Goal: Task Accomplishment & Management: Complete application form

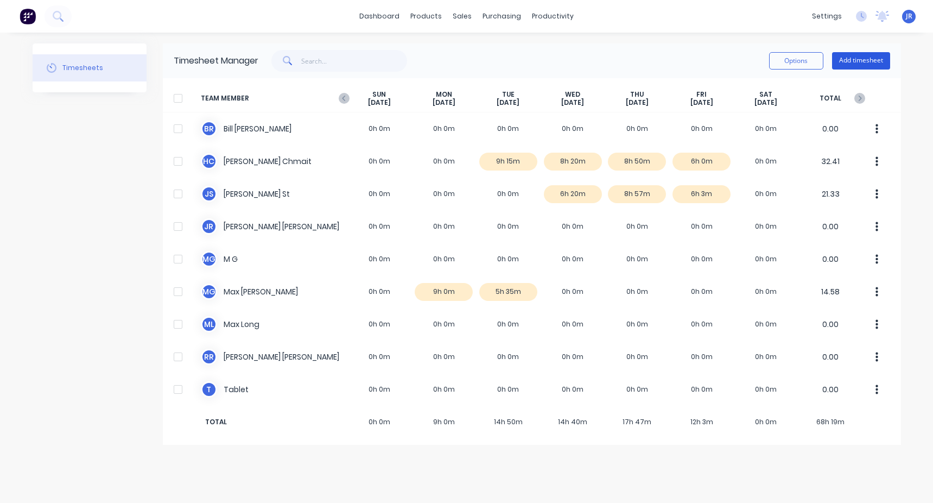
click at [876, 59] on button "Add timesheet" at bounding box center [861, 60] width 58 height 17
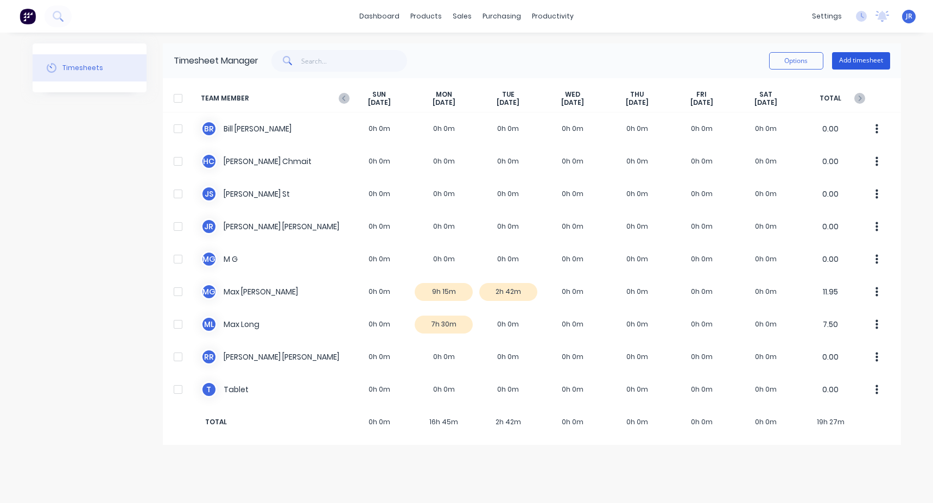
click at [864, 52] on button "Add timesheet" at bounding box center [861, 60] width 58 height 17
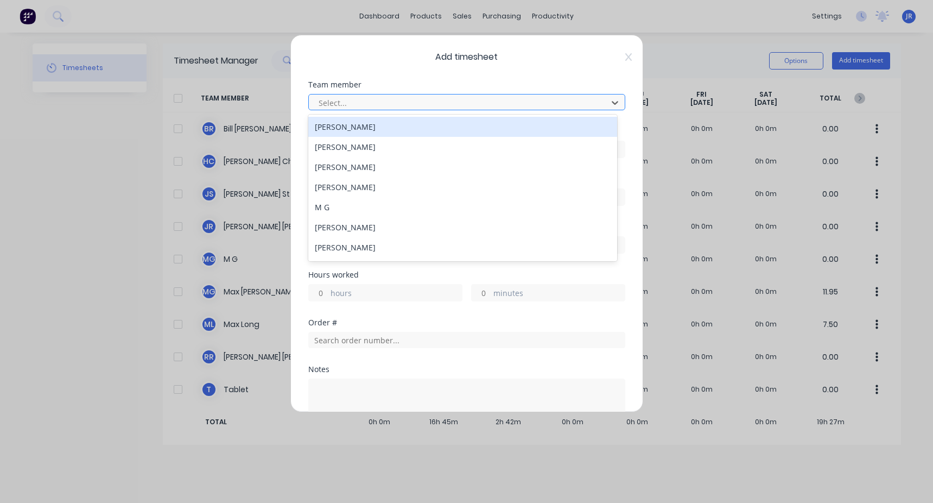
click at [333, 103] on div at bounding box center [460, 103] width 284 height 14
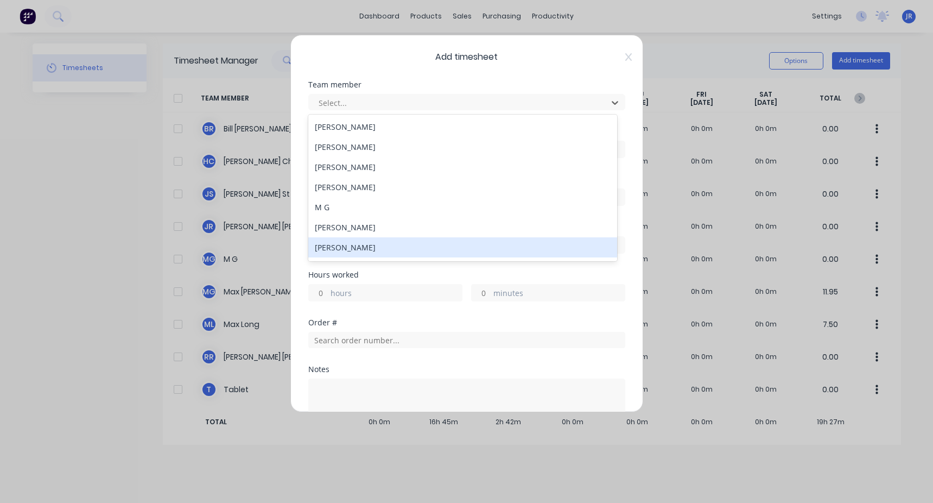
drag, startPoint x: 360, startPoint y: 225, endPoint x: 357, endPoint y: 247, distance: 22.5
click at [357, 247] on div "Bill Rendell Hassan Chmait Jason St Josh Rendell M G Max Galvin Max Long Rachel…" at bounding box center [462, 188] width 309 height 147
click at [357, 247] on div "Max Long" at bounding box center [462, 247] width 309 height 20
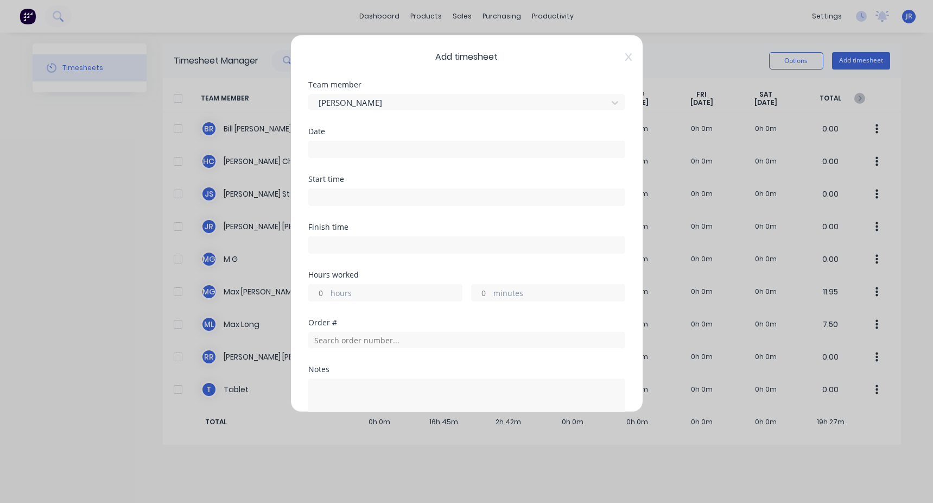
click at [328, 145] on input at bounding box center [467, 149] width 316 height 16
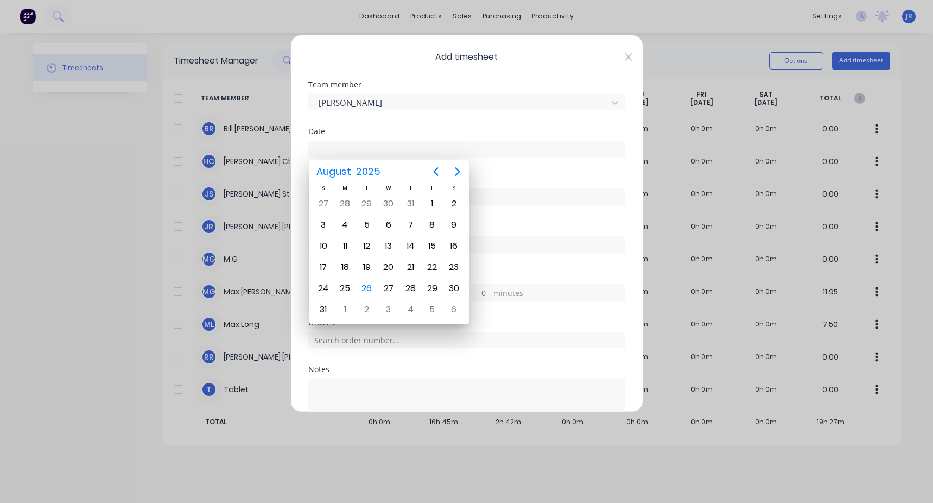
click at [625, 53] on icon at bounding box center [628, 57] width 7 height 9
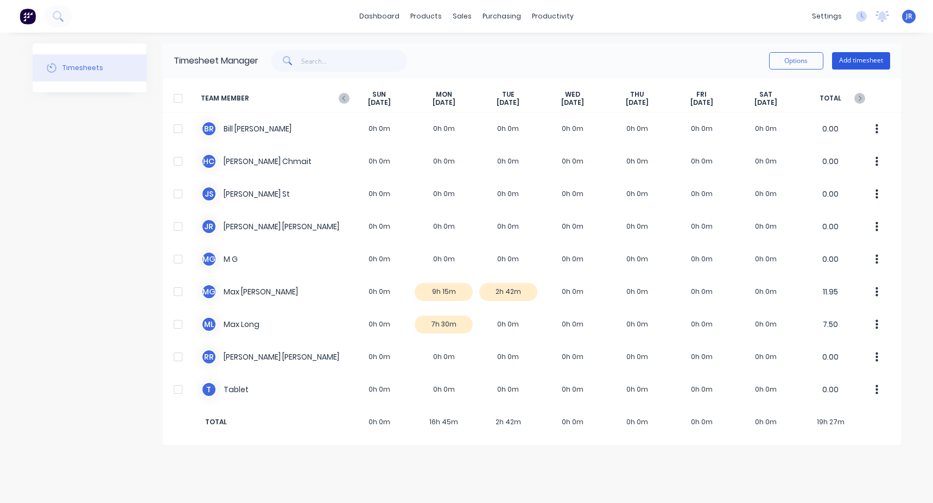
click at [842, 55] on button "Add timesheet" at bounding box center [861, 60] width 58 height 17
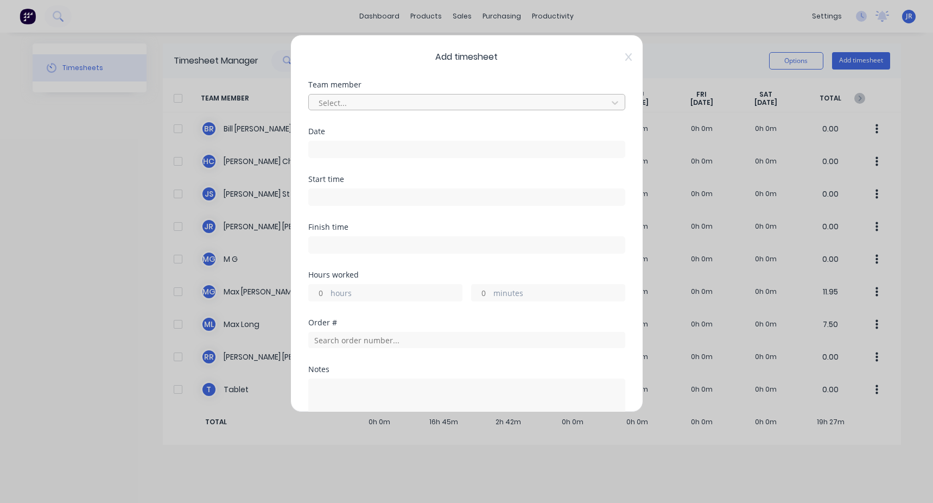
click at [415, 95] on div "Select..." at bounding box center [459, 102] width 291 height 16
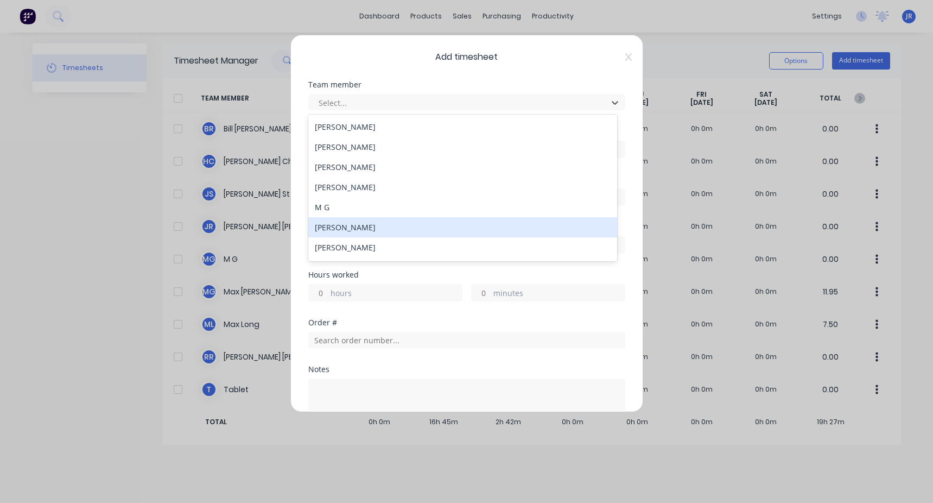
click at [364, 221] on div "Max Galvin" at bounding box center [462, 227] width 309 height 20
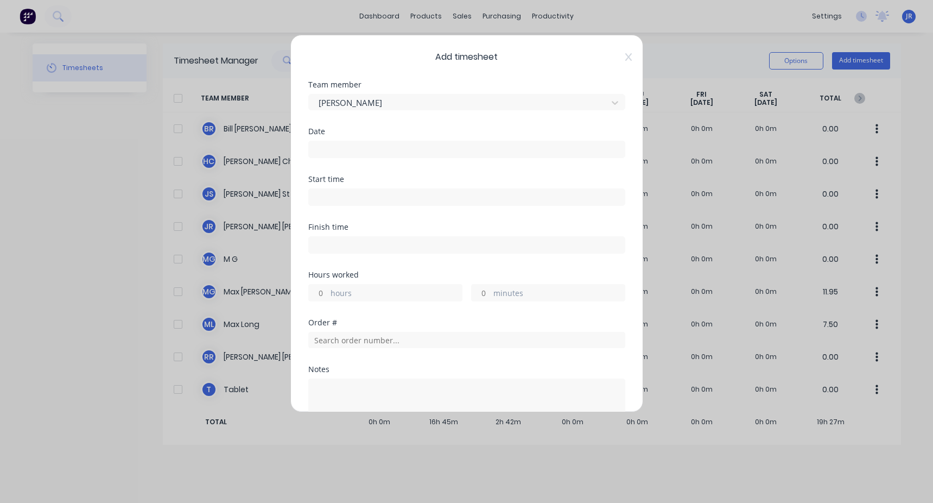
click at [455, 479] on div "Add timesheet Team member Max Galvin Date Start time Finish time Hours worked h…" at bounding box center [466, 251] width 933 height 503
click at [458, 149] on input at bounding box center [467, 149] width 316 height 16
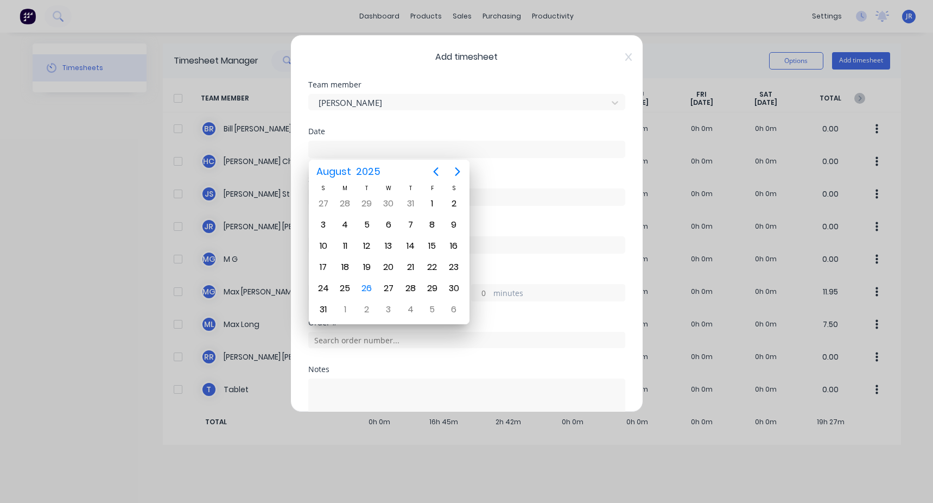
click at [655, 466] on div "Add timesheet Team member Max Galvin Date Start time Finish time Hours worked h…" at bounding box center [466, 251] width 933 height 503
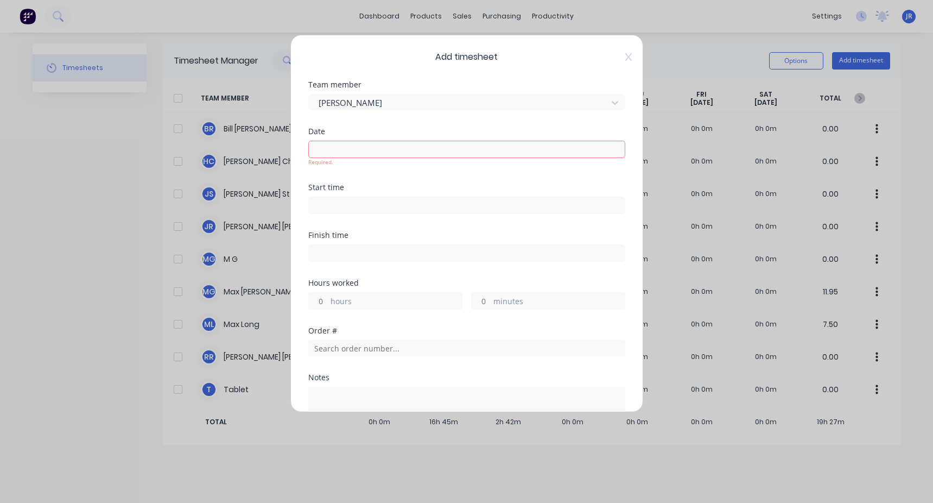
drag, startPoint x: 356, startPoint y: 147, endPoint x: 350, endPoint y: 154, distance: 9.2
click at [354, 148] on input at bounding box center [467, 149] width 316 height 16
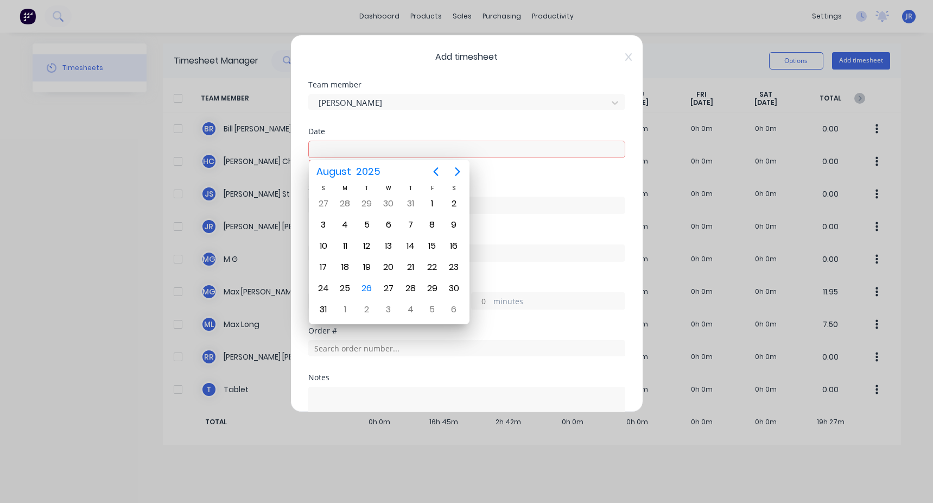
click at [381, 125] on div "Team member Max Galvin" at bounding box center [466, 104] width 317 height 47
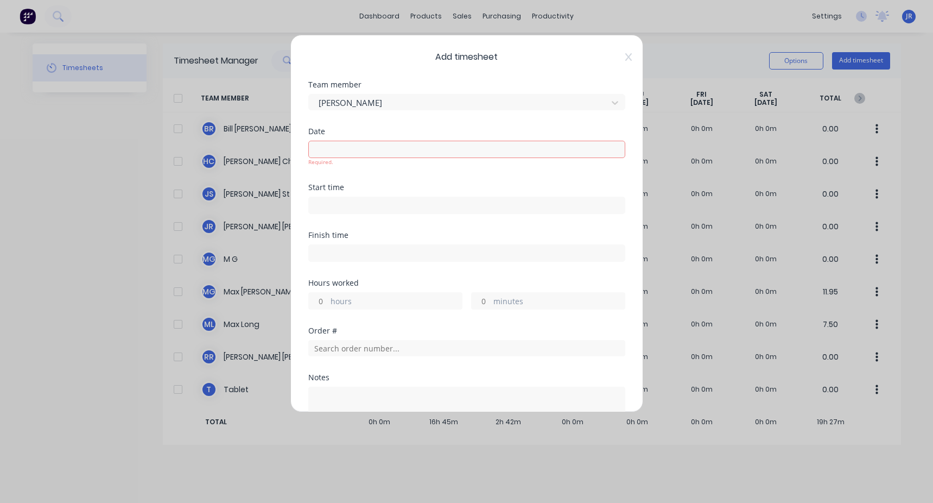
click at [338, 151] on input at bounding box center [467, 149] width 316 height 16
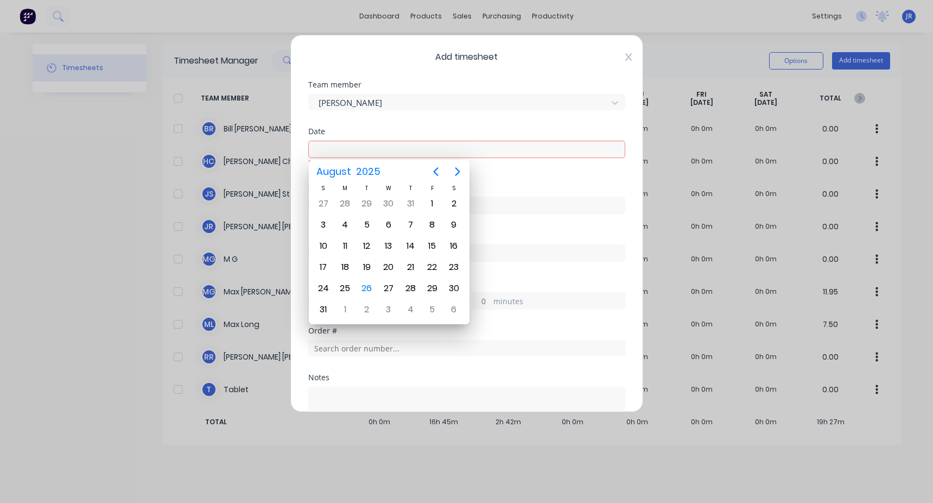
drag, startPoint x: 617, startPoint y: 65, endPoint x: 619, endPoint y: 58, distance: 7.2
click at [617, 65] on div "Add timesheet Team member Max Galvin Date Required. Start time Finish time Hour…" at bounding box center [466, 223] width 353 height 377
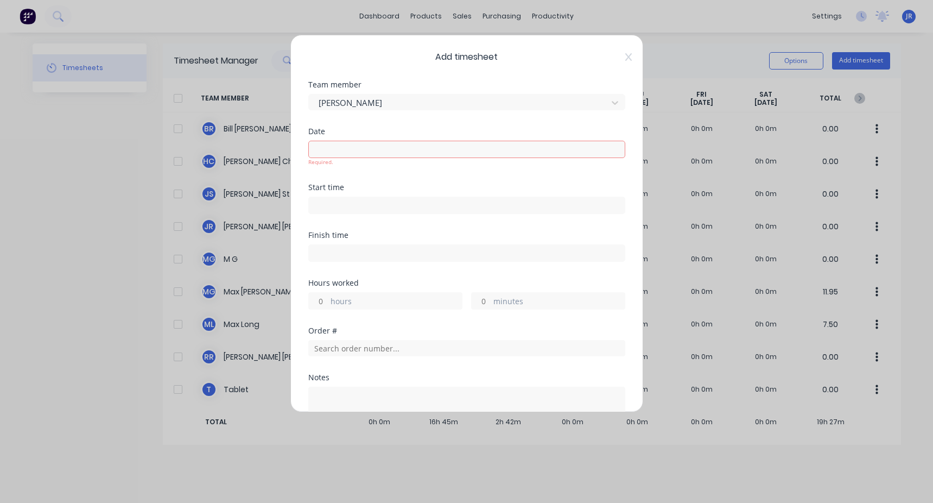
click at [625, 54] on icon at bounding box center [628, 57] width 7 height 9
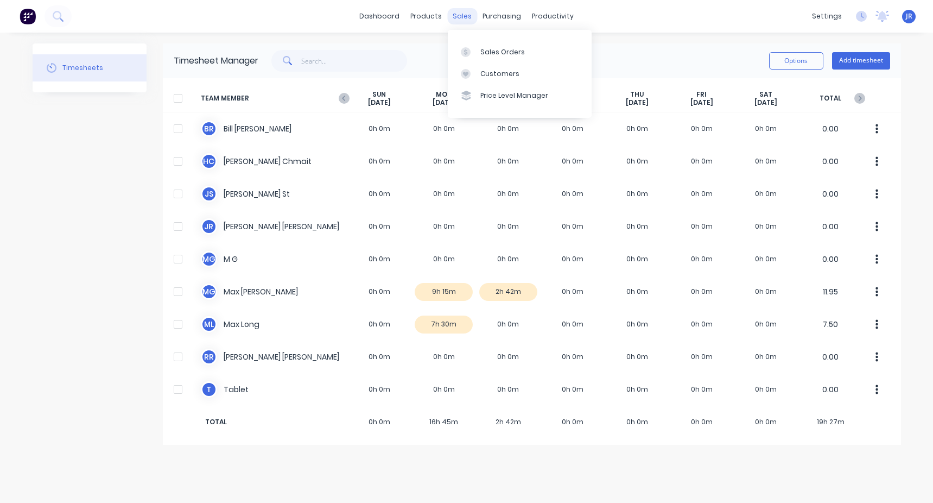
click at [449, 11] on div "sales" at bounding box center [462, 16] width 30 height 16
click at [503, 57] on link "Sales Orders" at bounding box center [520, 52] width 144 height 22
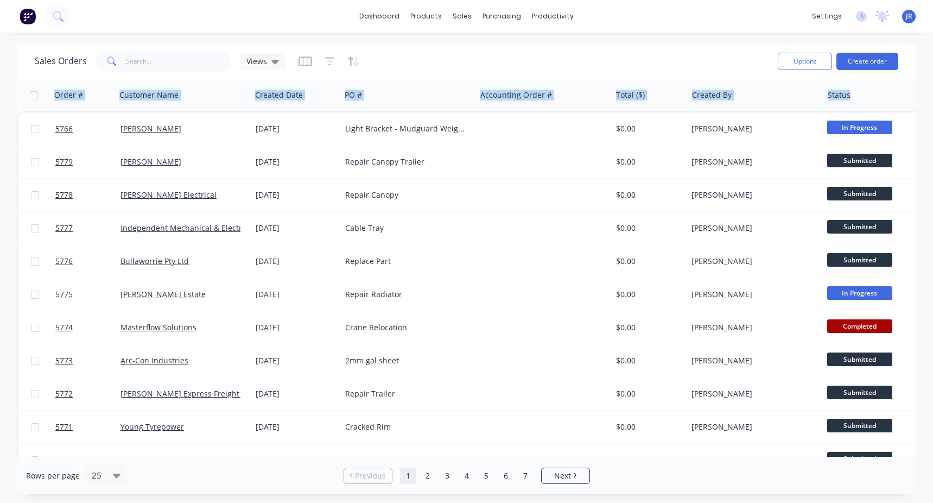
drag, startPoint x: 916, startPoint y: 104, endPoint x: 908, endPoint y: 78, distance: 27.1
click at [908, 78] on div "Sales Orders Views Options Create order Order # Customer Name Created Date PO #…" at bounding box center [466, 268] width 933 height 451
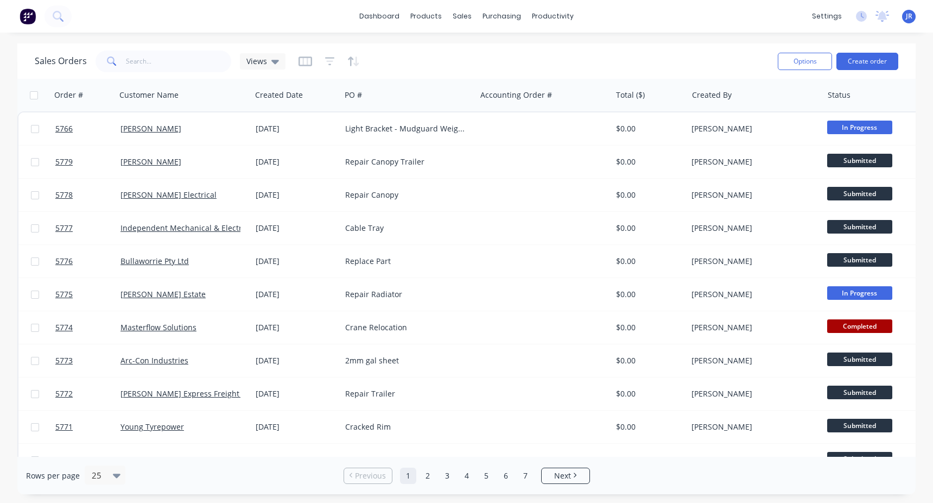
click at [732, 55] on div "Sales Orders Views" at bounding box center [402, 61] width 734 height 27
click at [104, 92] on icon "button" at bounding box center [100, 95] width 10 height 9
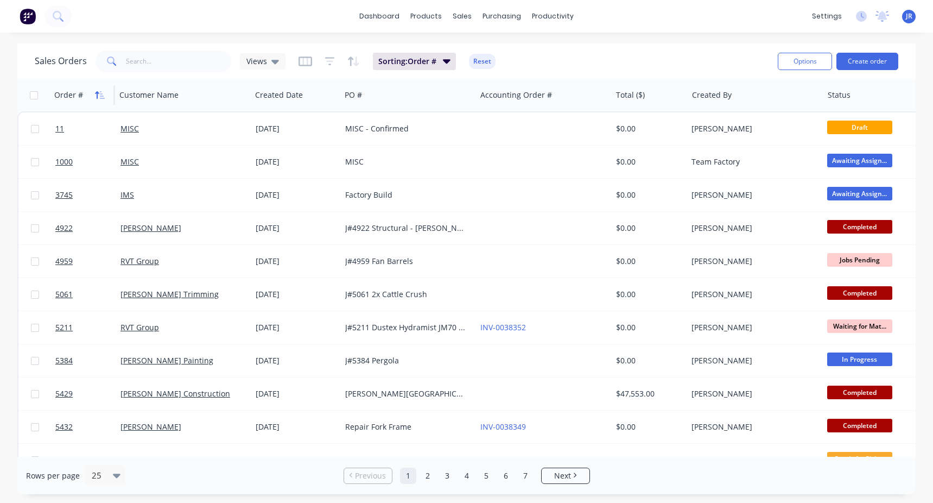
click at [98, 96] on icon "button" at bounding box center [100, 95] width 10 height 9
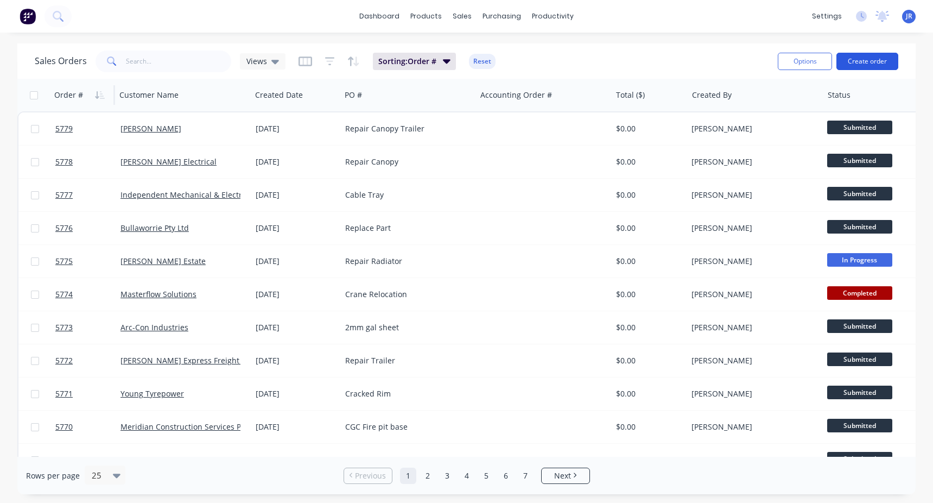
click at [884, 59] on button "Create order" at bounding box center [868, 61] width 62 height 17
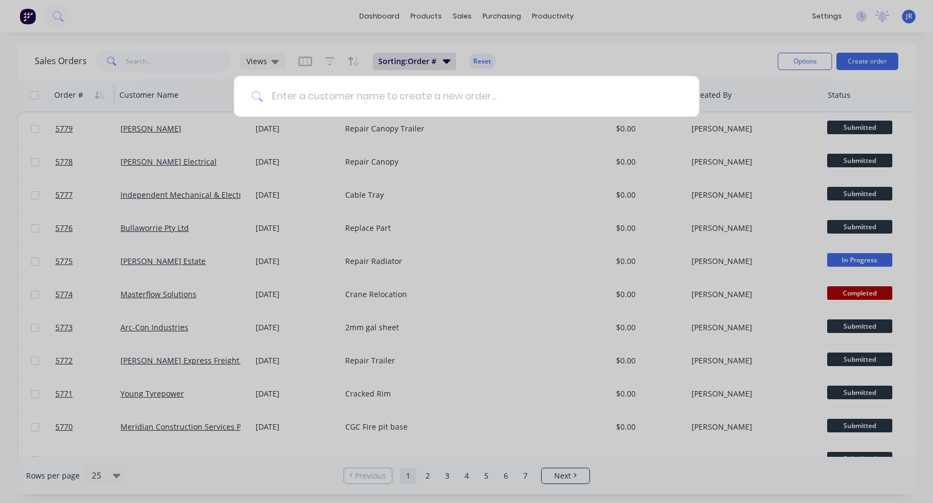
click at [409, 98] on input at bounding box center [472, 96] width 419 height 41
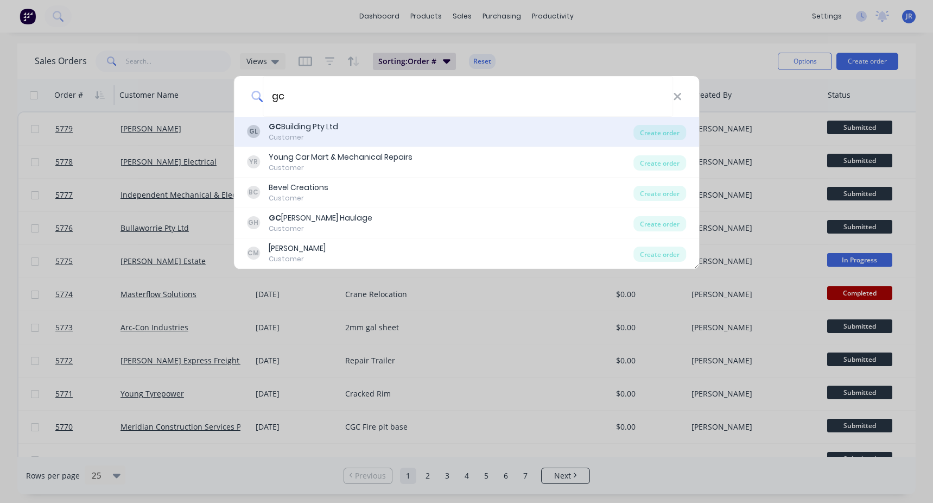
type input "gc"
click at [319, 119] on div "GL GC Building Pty Ltd Customer Create order" at bounding box center [467, 132] width 466 height 30
click at [354, 138] on div "GL GC Building Pty Ltd Customer" at bounding box center [440, 131] width 387 height 21
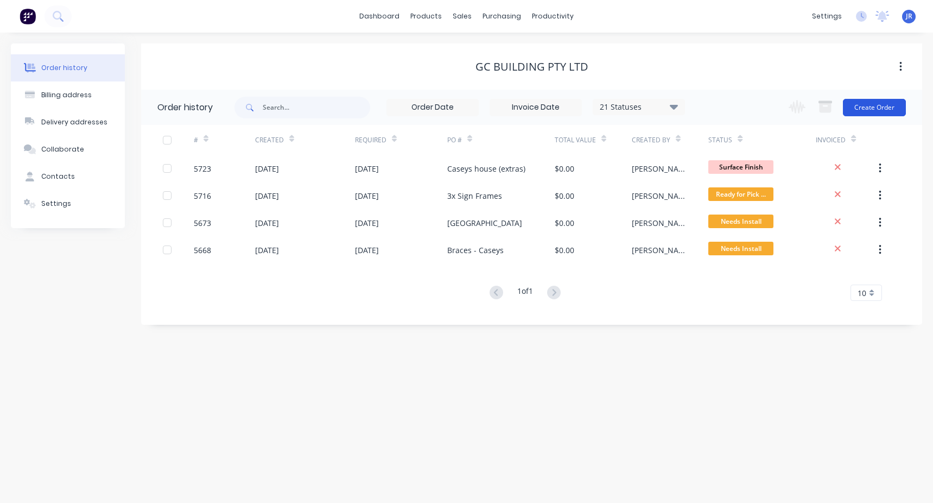
click at [869, 107] on button "Create Order" at bounding box center [874, 107] width 63 height 17
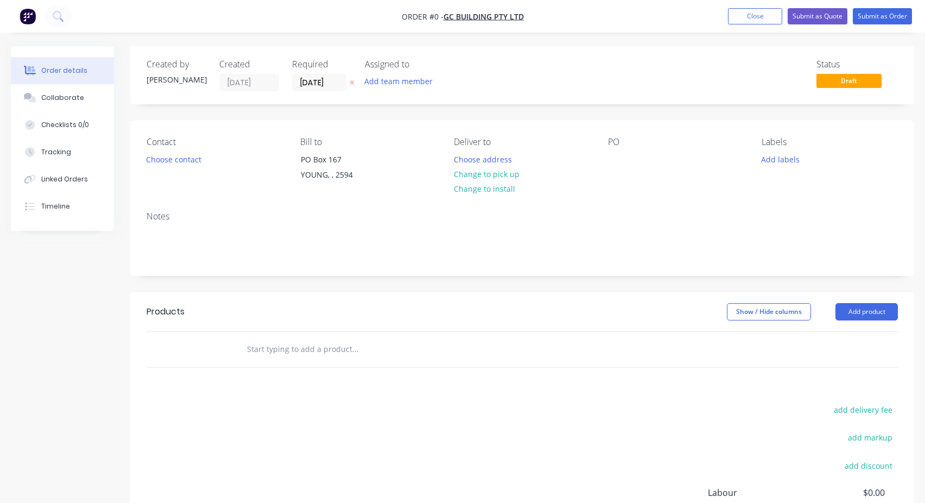
click at [254, 340] on input "text" at bounding box center [354, 349] width 217 height 22
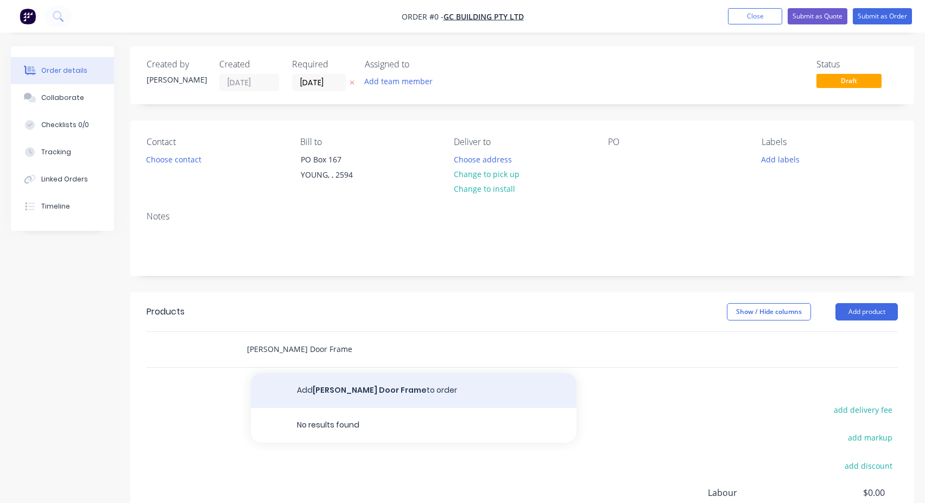
type input "Casey Door Frame"
click at [344, 375] on button "Add Casey Door Frame to order" at bounding box center [414, 390] width 326 height 35
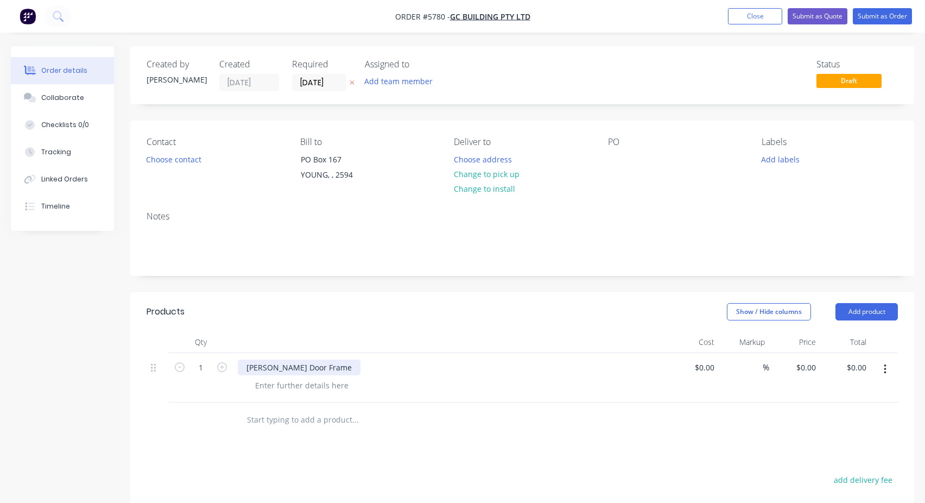
click at [274, 363] on div "Casey Door Frame" at bounding box center [299, 367] width 123 height 16
click at [610, 160] on div at bounding box center [616, 159] width 17 height 16
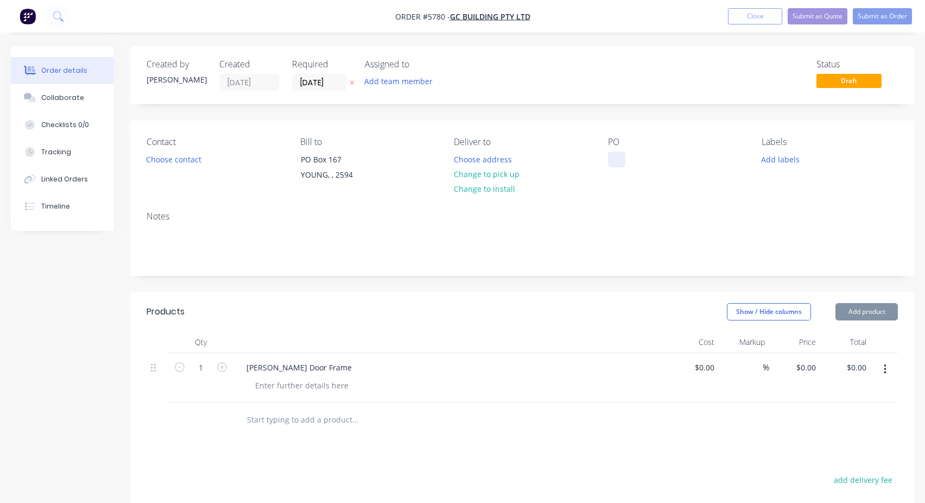
paste div
click at [701, 134] on div "Contact Choose contact Bill to PO Box 167 YOUNG, , 2594 Deliver to Choose addre…" at bounding box center [522, 162] width 784 height 82
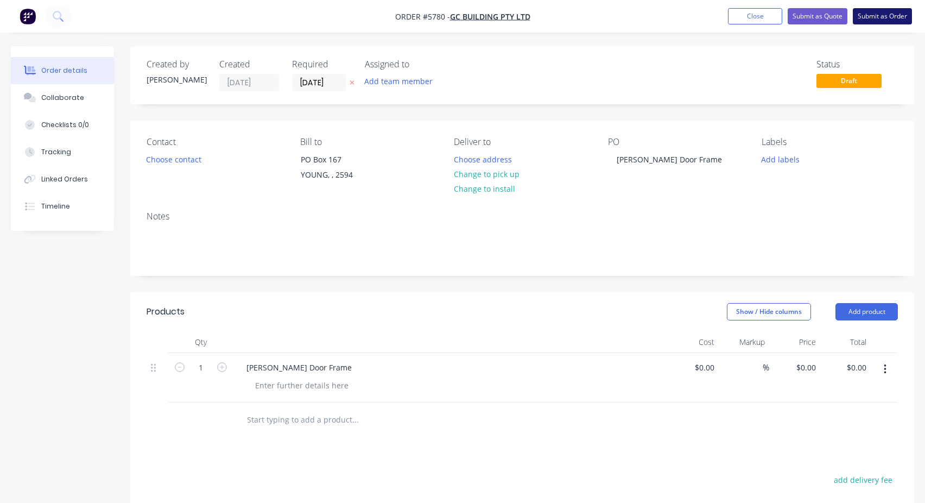
click at [863, 17] on button "Submit as Order" at bounding box center [882, 16] width 59 height 16
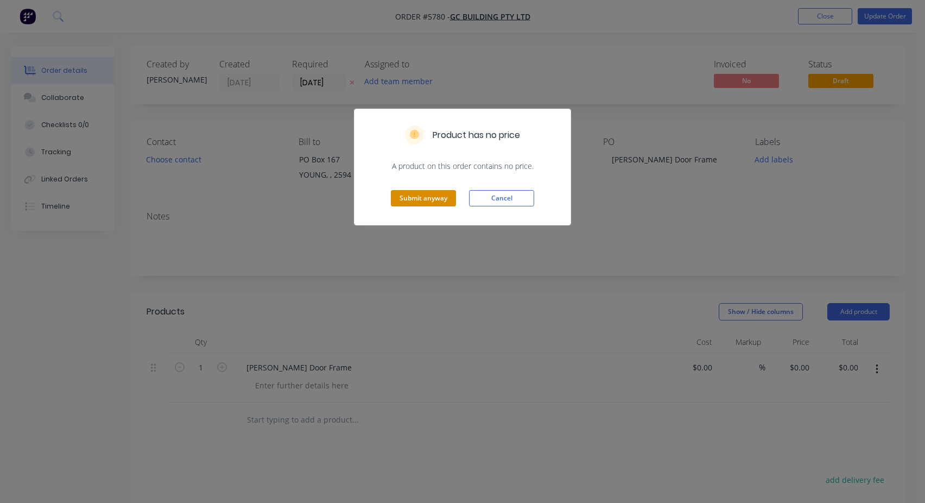
click at [414, 195] on button "Submit anyway" at bounding box center [423, 198] width 65 height 16
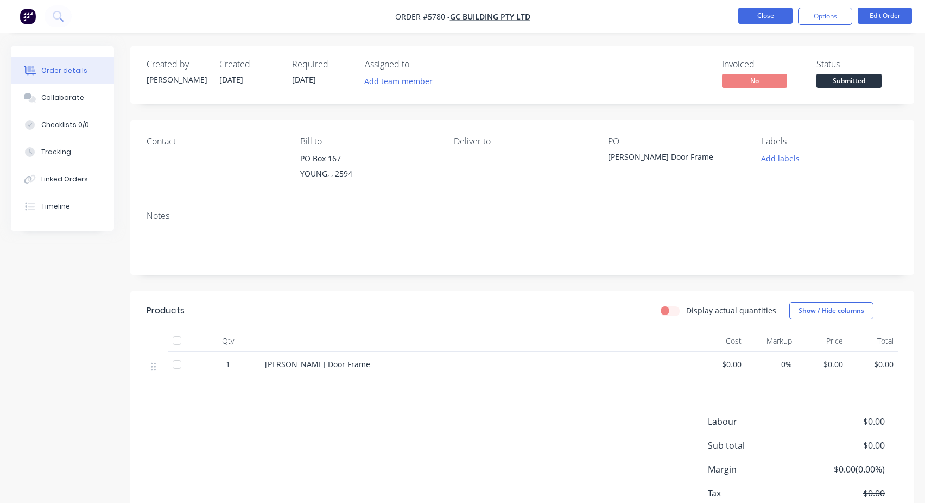
click at [783, 16] on button "Close" at bounding box center [765, 16] width 54 height 16
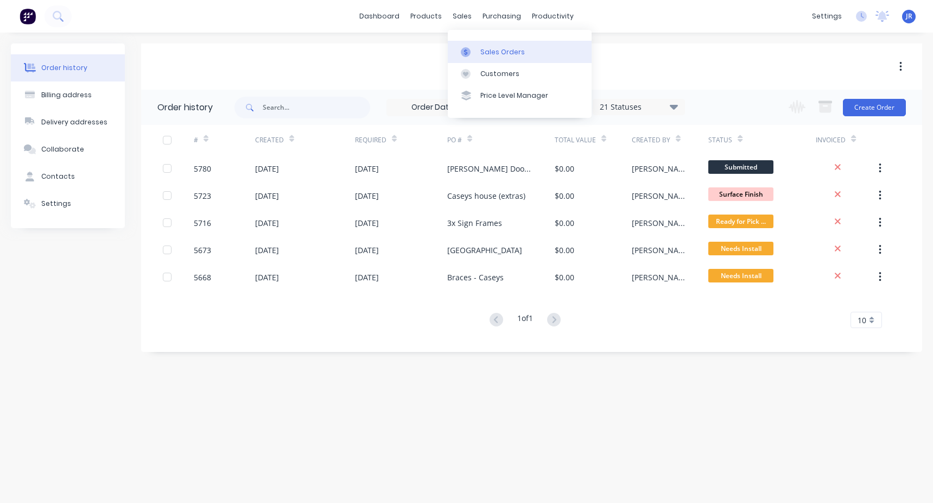
click at [485, 43] on link "Sales Orders" at bounding box center [520, 52] width 144 height 22
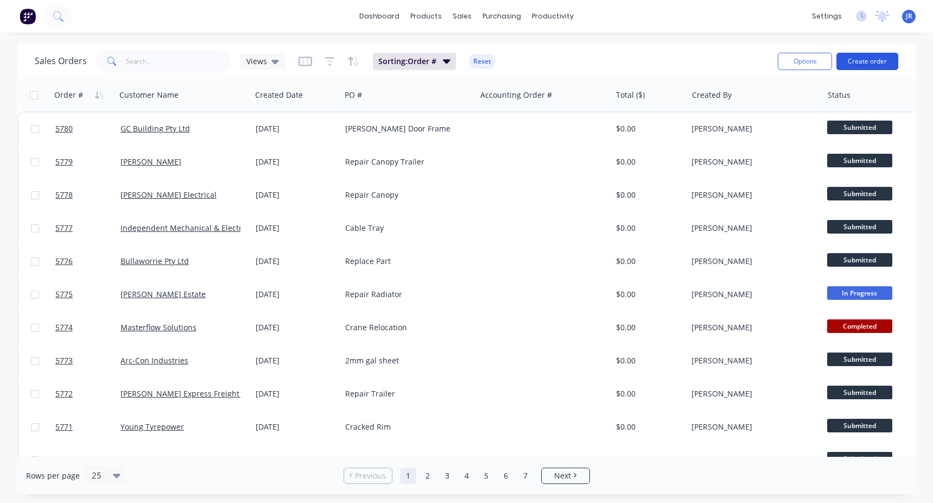
click at [864, 61] on button "Create order" at bounding box center [868, 61] width 62 height 17
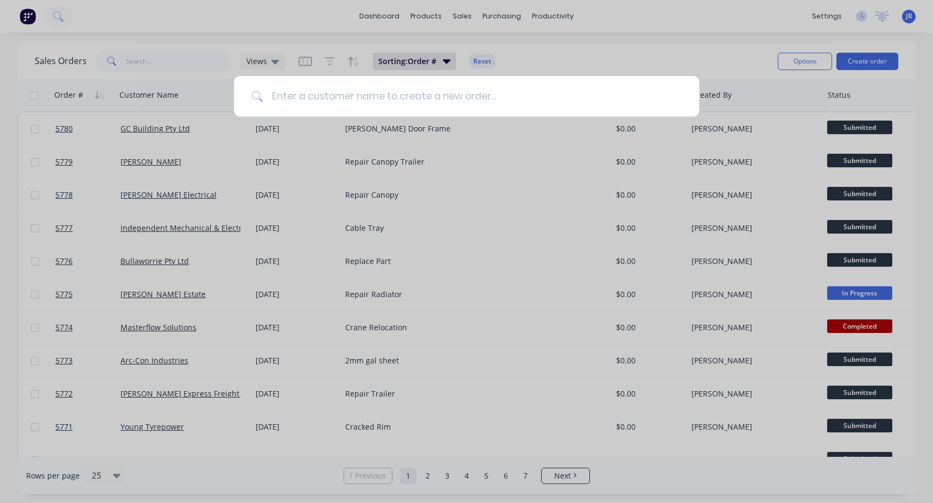
click at [360, 94] on input at bounding box center [472, 96] width 419 height 41
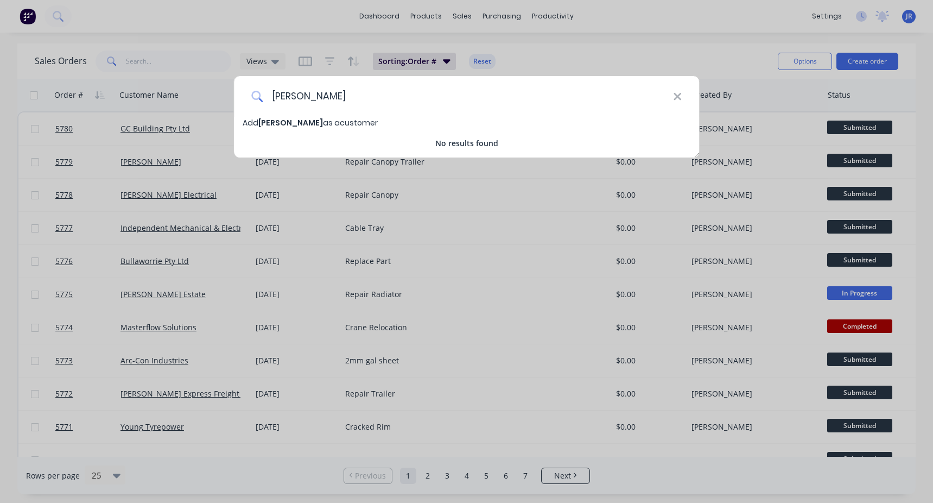
drag, startPoint x: 281, startPoint y: 96, endPoint x: 272, endPoint y: 95, distance: 8.7
click at [272, 95] on input "mary fog" at bounding box center [468, 96] width 410 height 41
click at [335, 102] on input "Mary fog" at bounding box center [468, 96] width 410 height 41
drag, startPoint x: 303, startPoint y: 94, endPoint x: 250, endPoint y: 98, distance: 52.8
click at [250, 98] on div "Mary fogg" at bounding box center [467, 96] width 466 height 41
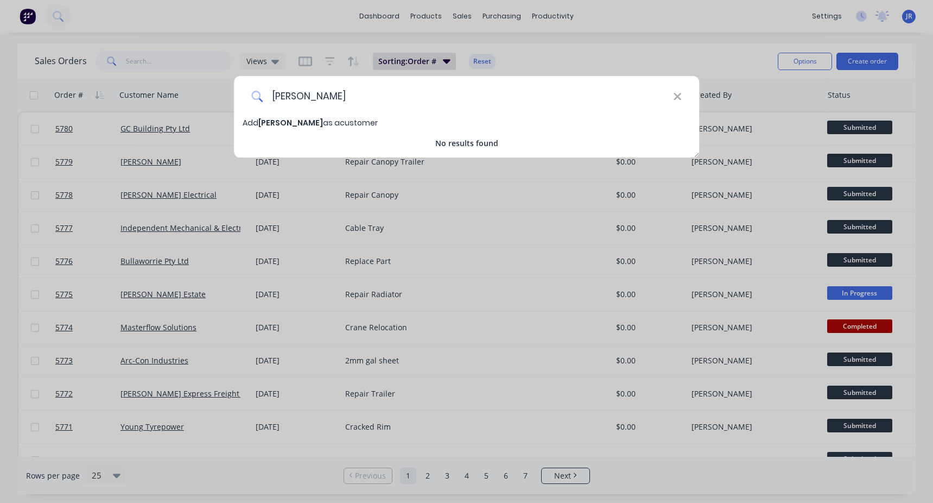
click at [273, 92] on input "Fogg" at bounding box center [468, 96] width 410 height 41
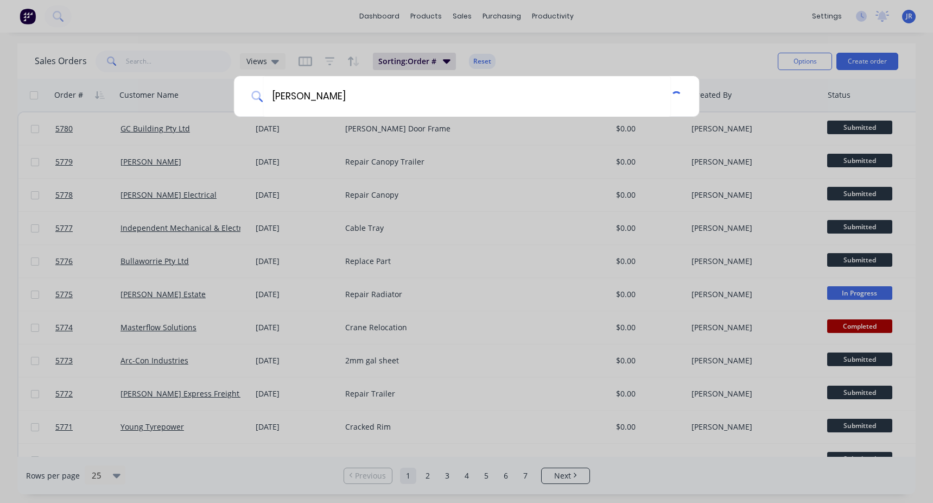
type input "Mary Fogg"
click at [359, 121] on div "Mary Fogg" at bounding box center [466, 251] width 933 height 503
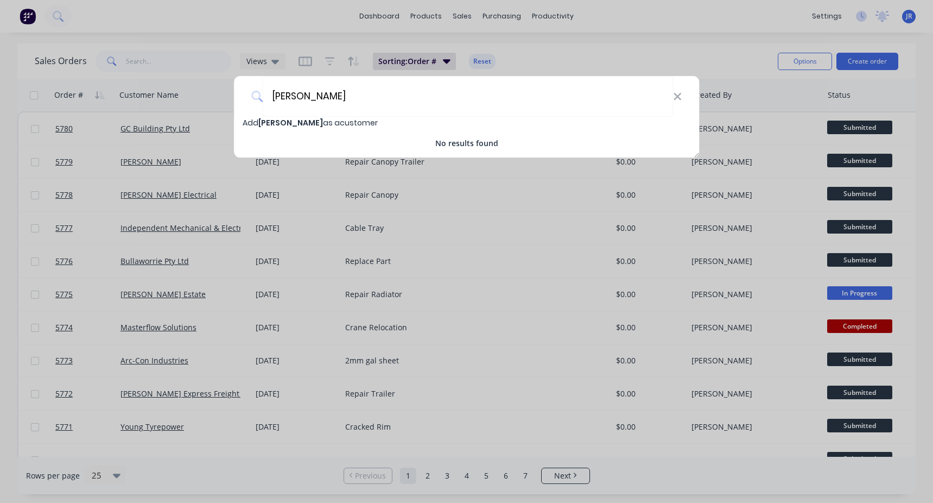
click at [358, 121] on div "Add Mary Fogg as a customer" at bounding box center [467, 123] width 466 height 12
select select "AU"
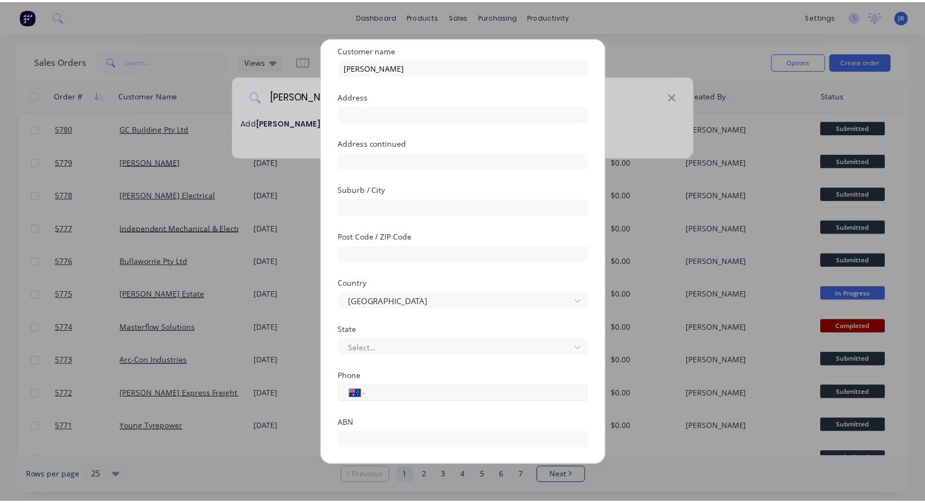
scroll to position [103, 0]
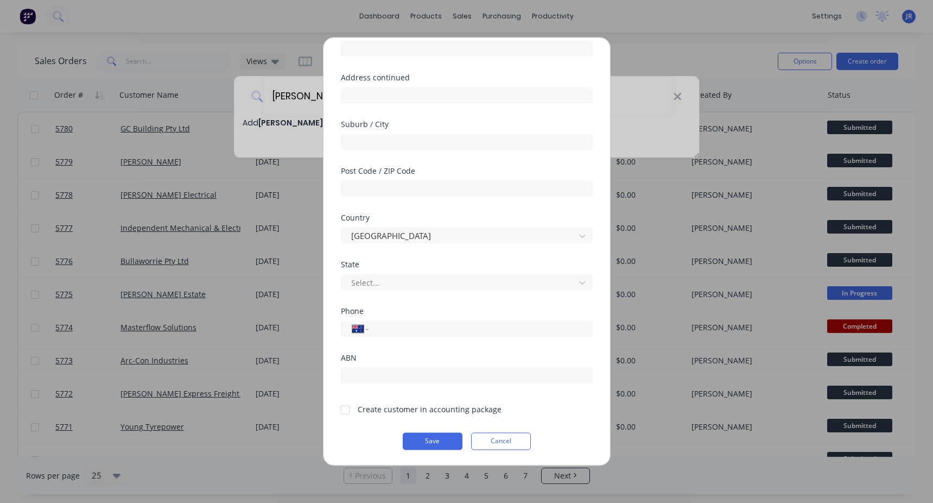
click at [377, 409] on div "Create customer in accounting package" at bounding box center [430, 408] width 144 height 11
click at [346, 411] on div at bounding box center [345, 409] width 22 height 22
click at [403, 439] on button "Save" at bounding box center [433, 440] width 60 height 17
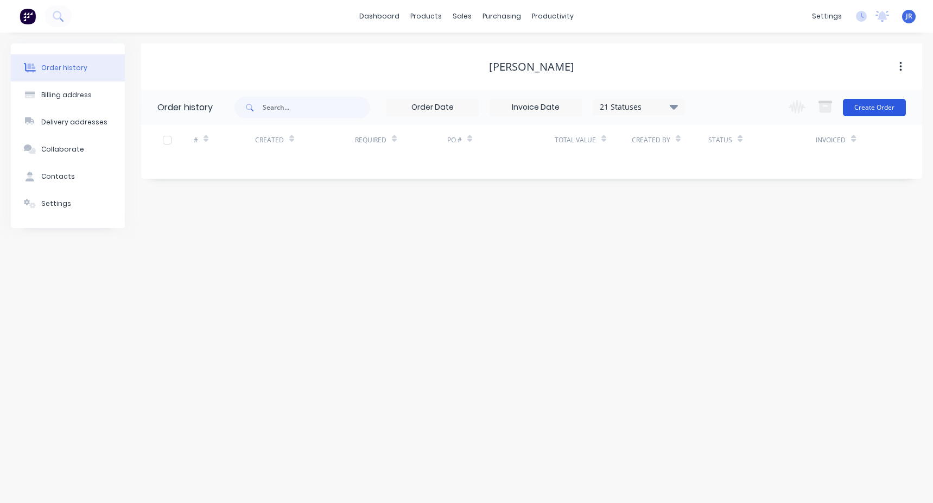
click at [857, 115] on button "Create Order" at bounding box center [874, 107] width 63 height 17
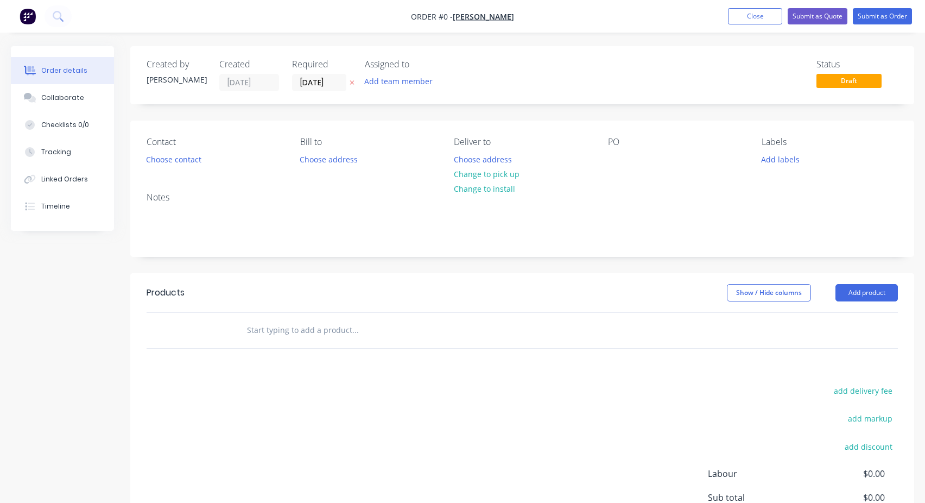
click at [289, 328] on input "text" at bounding box center [354, 330] width 217 height 22
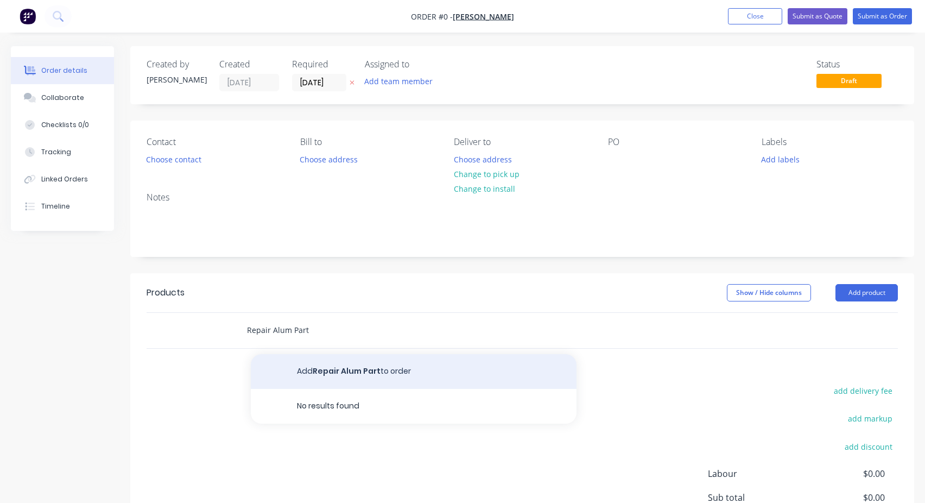
type input "Repair Alum Part"
click at [329, 374] on button "Add Repair Alum Part to order" at bounding box center [414, 371] width 326 height 35
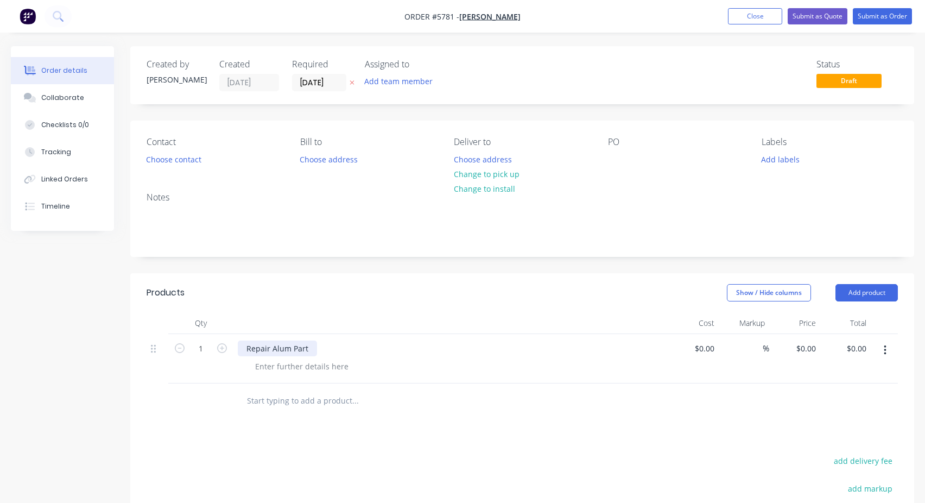
click at [277, 345] on div "Repair Alum Part" at bounding box center [277, 348] width 79 height 16
click at [278, 345] on div "Repair Alum Part" at bounding box center [277, 348] width 79 height 16
copy div "Repair Alum Part"
click at [622, 154] on div at bounding box center [616, 159] width 17 height 16
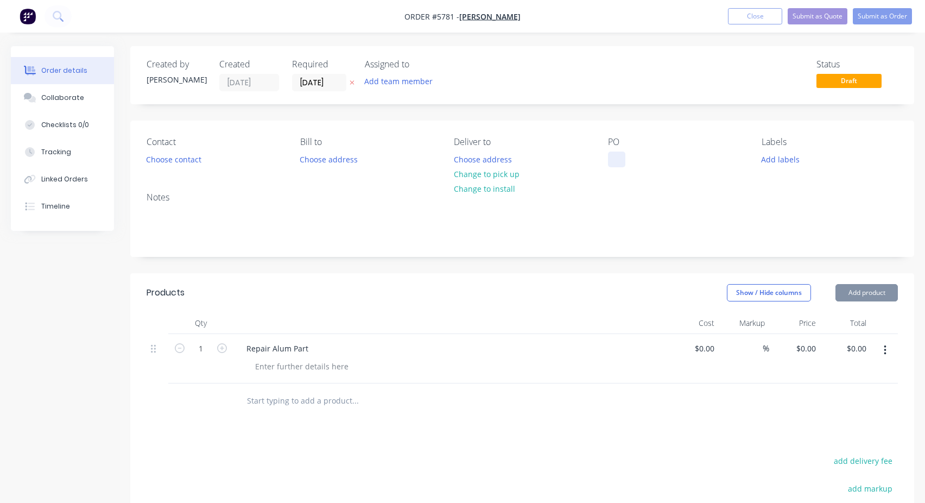
paste div
click at [884, 20] on button "Submit as Order" at bounding box center [882, 16] width 59 height 16
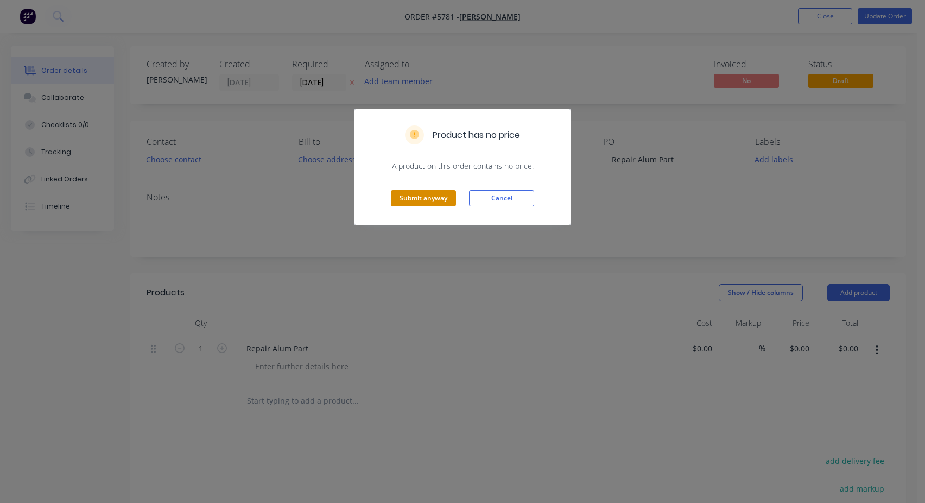
click at [404, 202] on button "Submit anyway" at bounding box center [423, 198] width 65 height 16
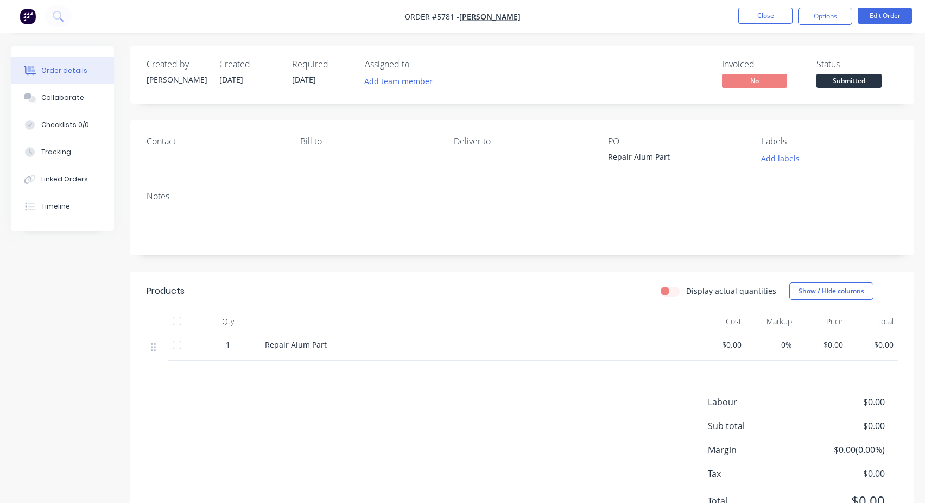
click at [872, 88] on button "Submitted" at bounding box center [848, 82] width 65 height 16
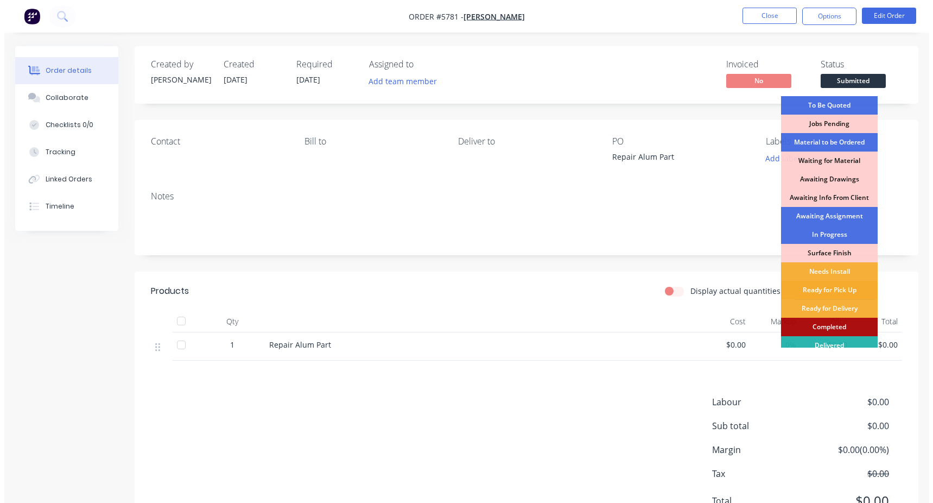
scroll to position [26, 0]
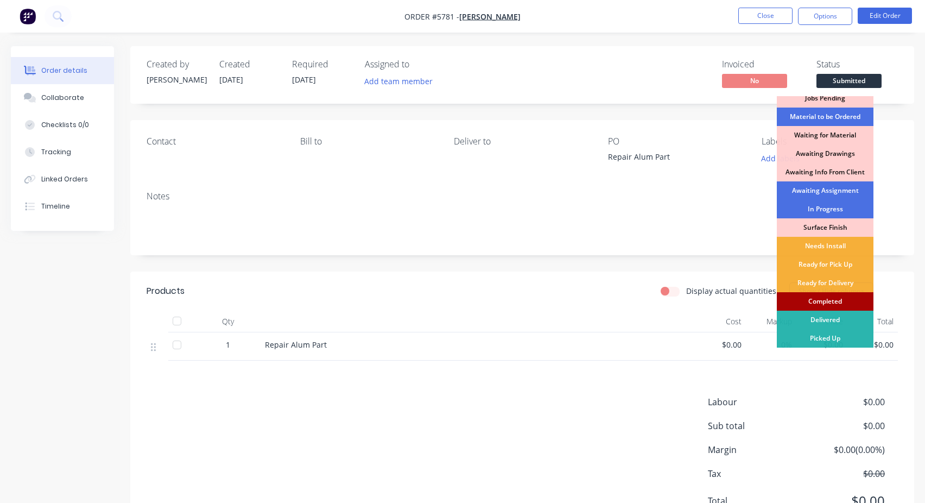
click at [817, 298] on div "Completed" at bounding box center [825, 301] width 97 height 18
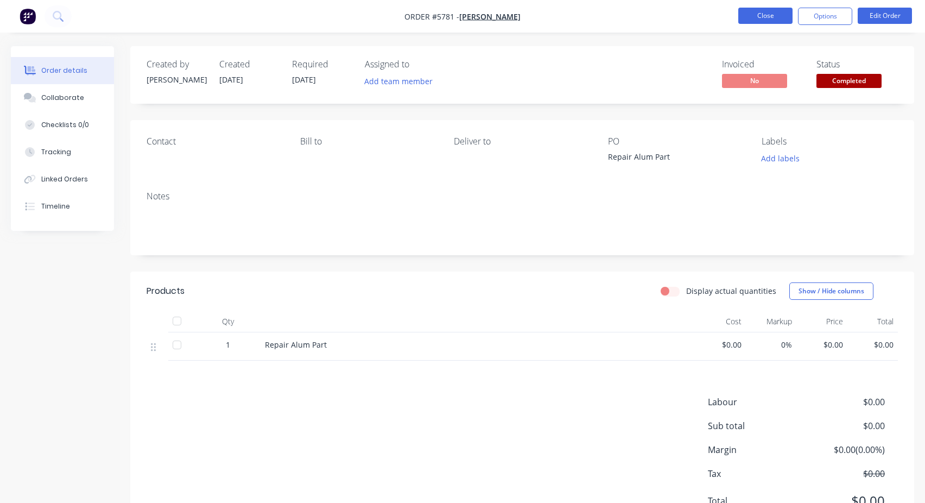
click at [758, 21] on button "Close" at bounding box center [765, 16] width 54 height 16
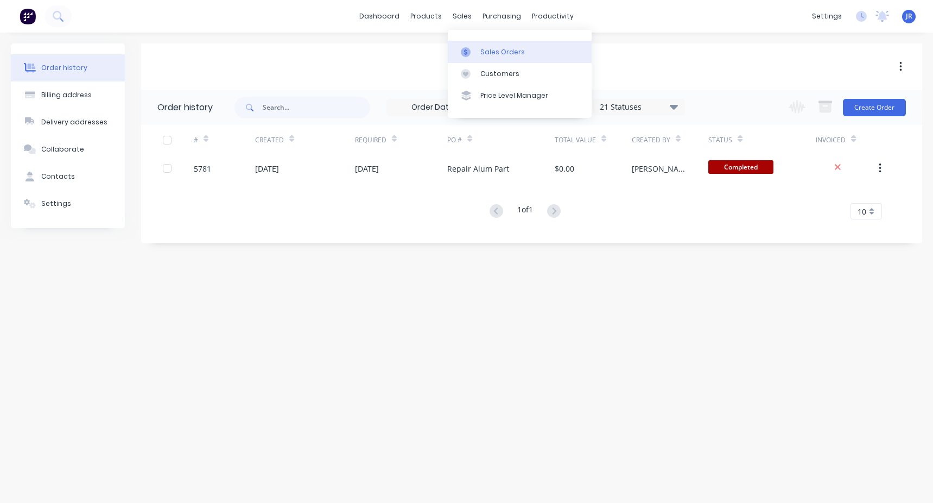
click at [487, 60] on link "Sales Orders" at bounding box center [520, 52] width 144 height 22
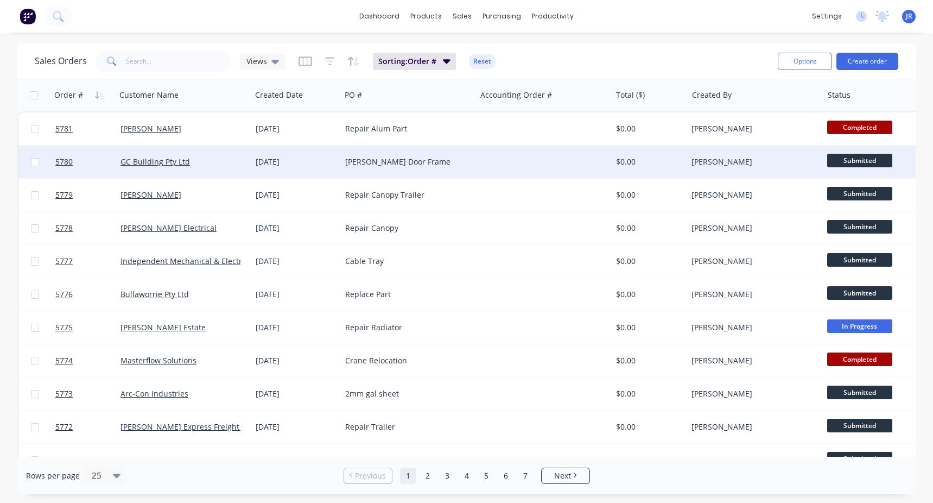
click at [871, 163] on span "Submitted" at bounding box center [859, 161] width 65 height 14
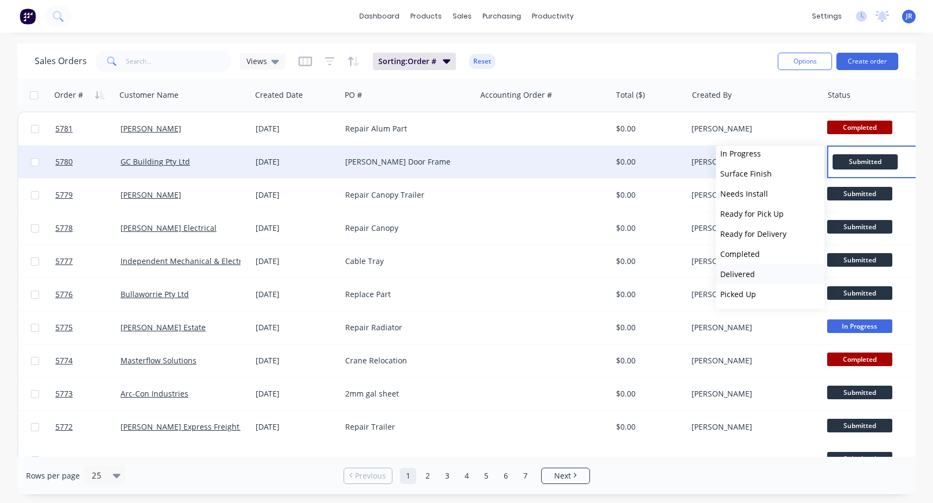
scroll to position [113, 0]
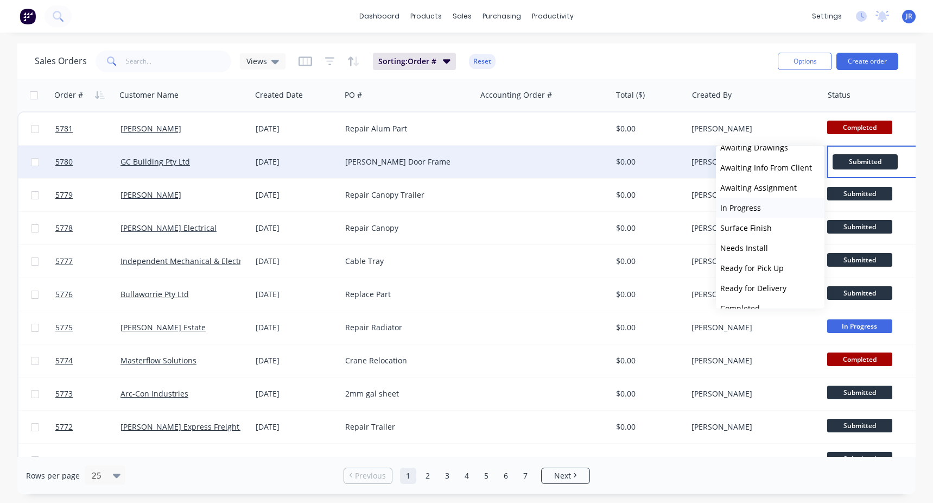
click at [766, 205] on button "In Progress" at bounding box center [770, 208] width 109 height 20
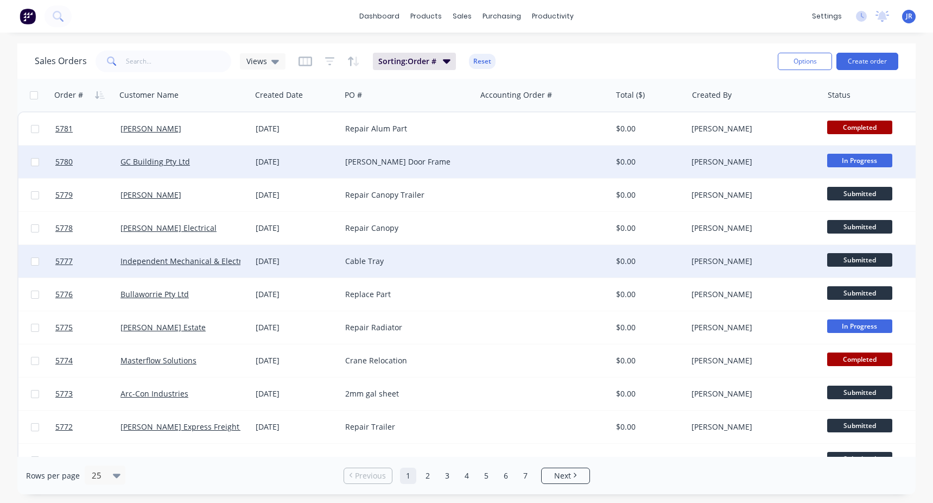
click at [853, 259] on span "Submitted" at bounding box center [859, 260] width 65 height 14
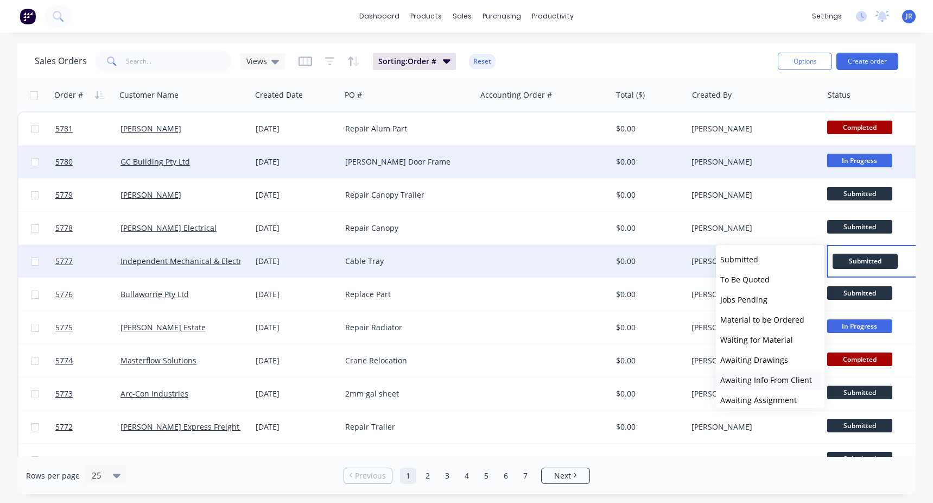
scroll to position [167, 0]
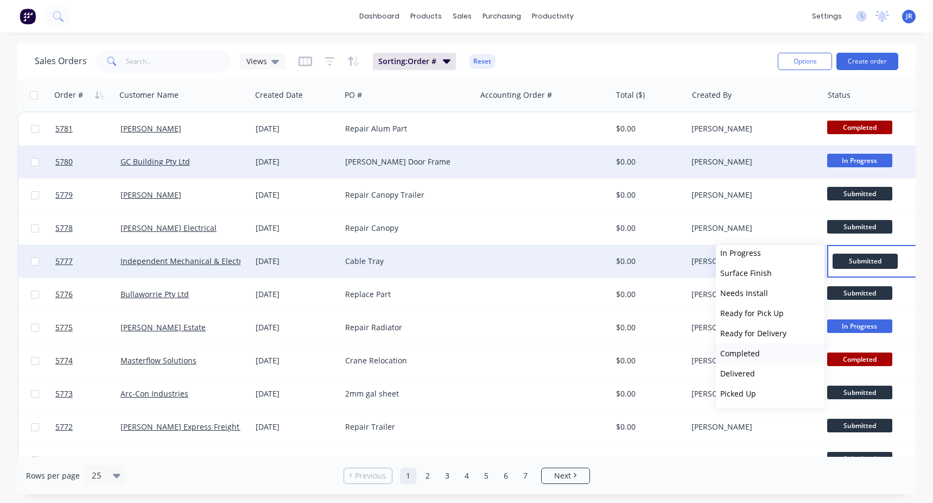
click at [740, 358] on button "Completed" at bounding box center [770, 353] width 109 height 20
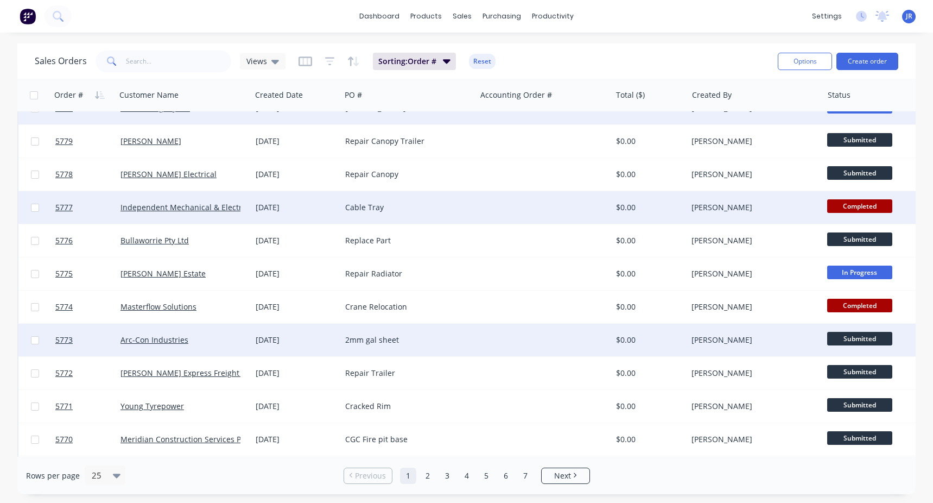
scroll to position [54, 0]
click at [812, 340] on div "[PERSON_NAME]" at bounding box center [755, 339] width 126 height 11
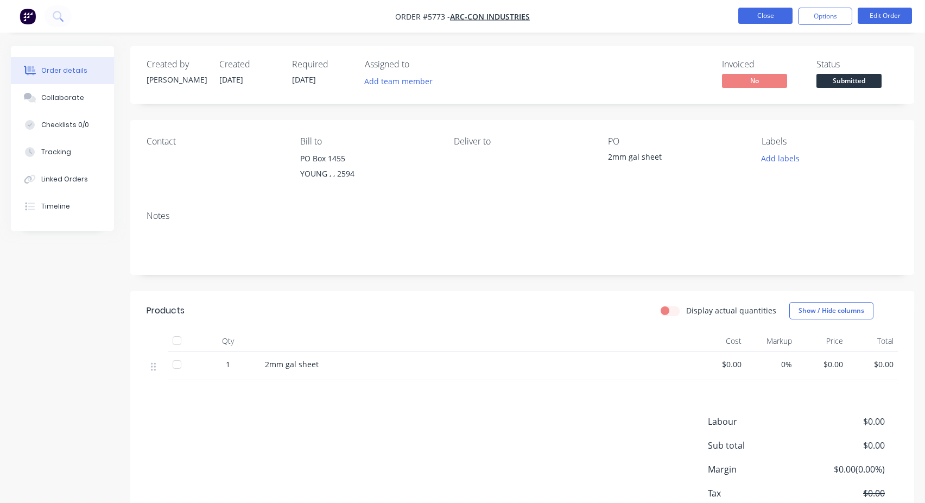
click at [753, 13] on button "Close" at bounding box center [765, 16] width 54 height 16
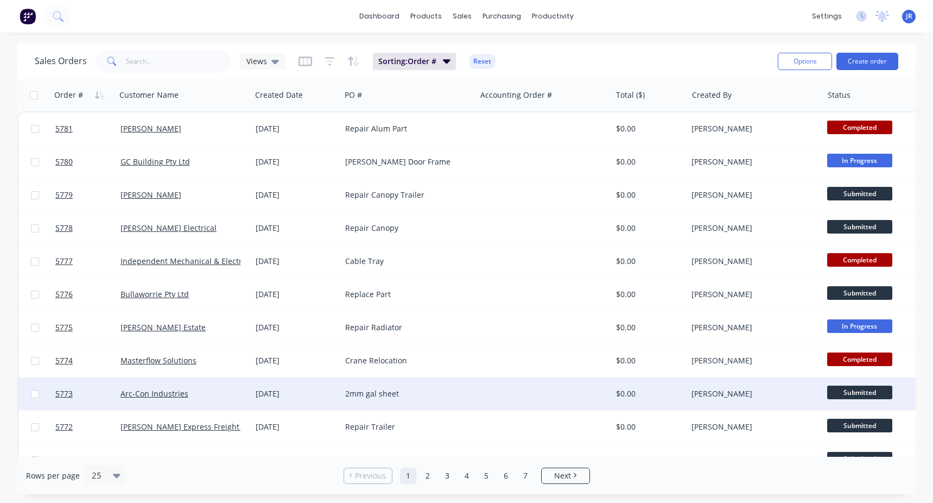
click at [849, 397] on span "Submitted" at bounding box center [859, 392] width 65 height 14
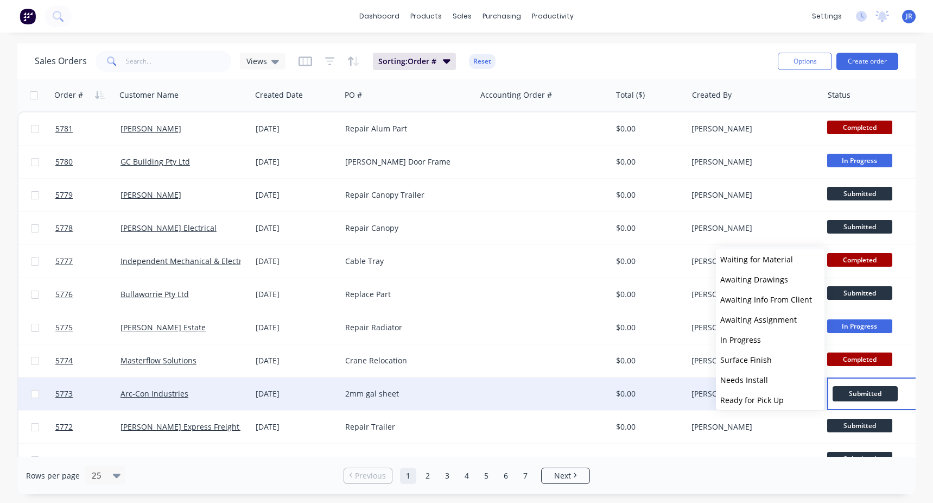
scroll to position [167, 0]
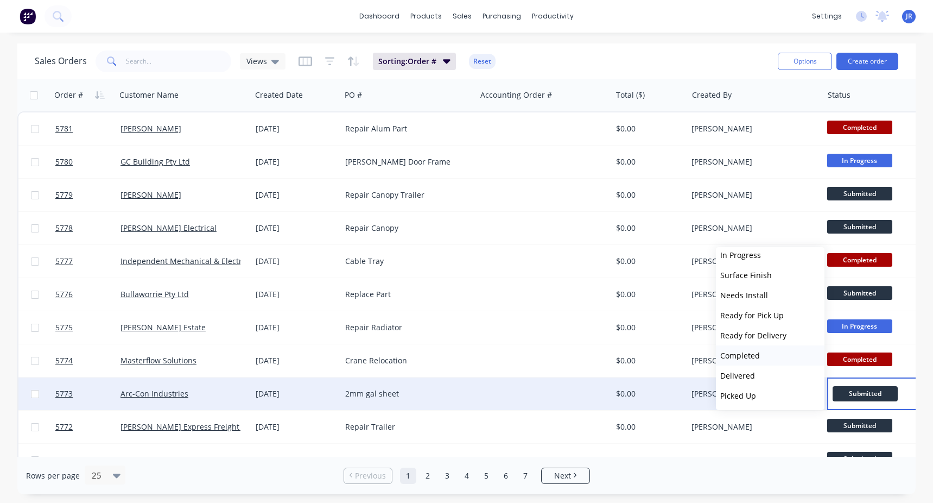
click at [753, 360] on button "Completed" at bounding box center [770, 355] width 109 height 20
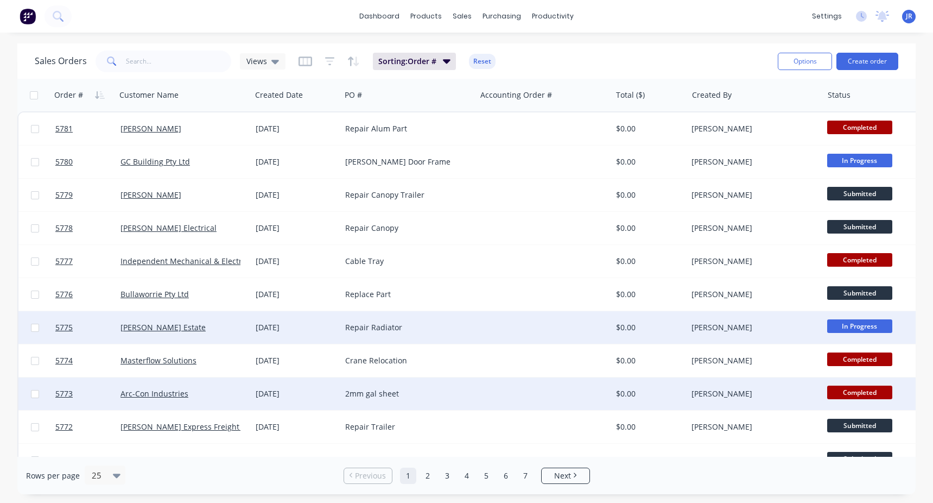
scroll to position [54, 0]
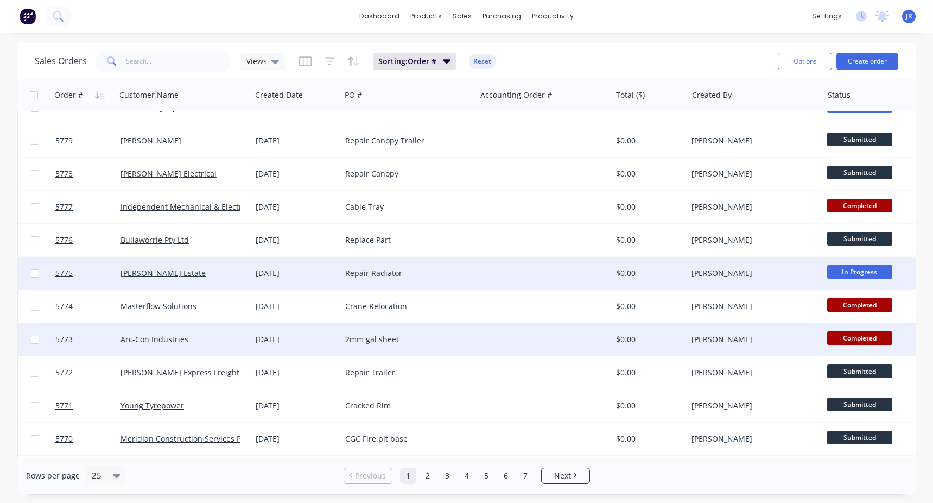
click at [852, 274] on span "In Progress" at bounding box center [859, 272] width 65 height 14
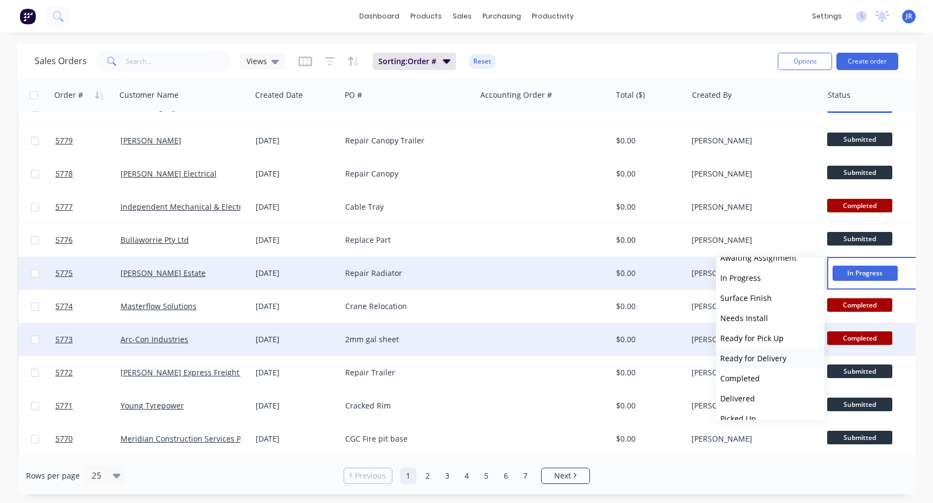
scroll to position [167, 0]
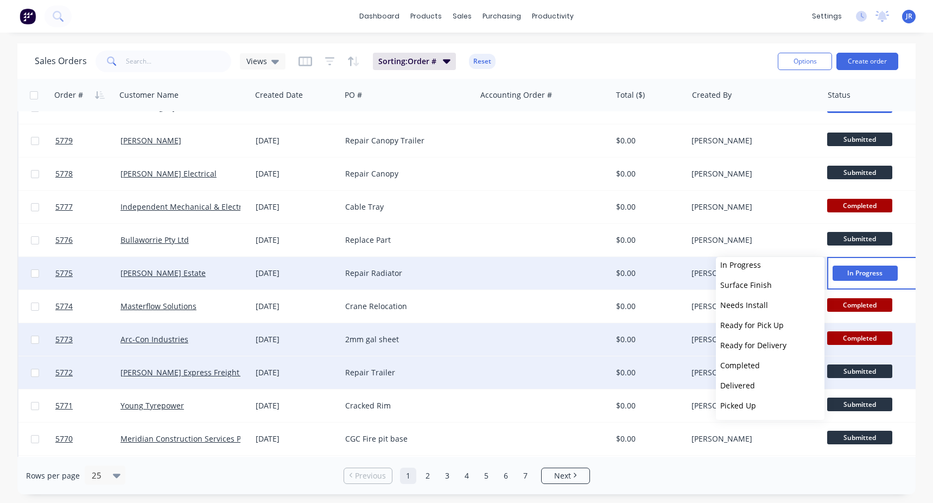
click at [758, 370] on span "Completed" at bounding box center [740, 365] width 40 height 10
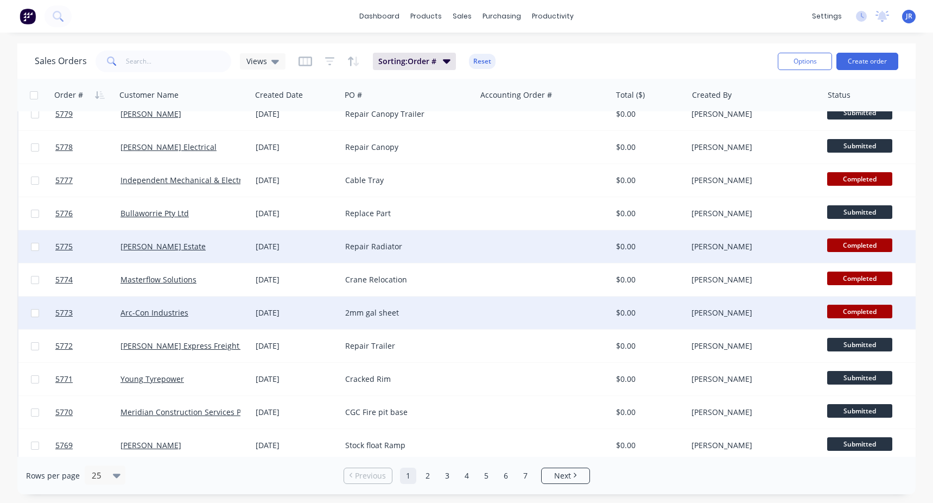
scroll to position [0, 0]
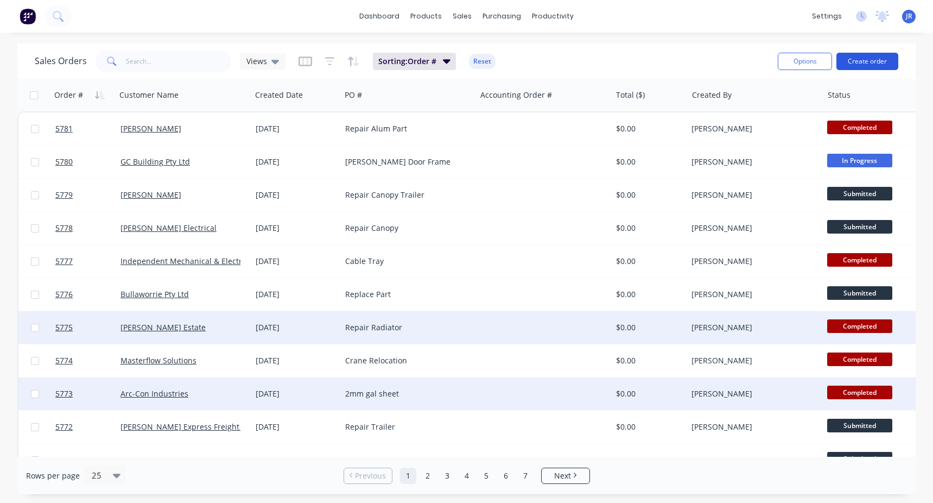
click at [854, 62] on button "Create order" at bounding box center [868, 61] width 62 height 17
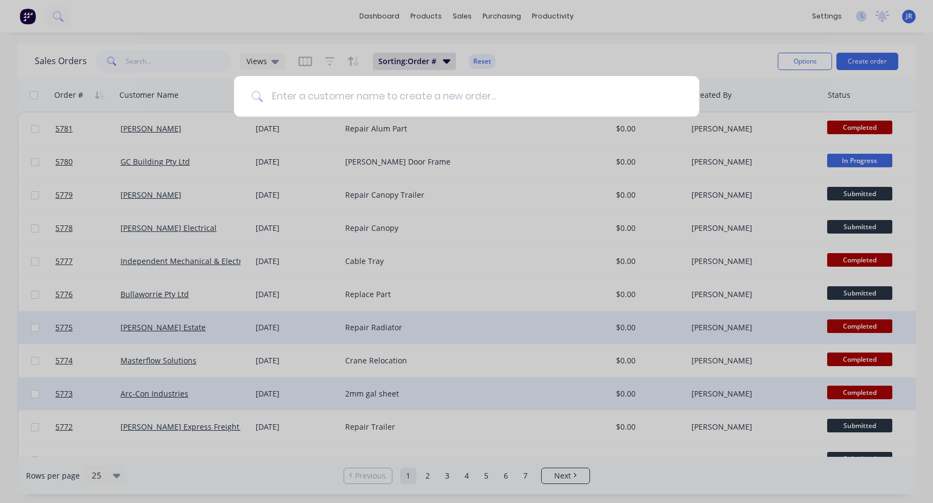
click at [352, 104] on input at bounding box center [472, 96] width 419 height 41
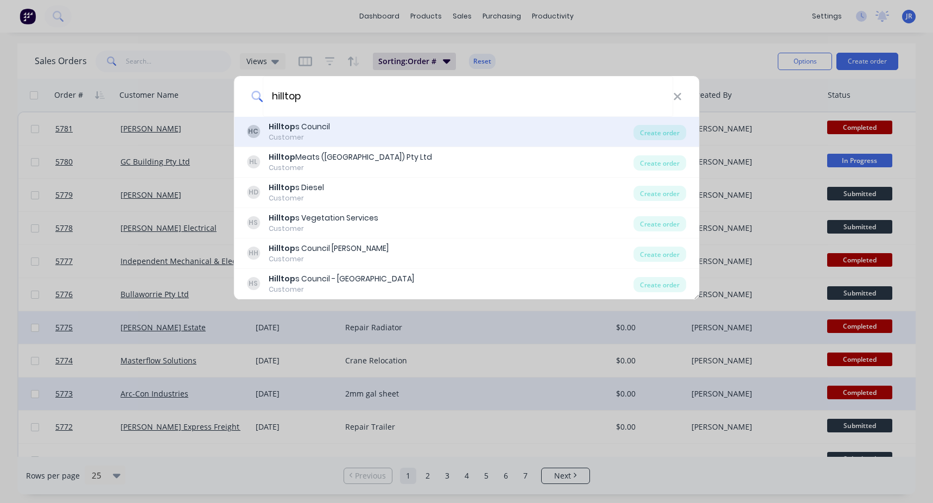
type input "hilltop"
click at [297, 125] on div "Hilltop s Council" at bounding box center [299, 126] width 61 height 11
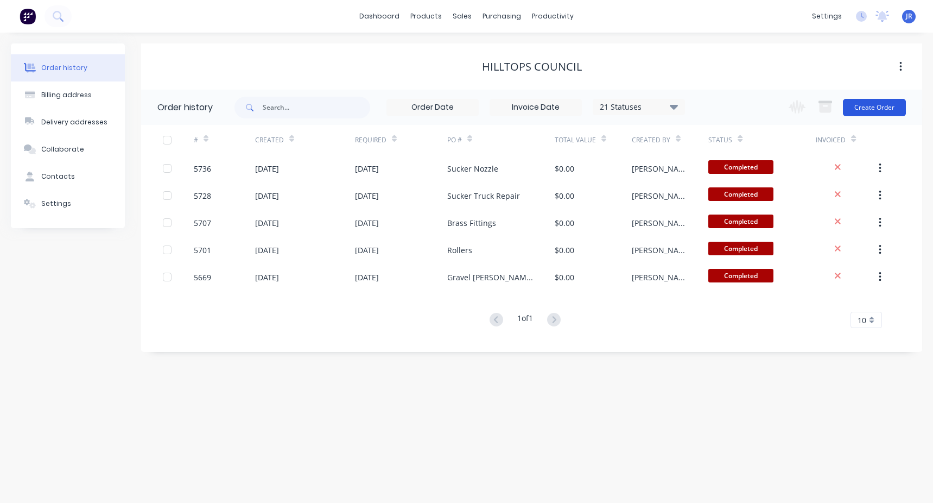
click at [877, 103] on button "Create Order" at bounding box center [874, 107] width 63 height 17
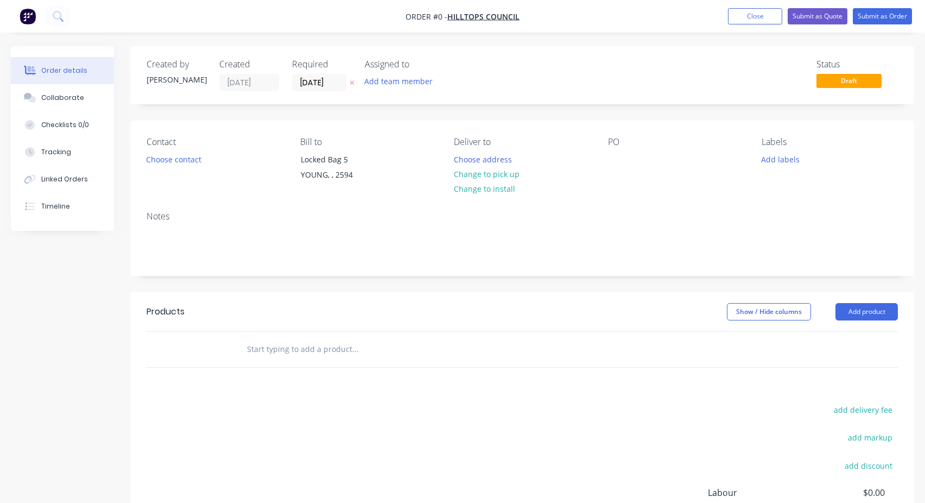
click at [259, 354] on input "text" at bounding box center [354, 349] width 217 height 22
drag, startPoint x: 309, startPoint y: 348, endPoint x: 201, endPoint y: 357, distance: 107.8
click at [201, 356] on div "Rogere Langman Add Rogere Langman to order No results found" at bounding box center [522, 349] width 751 height 35
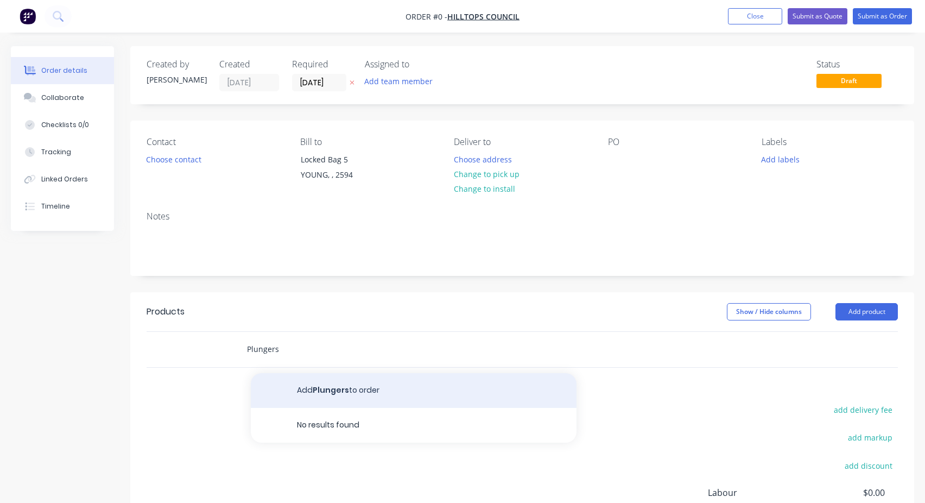
type input "Plungers"
click at [351, 395] on button "Add Plungers to order" at bounding box center [414, 390] width 326 height 35
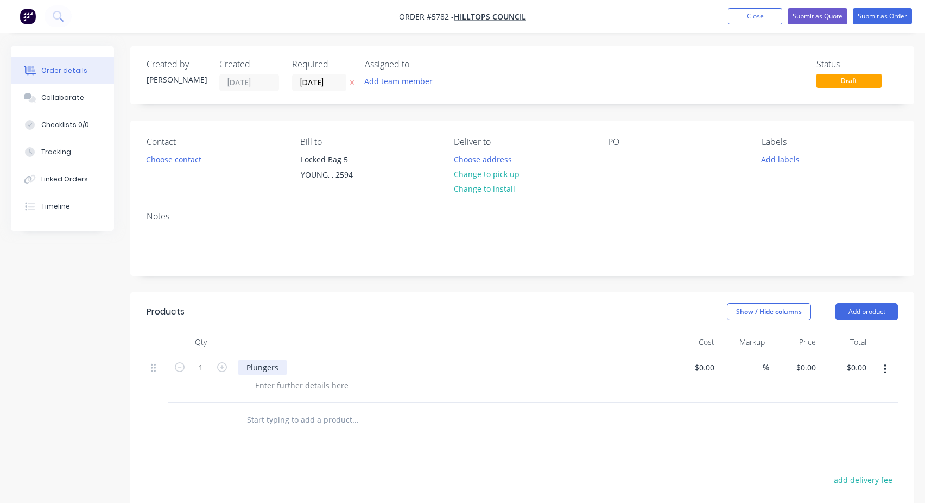
click at [268, 374] on div "Plungers" at bounding box center [262, 367] width 49 height 16
copy div "Plungers"
click at [615, 155] on div at bounding box center [616, 159] width 17 height 16
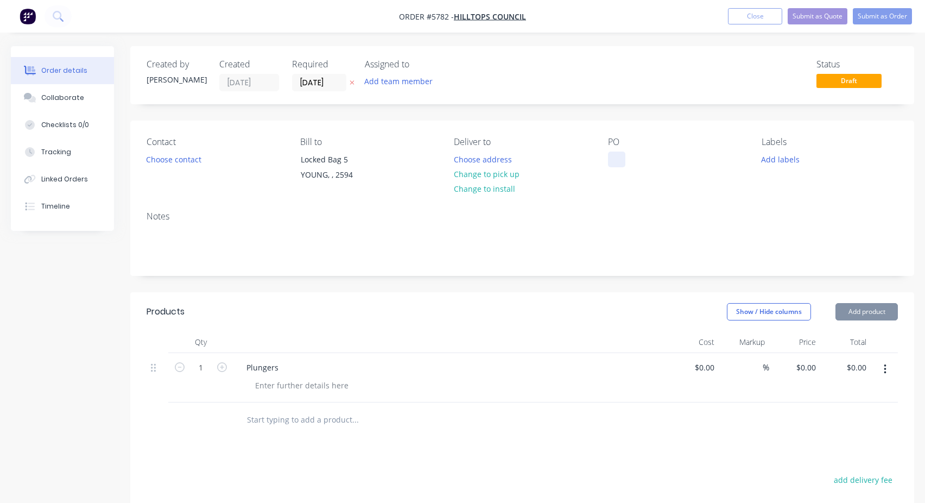
paste div
click at [878, 14] on button "Submit as Order" at bounding box center [882, 16] width 59 height 16
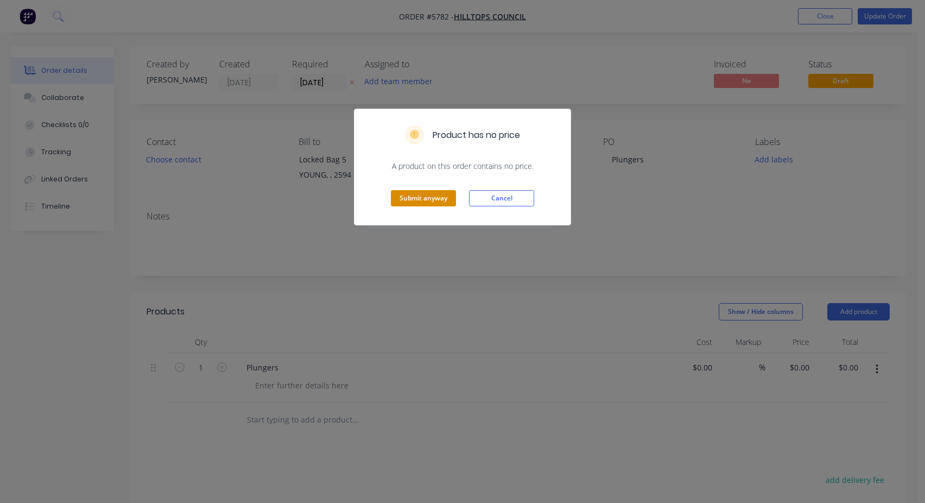
click at [406, 204] on button "Submit anyway" at bounding box center [423, 198] width 65 height 16
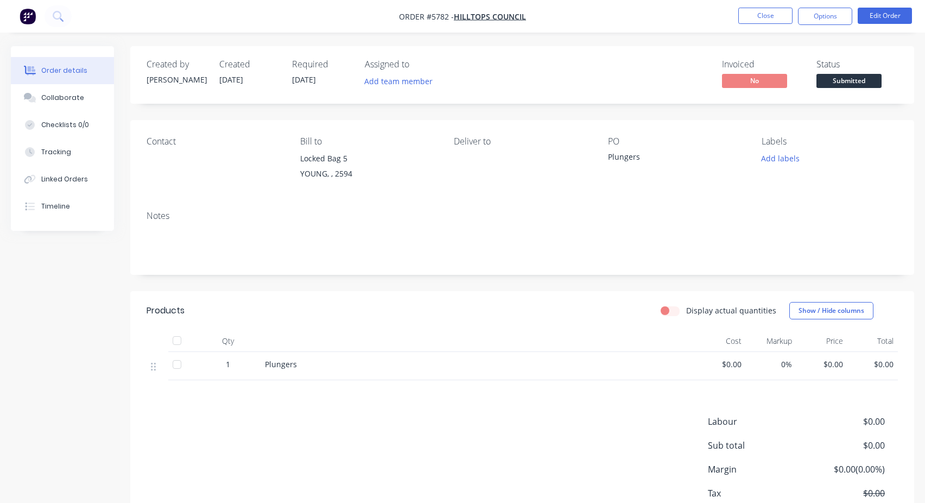
click at [855, 84] on span "Submitted" at bounding box center [848, 81] width 65 height 14
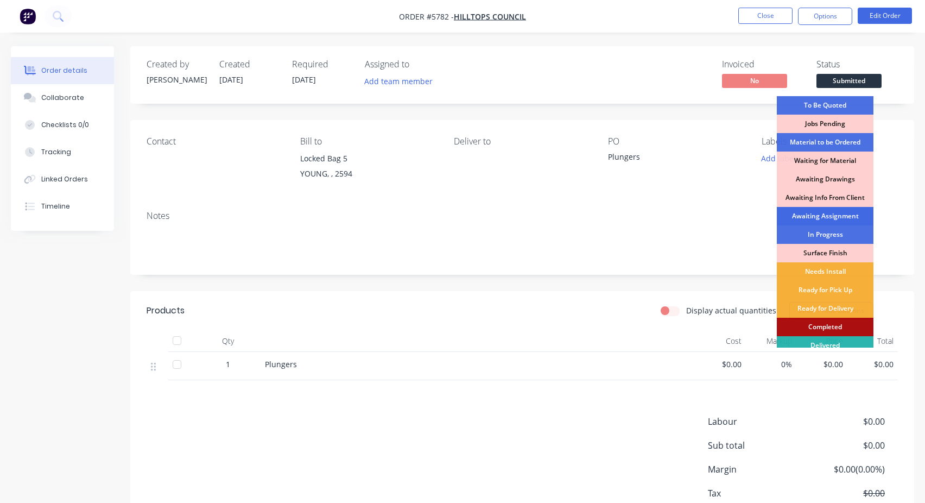
click at [845, 221] on div "Awaiting Assignment" at bounding box center [825, 216] width 97 height 18
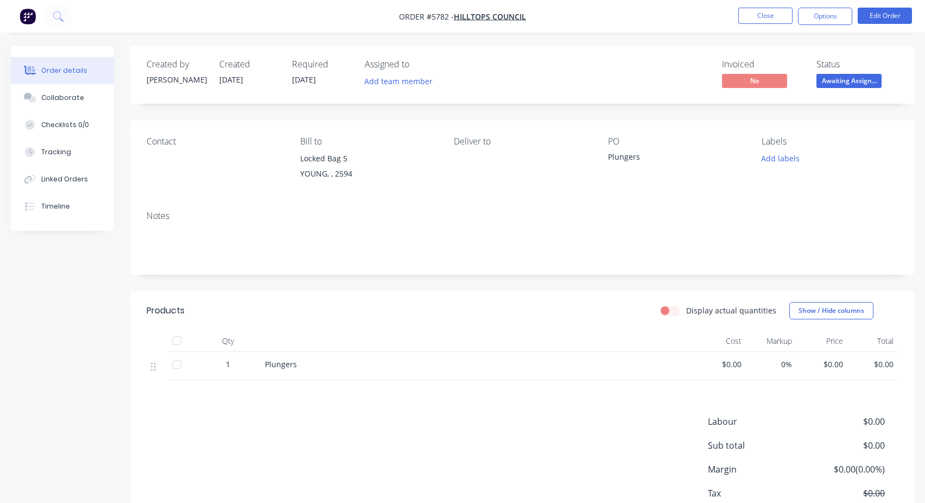
click at [781, 26] on nav "Order #5782 - Hilltops Council Close Options Edit Order" at bounding box center [462, 16] width 925 height 33
click at [778, 22] on button "Close" at bounding box center [765, 16] width 54 height 16
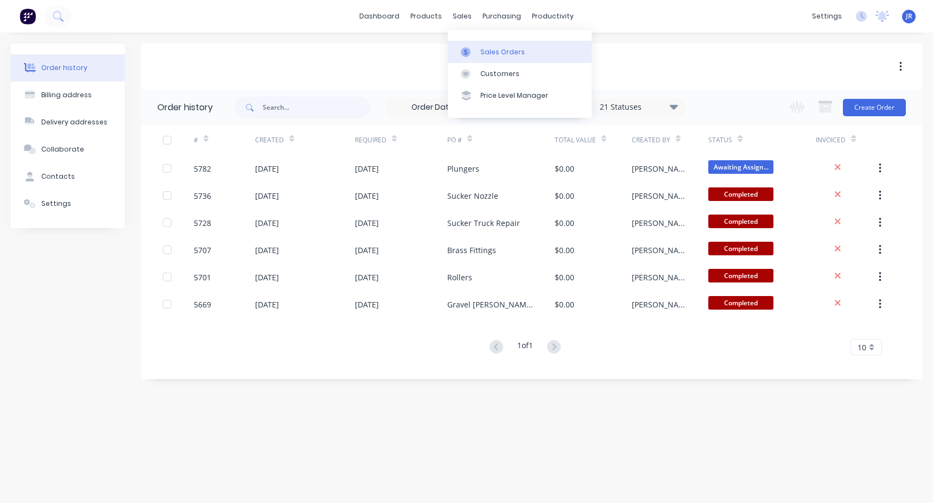
click at [480, 43] on link "Sales Orders" at bounding box center [520, 52] width 144 height 22
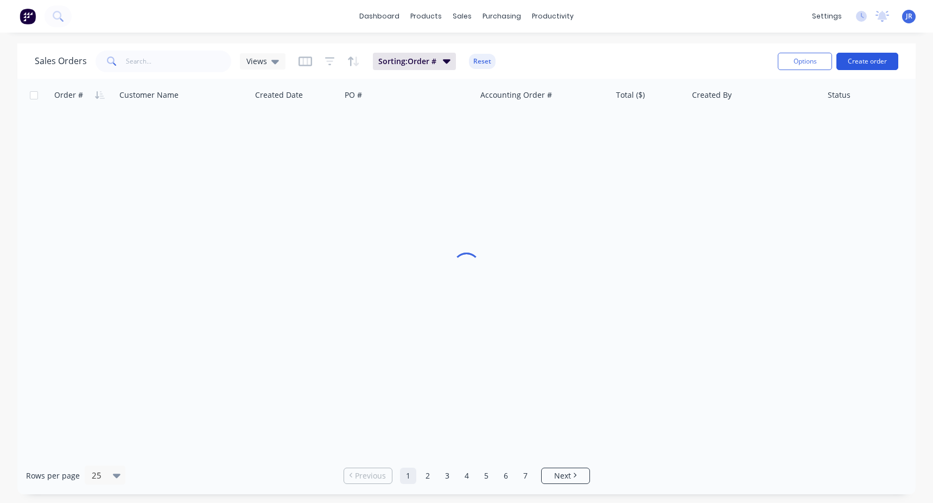
click at [864, 69] on button "Create order" at bounding box center [868, 61] width 62 height 17
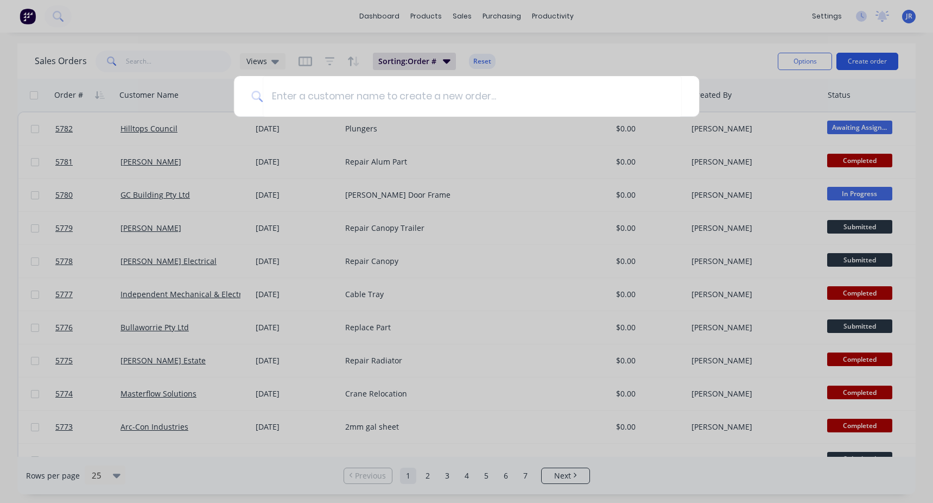
click at [871, 60] on div at bounding box center [466, 251] width 933 height 503
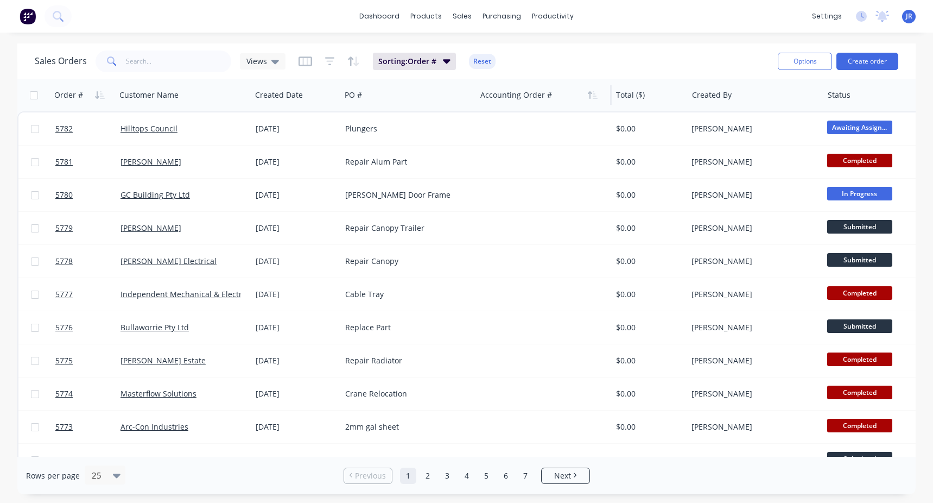
click at [560, 90] on div at bounding box center [540, 95] width 121 height 22
click at [864, 65] on button "Create order" at bounding box center [868, 61] width 62 height 17
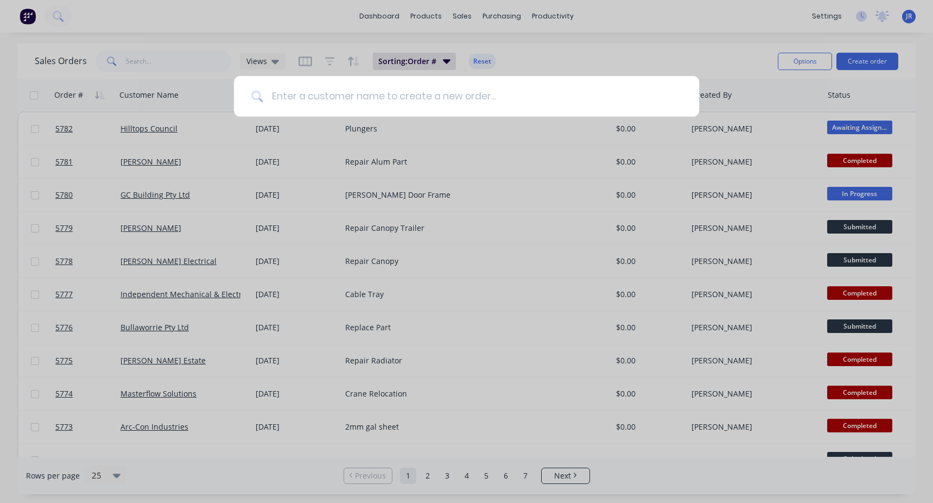
click at [470, 98] on input at bounding box center [472, 96] width 419 height 41
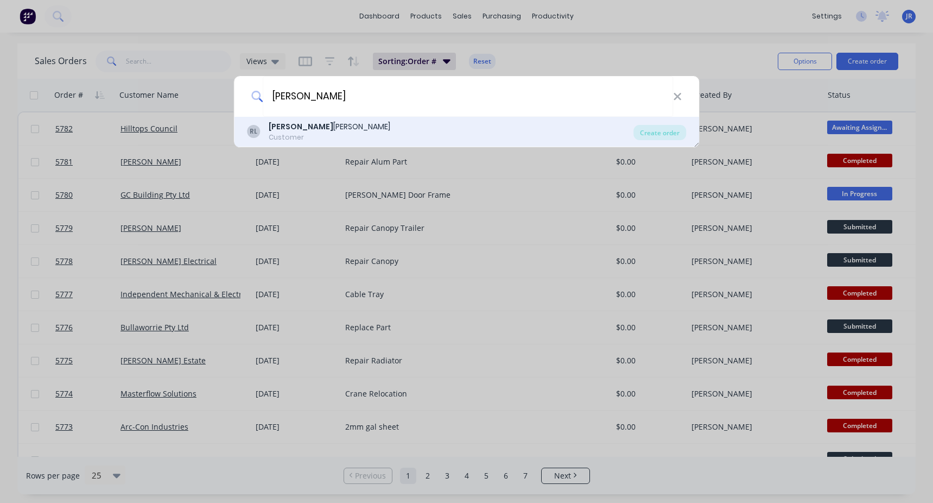
type input "Roger"
click at [356, 146] on div "RL Roger Langman Customer Create order" at bounding box center [467, 132] width 466 height 30
click at [338, 140] on div "RL Roger Langman Customer" at bounding box center [440, 131] width 387 height 21
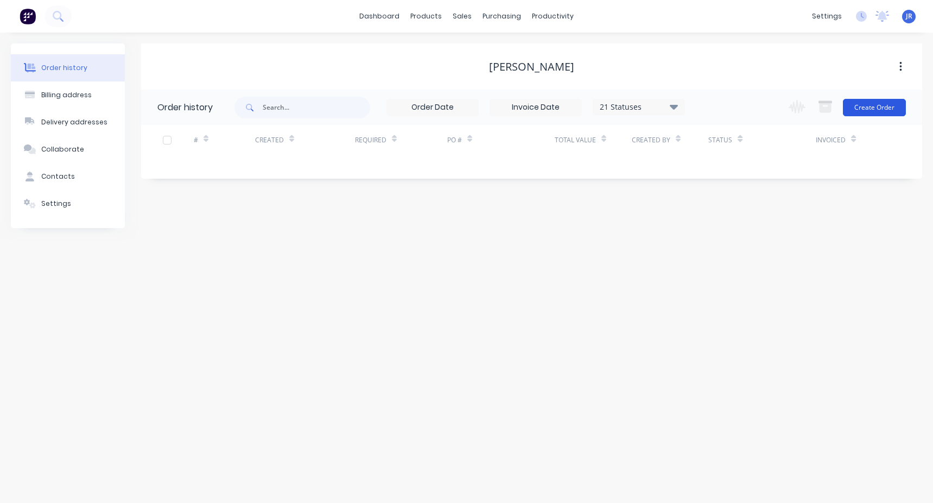
click at [877, 99] on button "Create Order" at bounding box center [874, 107] width 63 height 17
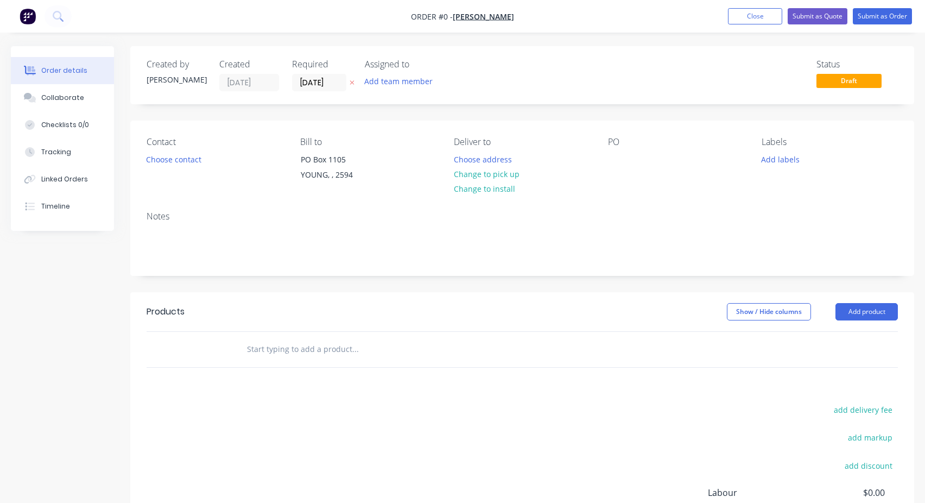
click at [275, 345] on input "text" at bounding box center [354, 349] width 217 height 22
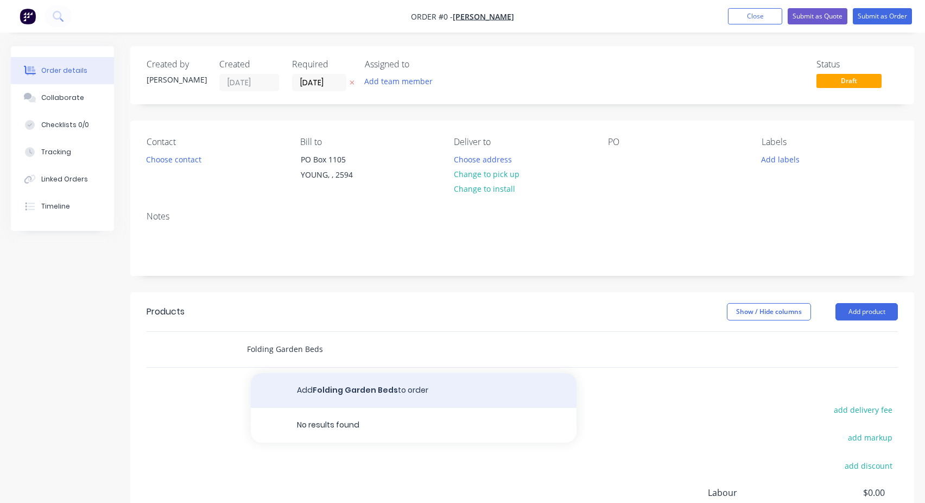
type input "Folding Garden Beds"
click at [355, 378] on button "Add Folding Garden Beds to order" at bounding box center [414, 390] width 326 height 35
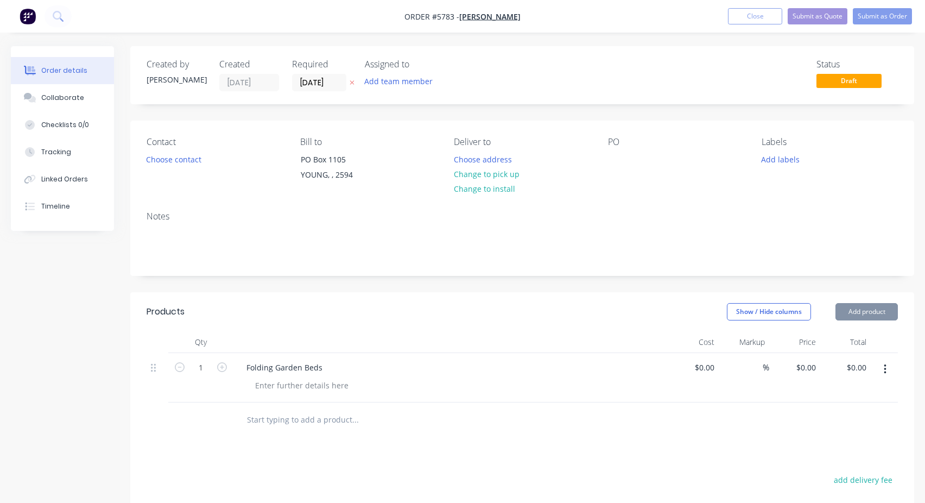
click at [301, 351] on div at bounding box center [450, 342] width 434 height 22
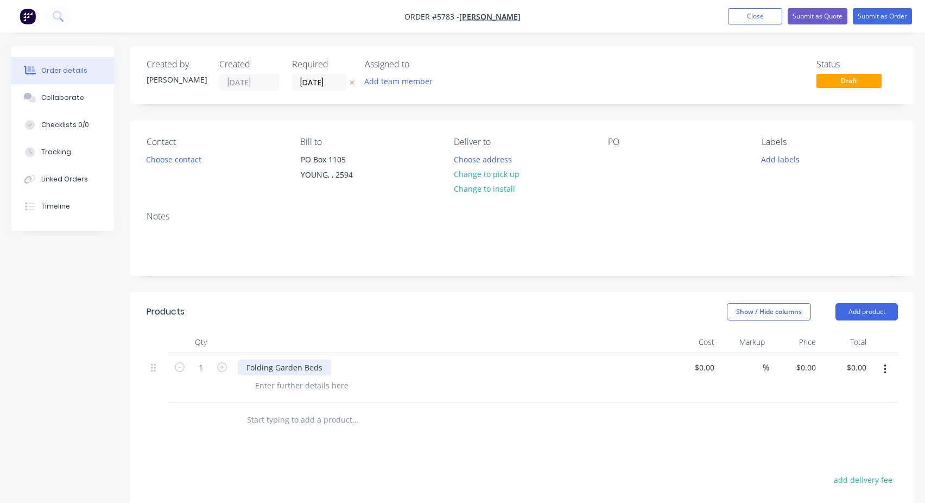
click at [286, 363] on div "Folding Garden Beds" at bounding box center [284, 367] width 93 height 16
copy div "Folding Garden Beds"
click at [605, 154] on div "Contact Choose contact Bill to PO Box 1105 YOUNG, , 2594 Deliver to Choose addr…" at bounding box center [522, 162] width 784 height 82
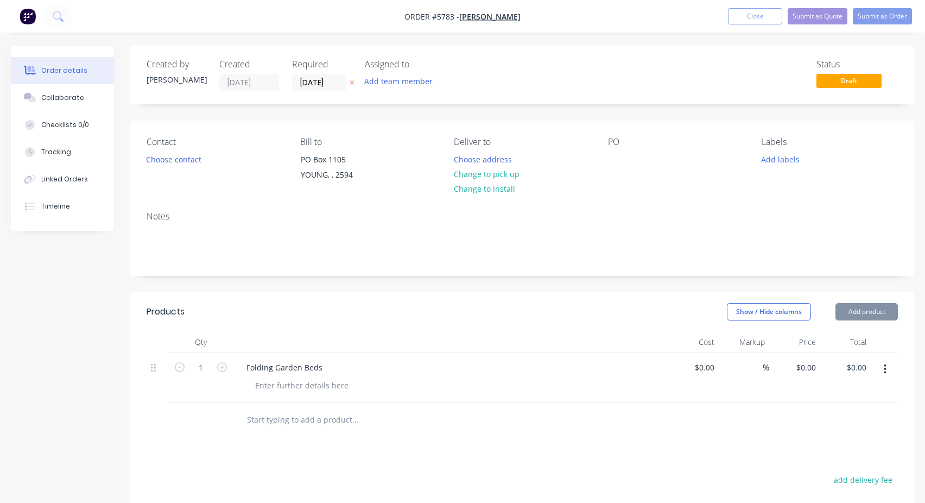
click at [617, 148] on div "PO" at bounding box center [676, 161] width 136 height 49
click at [613, 159] on div at bounding box center [616, 159] width 17 height 16
paste div
click at [876, 18] on button "Submit as Order" at bounding box center [882, 16] width 59 height 16
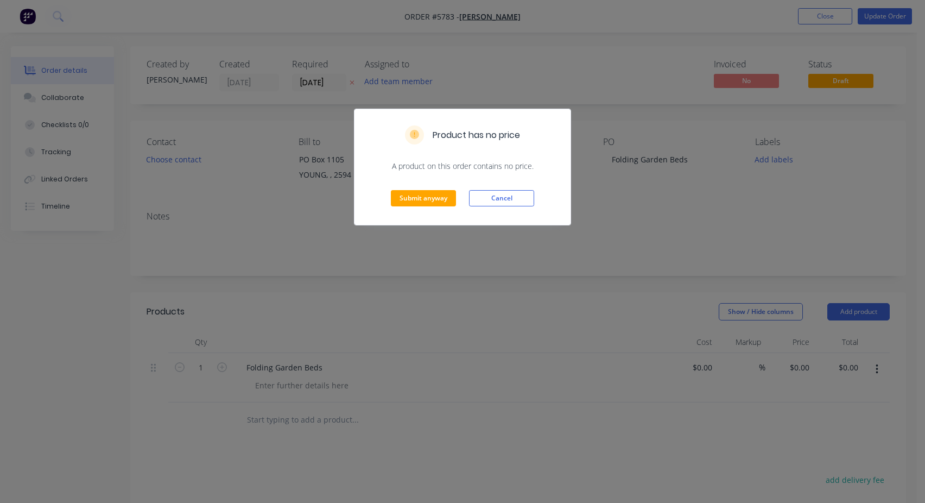
click at [464, 188] on div "Submit anyway Cancel" at bounding box center [462, 198] width 216 height 53
click at [403, 196] on button "Submit anyway" at bounding box center [423, 198] width 65 height 16
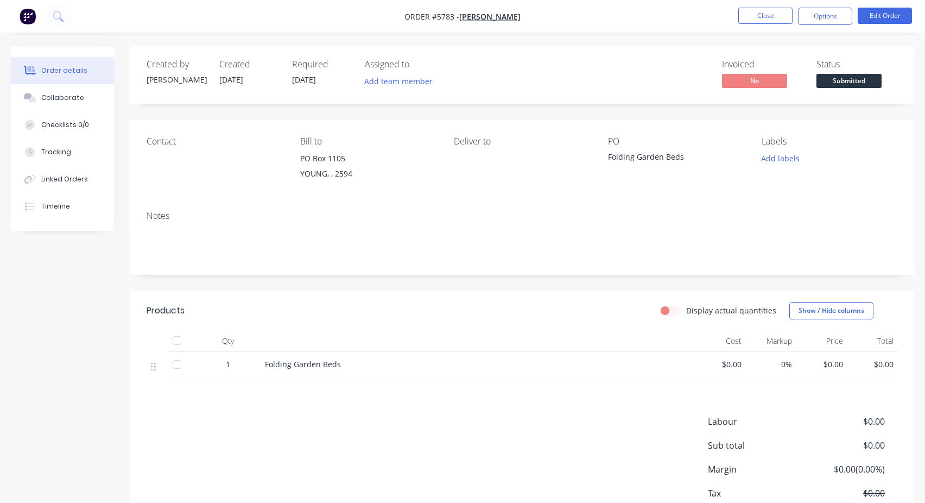
click at [846, 88] on button "Submitted" at bounding box center [848, 82] width 65 height 16
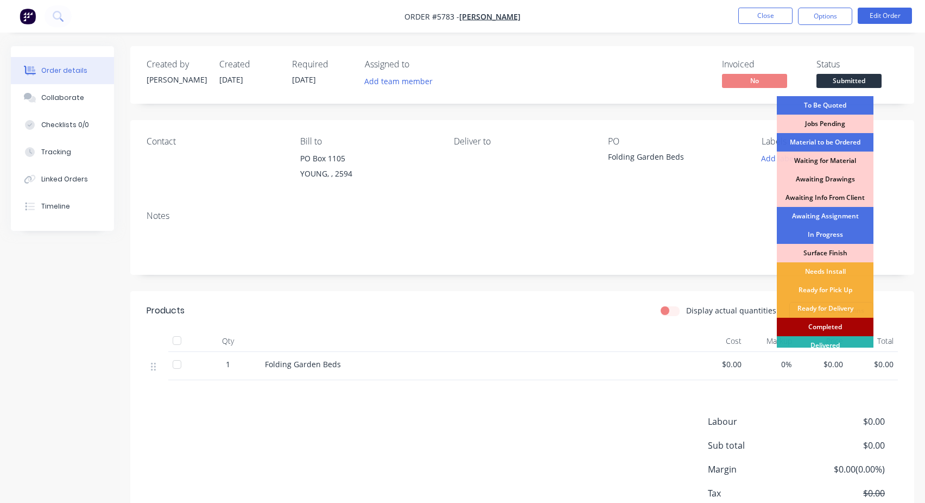
click at [811, 326] on div "Completed" at bounding box center [825, 327] width 97 height 18
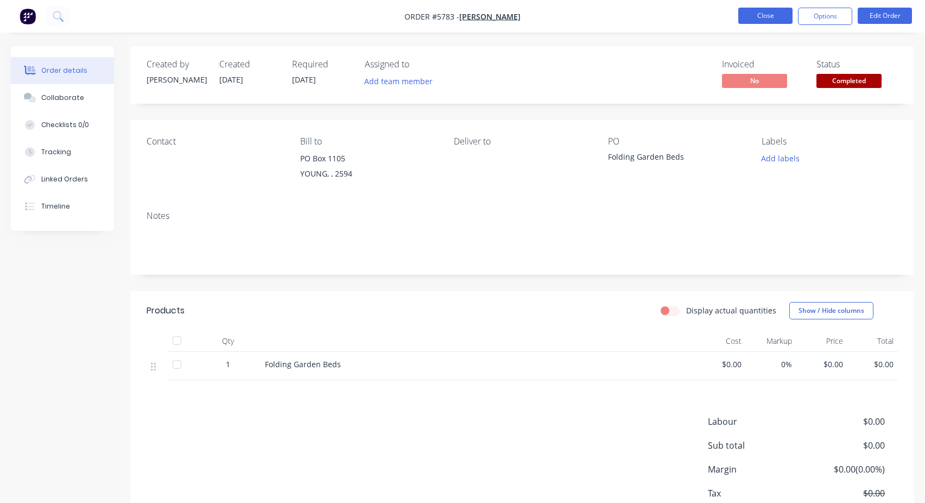
click at [755, 22] on button "Close" at bounding box center [765, 16] width 54 height 16
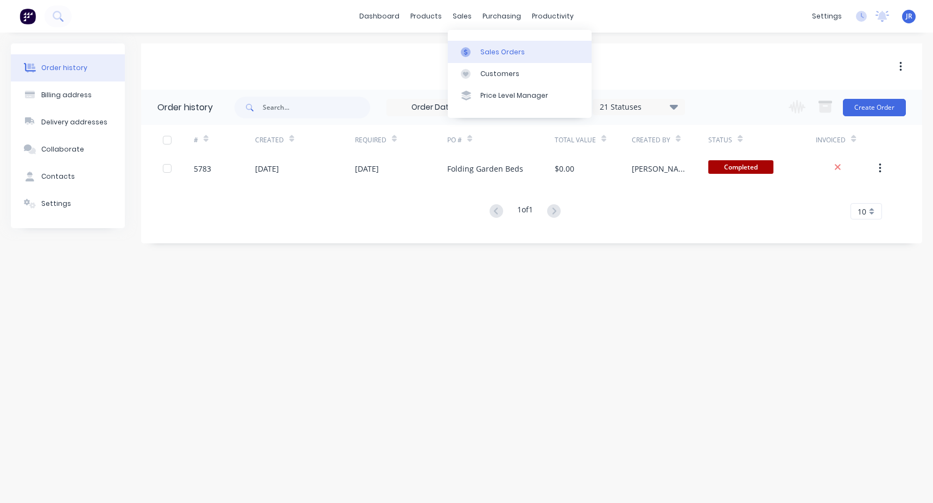
click at [470, 47] on icon at bounding box center [466, 52] width 10 height 10
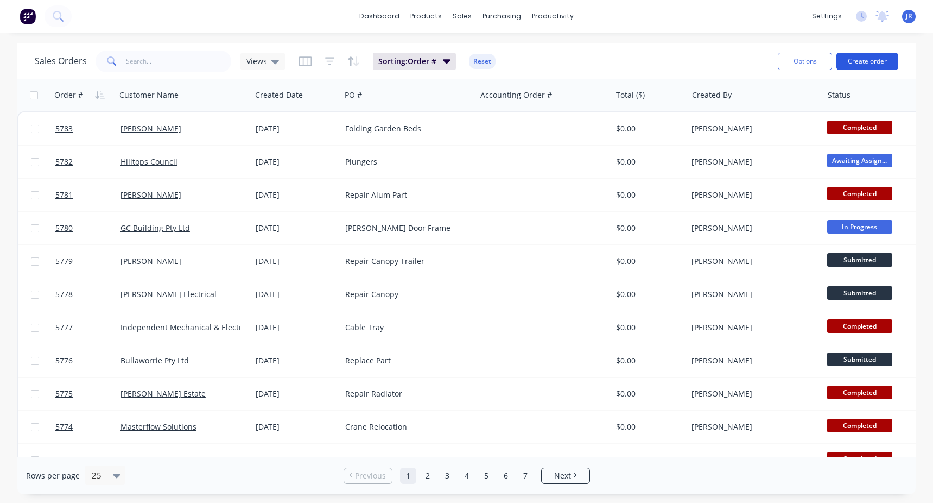
click at [876, 62] on button "Create order" at bounding box center [868, 61] width 62 height 17
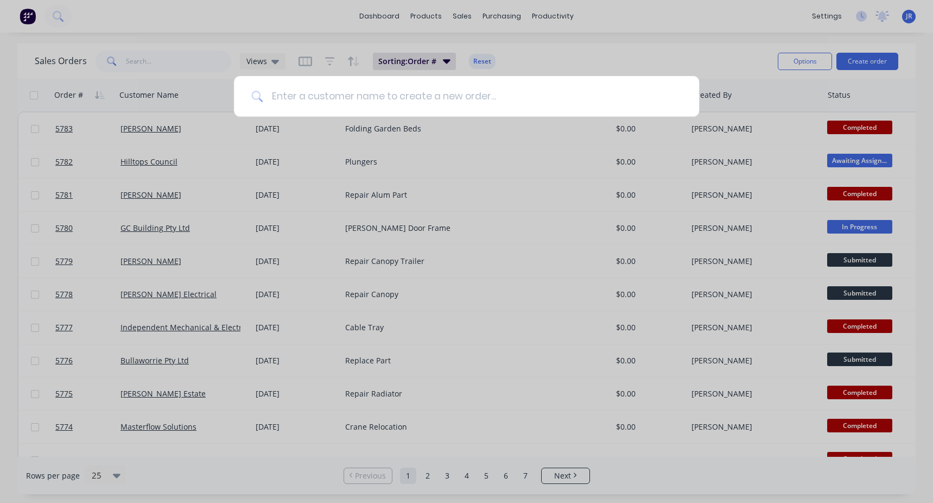
click at [354, 100] on input at bounding box center [472, 96] width 419 height 41
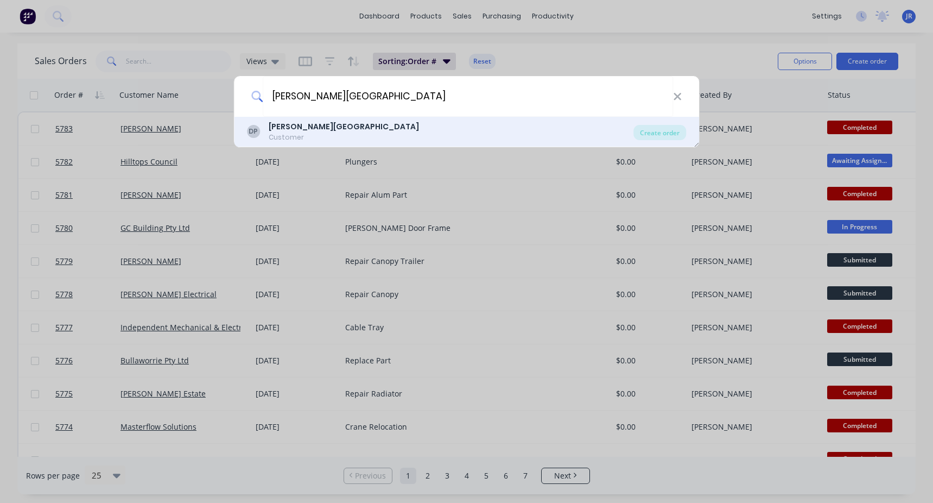
type input "dutton park"
click at [323, 136] on div "DP Dutton Park Customer" at bounding box center [440, 131] width 387 height 21
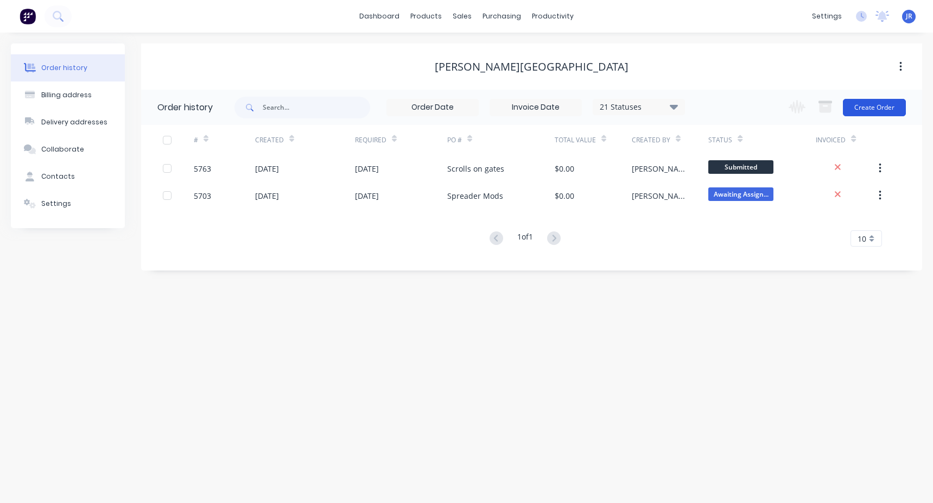
click at [874, 107] on button "Create Order" at bounding box center [874, 107] width 63 height 17
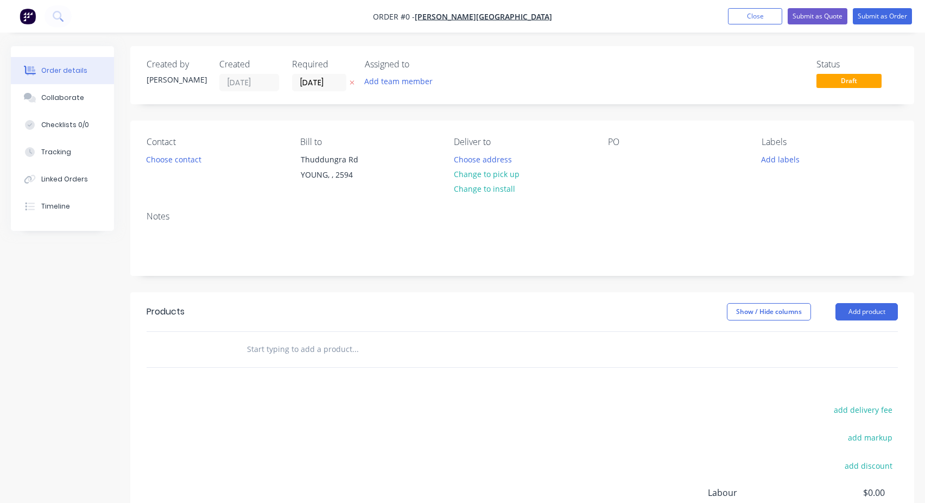
click at [282, 347] on input "text" at bounding box center [354, 349] width 217 height 22
click at [285, 351] on input "Scrolls on gates" at bounding box center [354, 349] width 217 height 22
type input "Scrolls on Gates"
click at [346, 390] on div "Products Show / Hide columns Add product Scrolls on Gates add delivery fee add …" at bounding box center [522, 460] width 784 height 336
click at [328, 356] on input "Scrolls on Gates" at bounding box center [354, 349] width 217 height 22
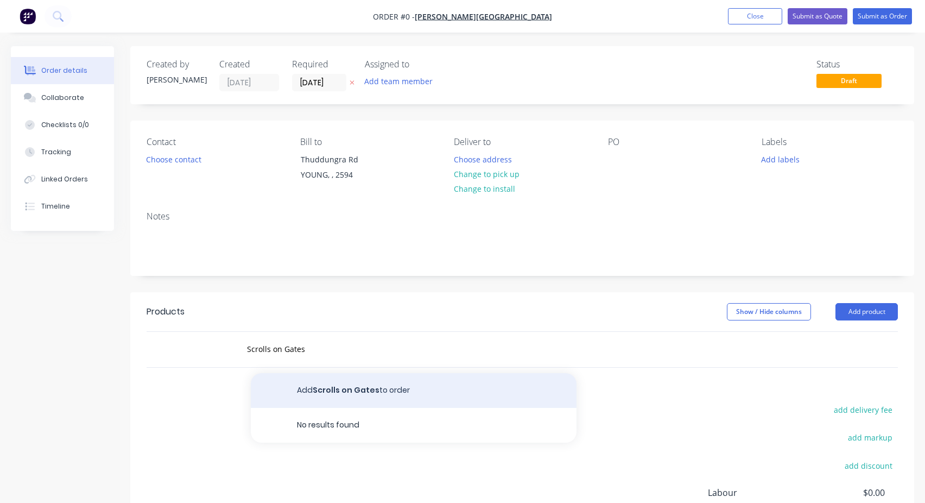
click at [352, 394] on button "Add Scrolls on Gates to order" at bounding box center [414, 390] width 326 height 35
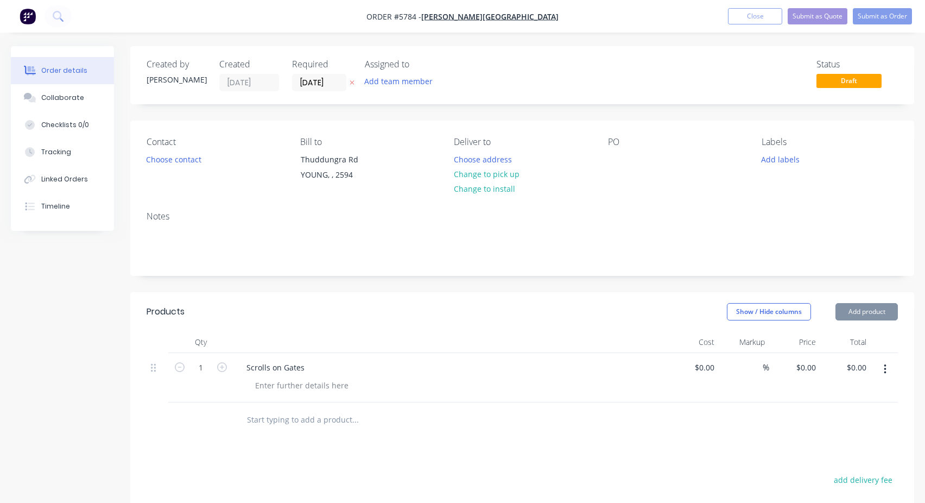
click at [280, 364] on div "Scrolls on Gates" at bounding box center [275, 367] width 75 height 16
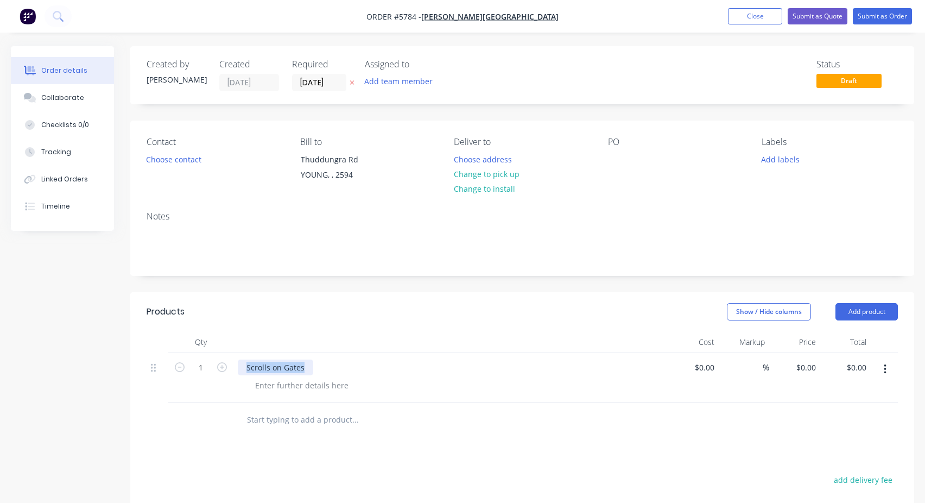
click at [280, 364] on div "Scrolls on Gates" at bounding box center [275, 367] width 75 height 16
copy div "Scrolls on Gates"
click at [617, 150] on div "PO" at bounding box center [676, 161] width 136 height 49
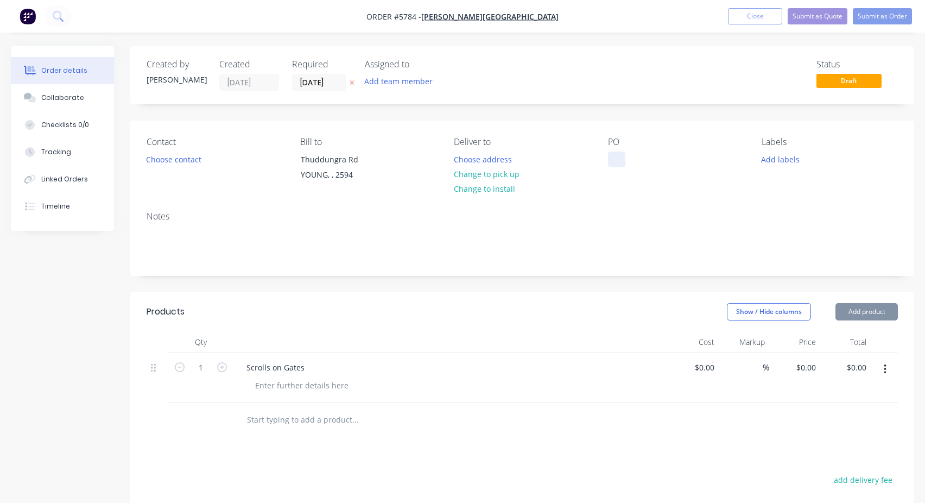
click at [614, 154] on div at bounding box center [616, 159] width 17 height 16
paste div
click at [873, 16] on button "Submit as Order" at bounding box center [882, 16] width 59 height 16
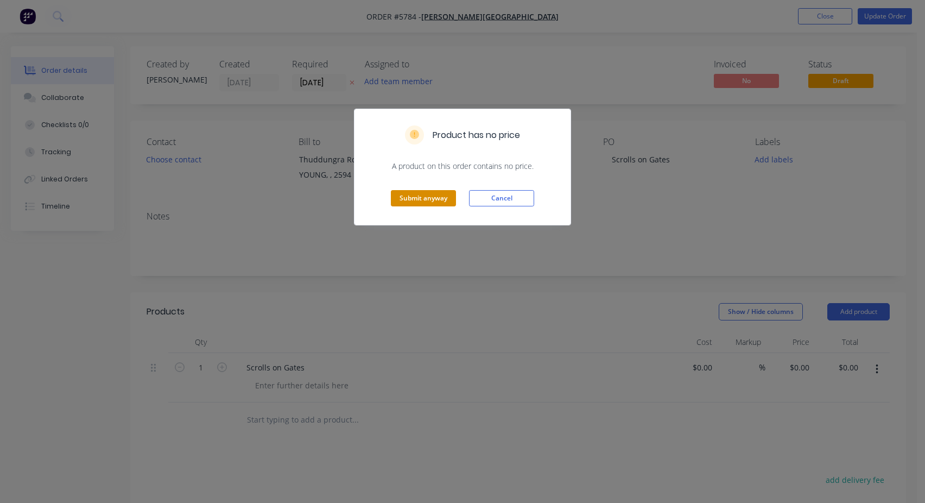
click at [413, 197] on button "Submit anyway" at bounding box center [423, 198] width 65 height 16
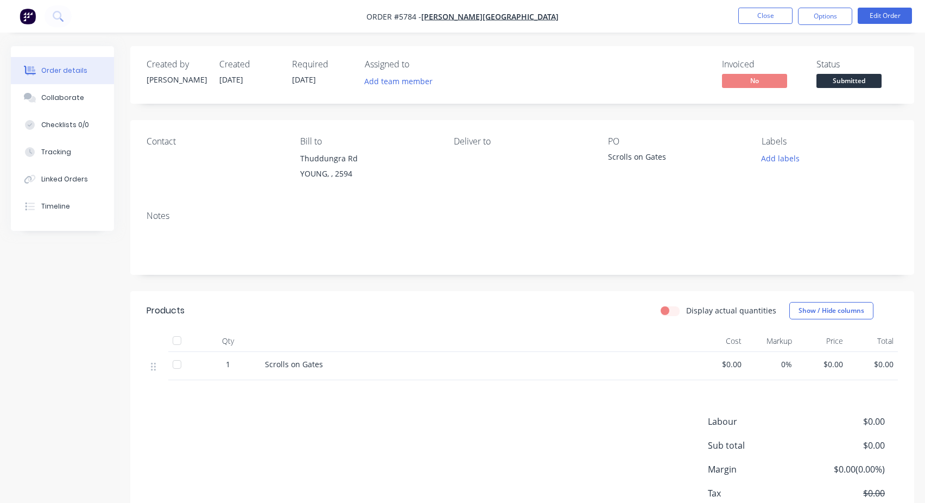
click at [853, 74] on span "Submitted" at bounding box center [848, 81] width 65 height 14
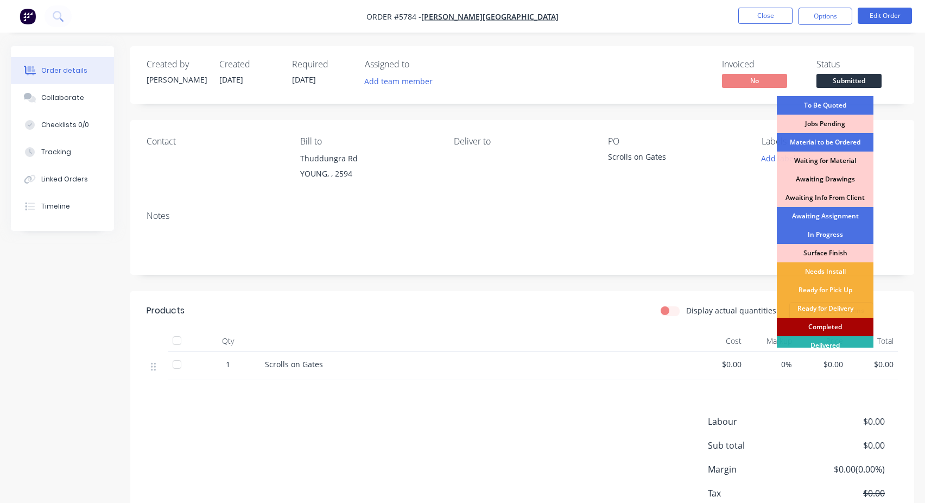
click at [822, 324] on div "Completed" at bounding box center [825, 327] width 97 height 18
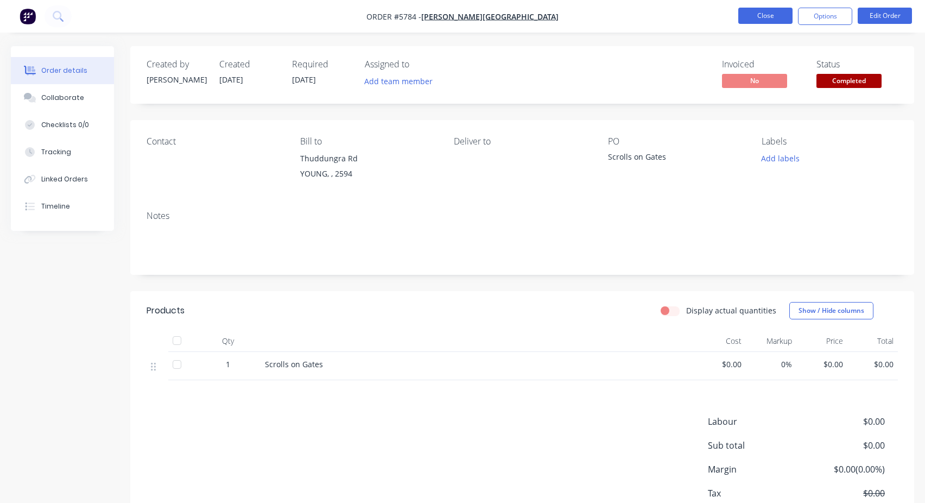
click at [761, 12] on button "Close" at bounding box center [765, 16] width 54 height 16
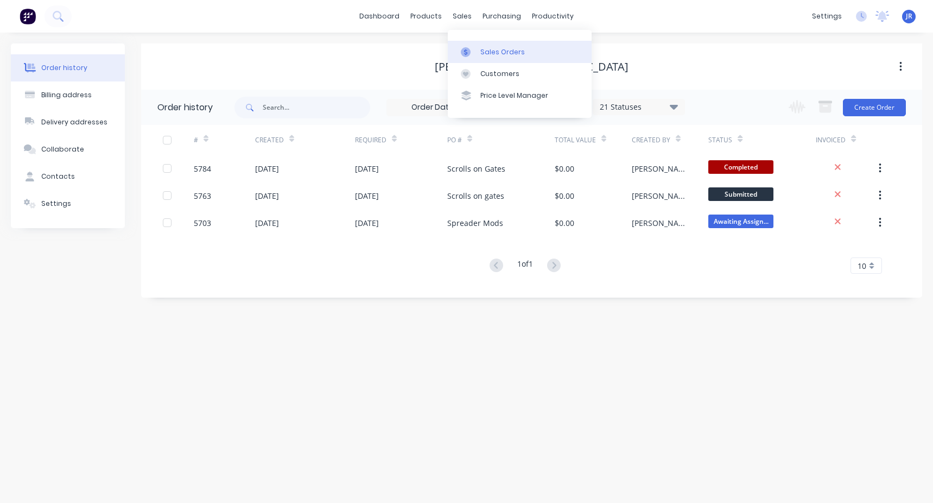
click at [488, 50] on div "Sales Orders" at bounding box center [502, 52] width 45 height 10
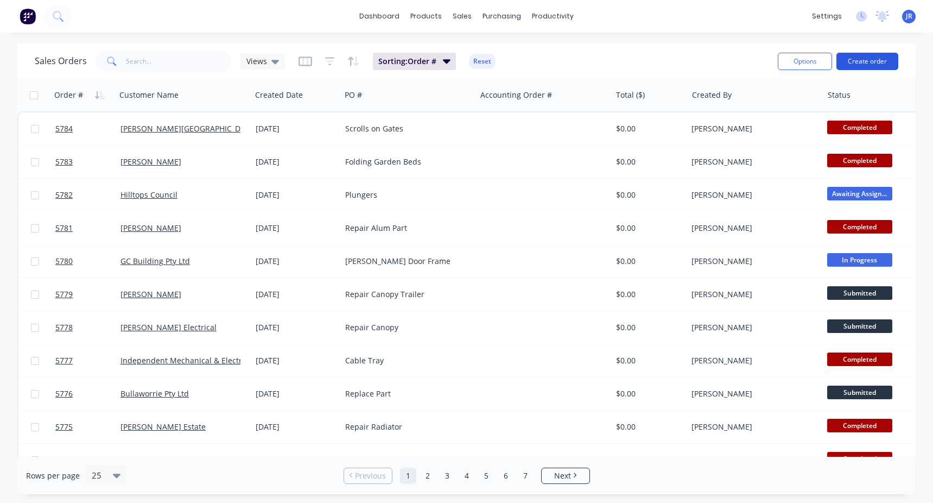
click at [879, 64] on button "Create order" at bounding box center [868, 61] width 62 height 17
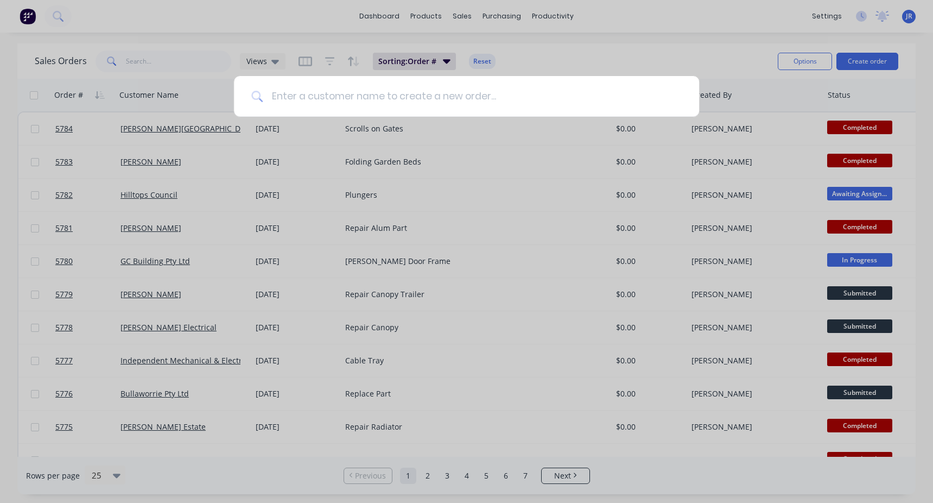
click at [415, 92] on input at bounding box center [472, 96] width 419 height 41
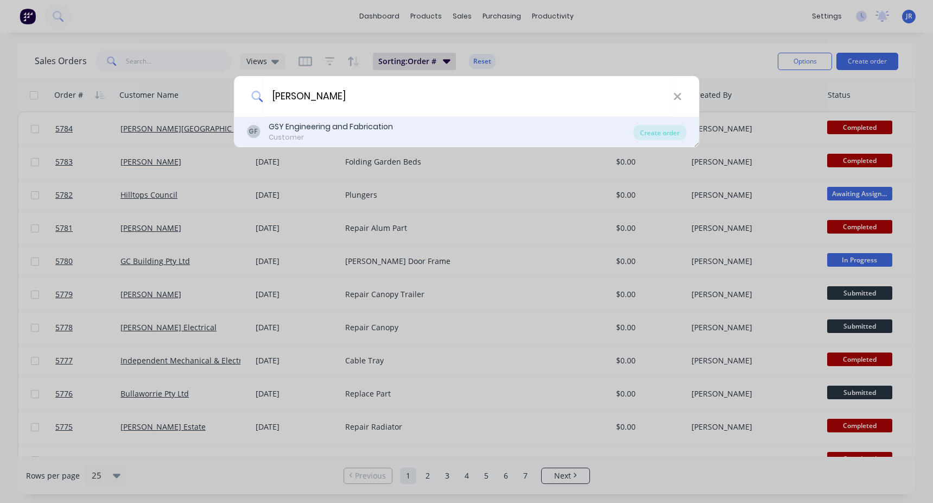
type input "Graham Yates"
click at [334, 132] on div "GSY Engineering and Fabrication" at bounding box center [331, 126] width 124 height 11
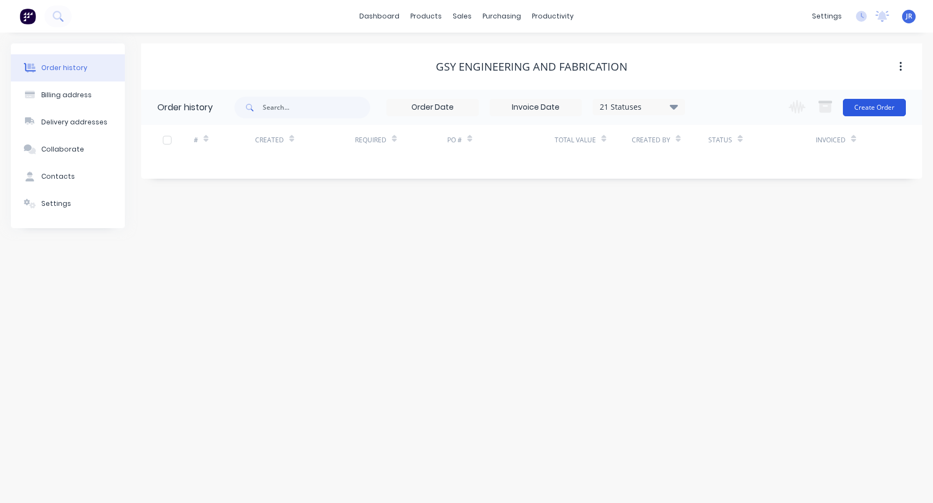
click at [860, 106] on button "Create Order" at bounding box center [874, 107] width 63 height 17
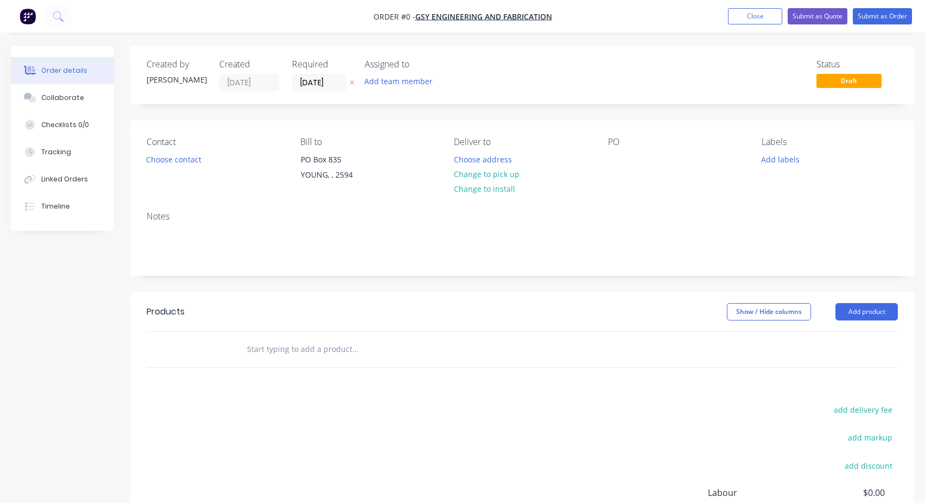
click at [257, 358] on input "text" at bounding box center [354, 349] width 217 height 22
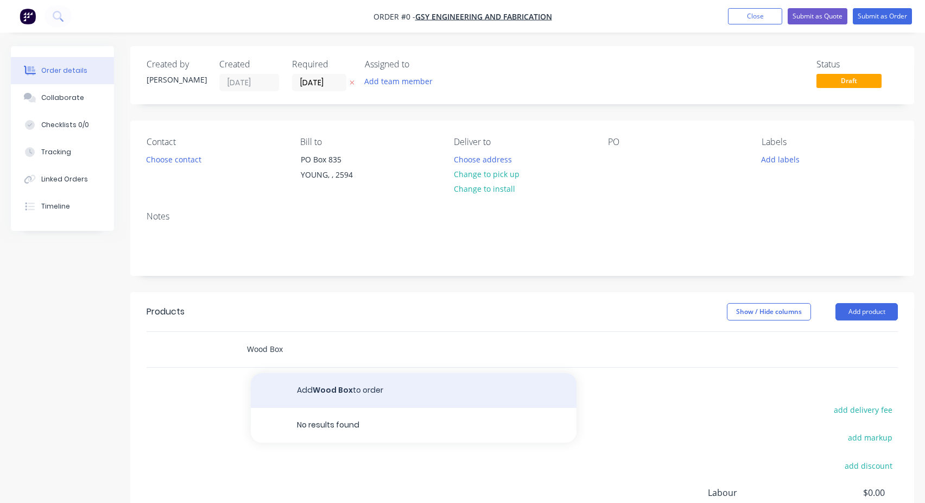
type input "Wood Box"
click at [307, 394] on button "Add Wood Box to order" at bounding box center [414, 390] width 326 height 35
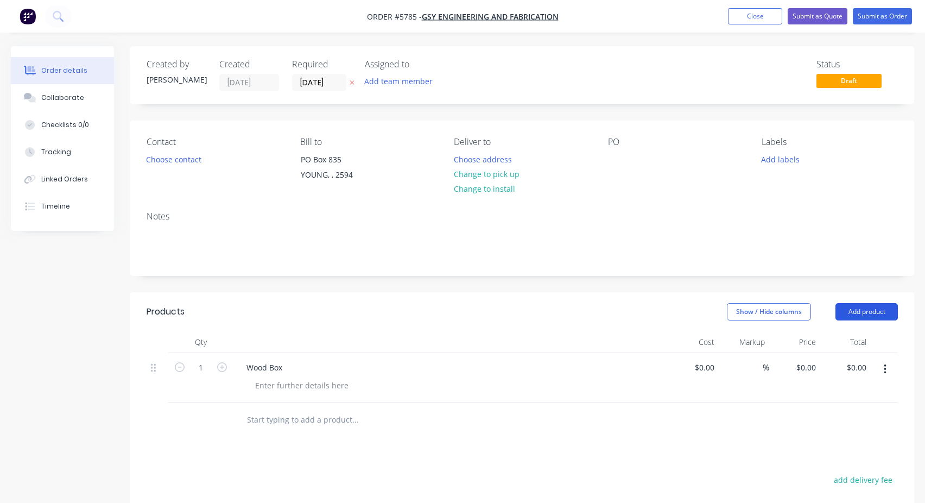
click at [854, 311] on button "Add product" at bounding box center [866, 311] width 62 height 17
click at [270, 363] on div "Wood Box" at bounding box center [264, 367] width 53 height 16
copy div "Wood Box"
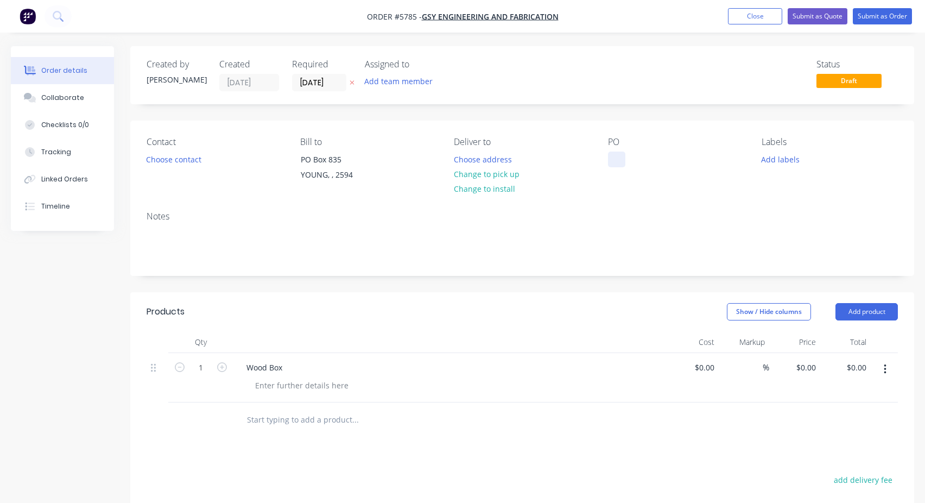
click at [617, 157] on div at bounding box center [616, 159] width 17 height 16
paste div
click at [884, 16] on button "Submit as Order" at bounding box center [882, 16] width 59 height 16
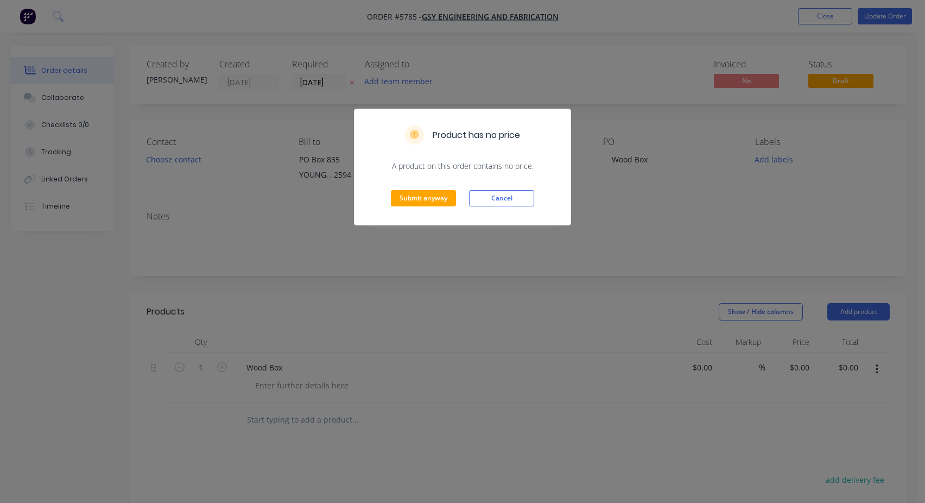
click at [397, 189] on div "Submit anyway Cancel" at bounding box center [462, 198] width 216 height 53
click at [406, 202] on button "Submit anyway" at bounding box center [423, 198] width 65 height 16
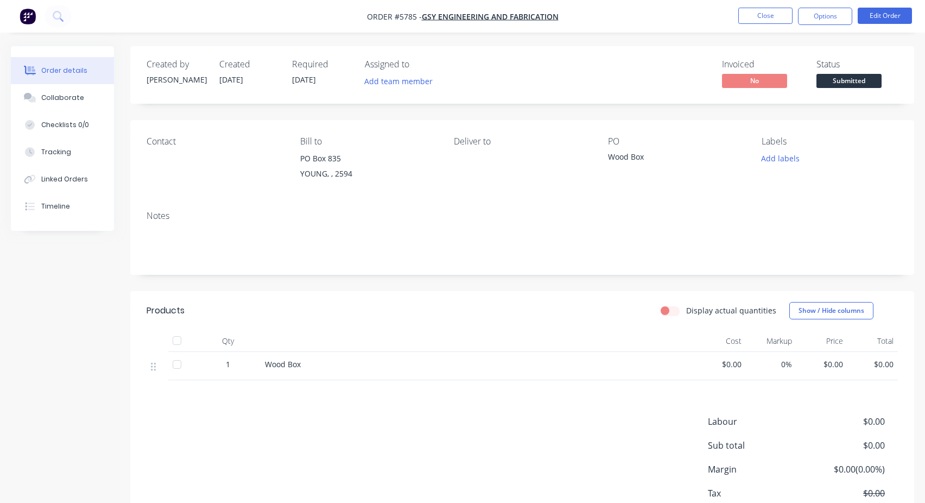
click at [875, 87] on span "Submitted" at bounding box center [848, 81] width 65 height 14
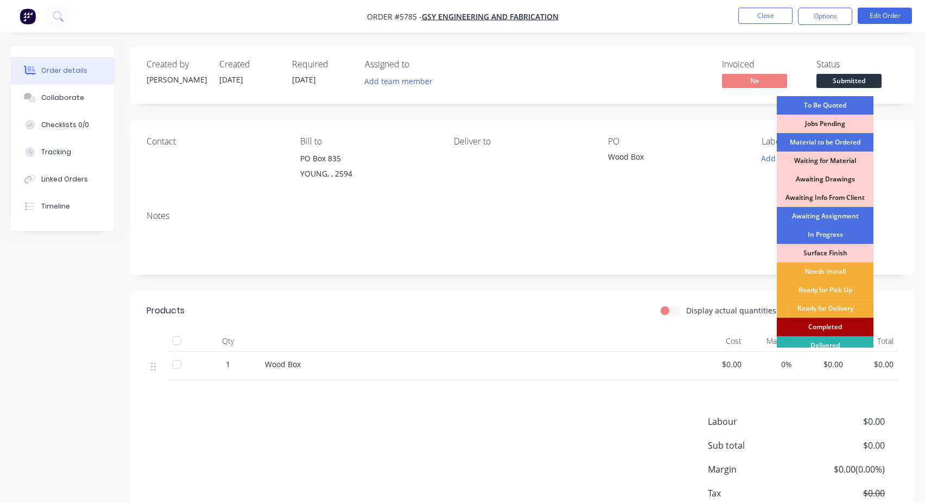
click at [824, 328] on div "Completed" at bounding box center [825, 327] width 97 height 18
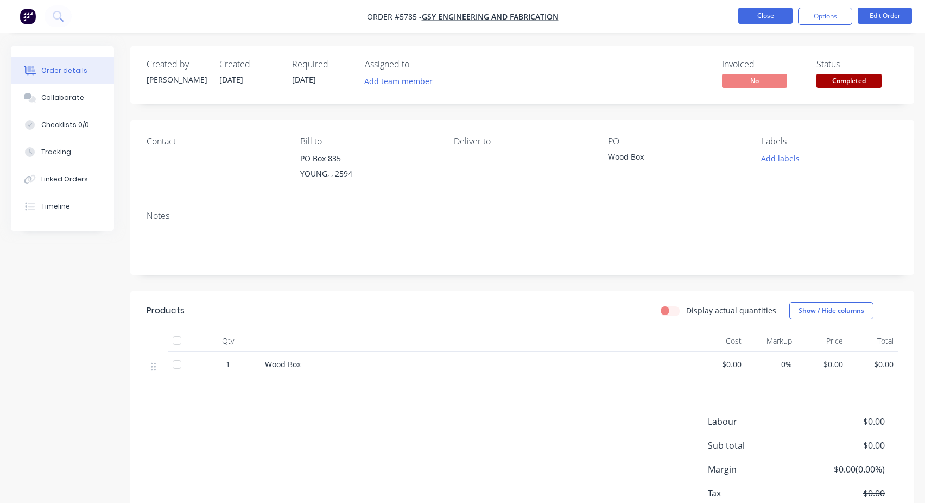
click at [778, 11] on button "Close" at bounding box center [765, 16] width 54 height 16
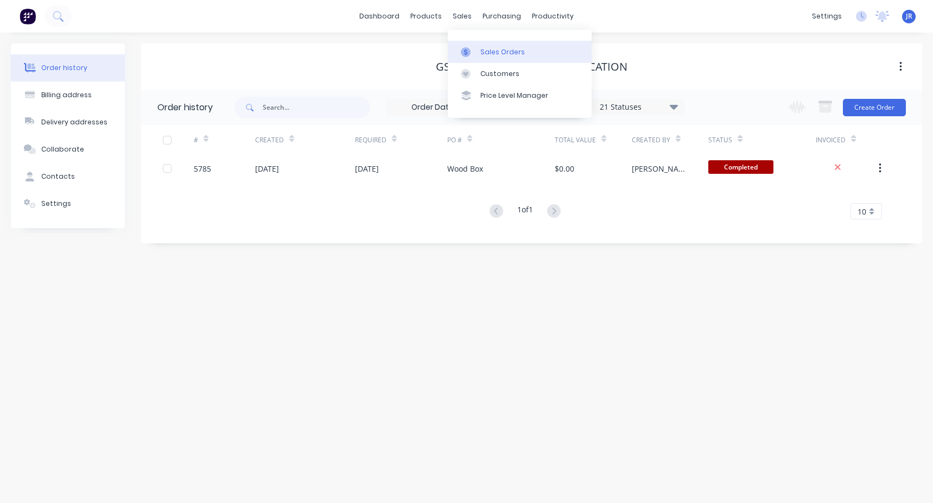
click at [485, 52] on div "Sales Orders" at bounding box center [502, 52] width 45 height 10
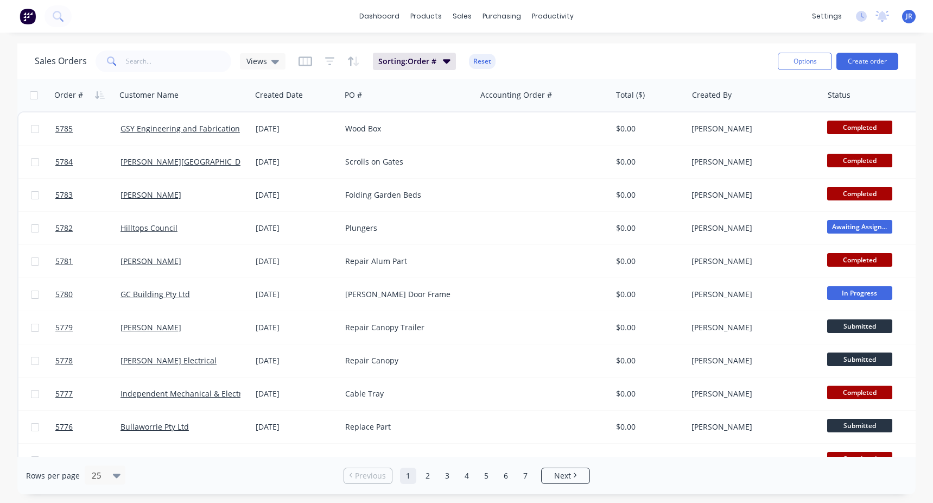
click at [875, 72] on div "Options Create order" at bounding box center [836, 61] width 125 height 27
click at [882, 64] on button "Create order" at bounding box center [868, 61] width 62 height 17
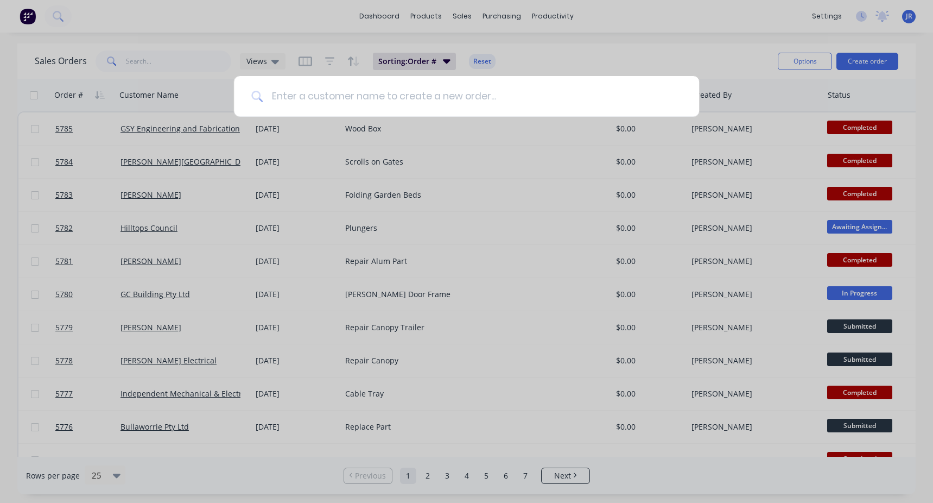
click at [379, 110] on input at bounding box center [472, 96] width 419 height 41
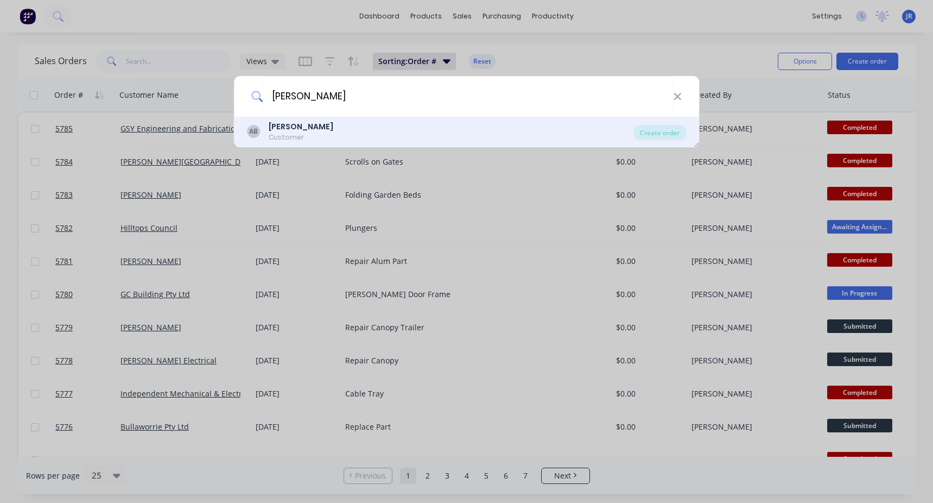
type input "Adam Bloor"
click at [302, 129] on b "Adam Bloor" at bounding box center [301, 126] width 65 height 11
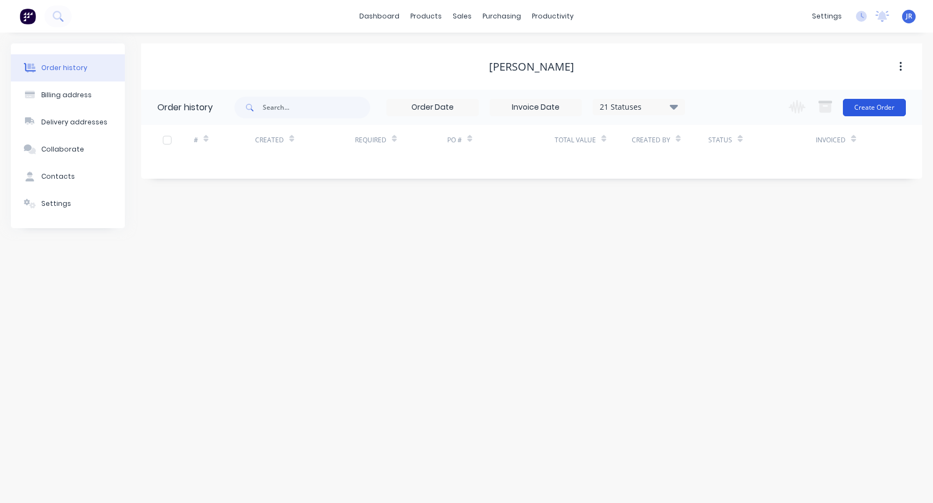
click at [879, 105] on button "Create Order" at bounding box center [874, 107] width 63 height 17
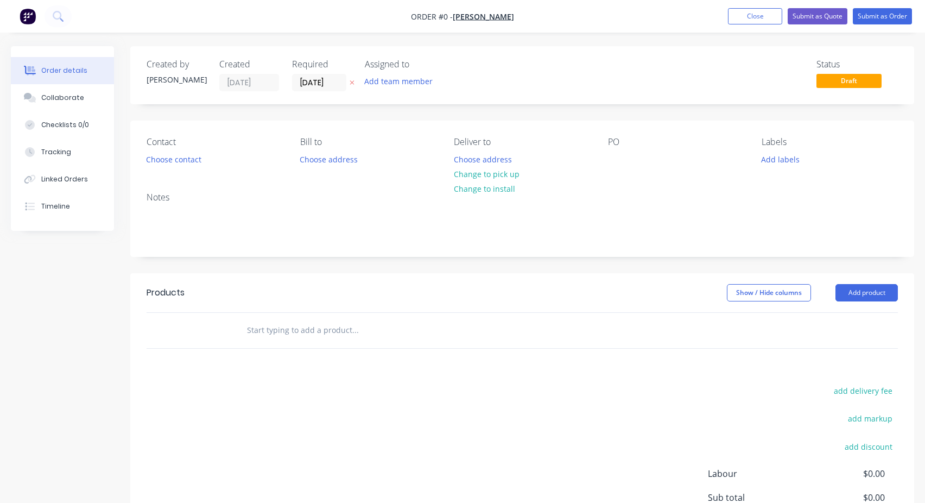
click at [303, 324] on input "text" at bounding box center [354, 330] width 217 height 22
type input "S/S Plates"
click at [324, 373] on button "Add S/S Plates to order" at bounding box center [414, 371] width 326 height 35
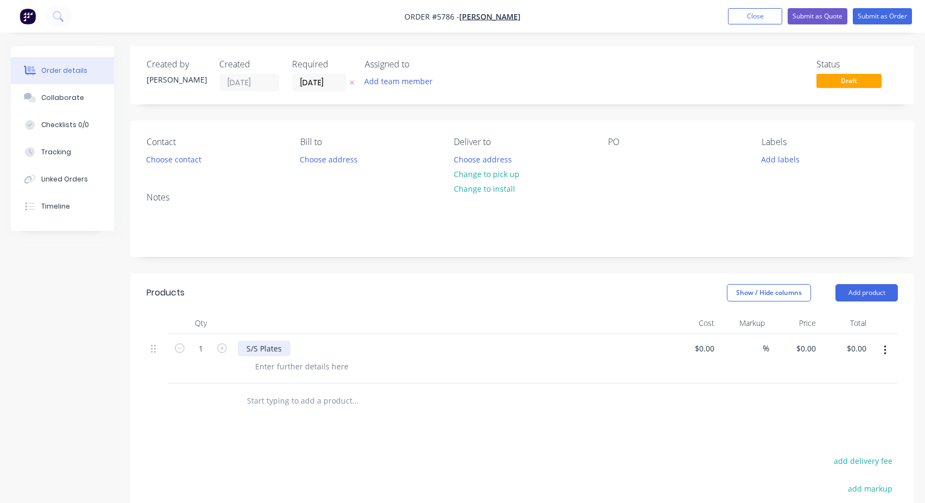
click at [271, 351] on div "S/S Plates" at bounding box center [264, 348] width 53 height 16
copy div "S/S Plates"
click at [616, 167] on div at bounding box center [616, 159] width 17 height 16
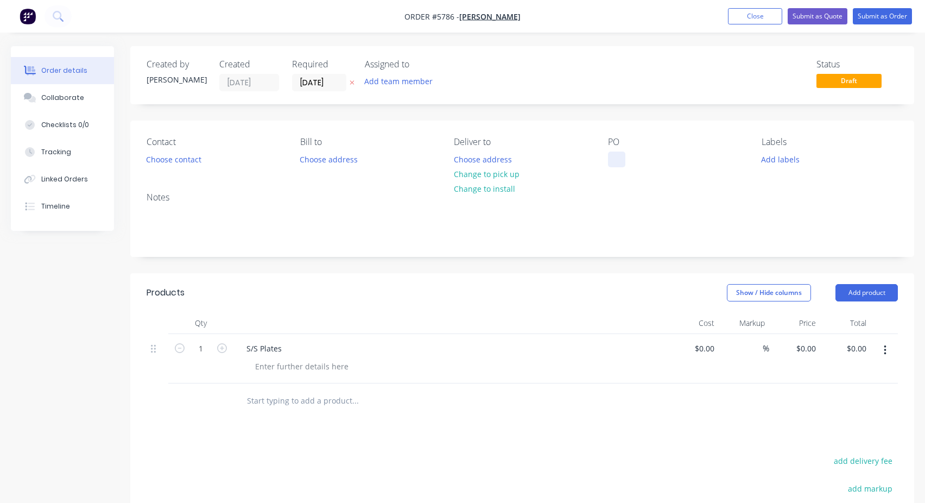
paste div
click at [875, 17] on button "Submit as Order" at bounding box center [882, 16] width 59 height 16
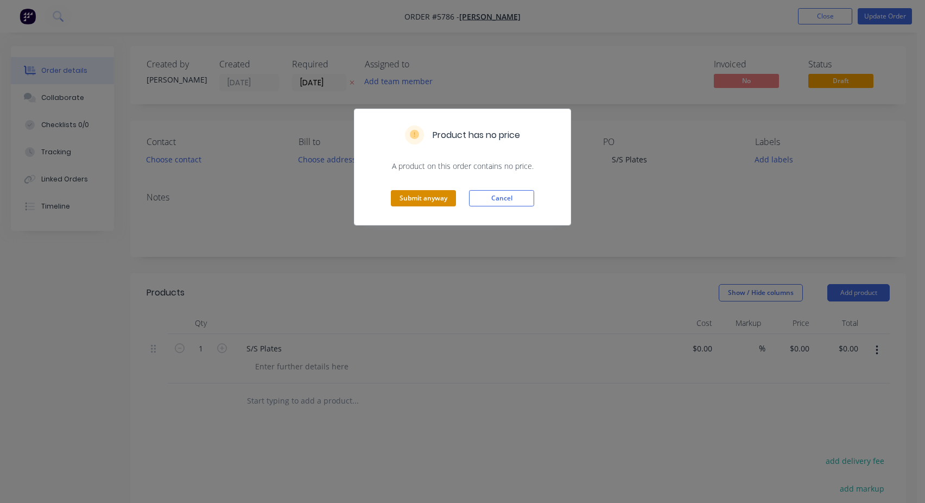
click at [398, 199] on button "Submit anyway" at bounding box center [423, 198] width 65 height 16
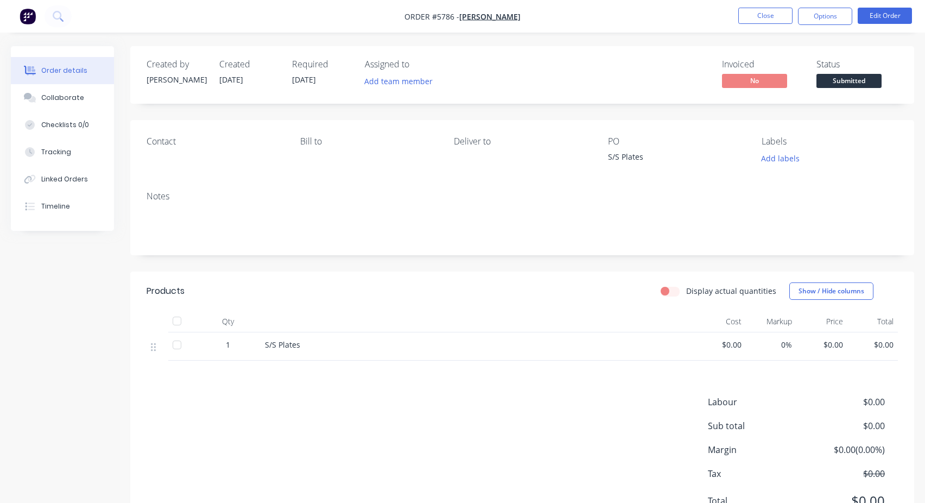
click at [844, 83] on span "Submitted" at bounding box center [848, 81] width 65 height 14
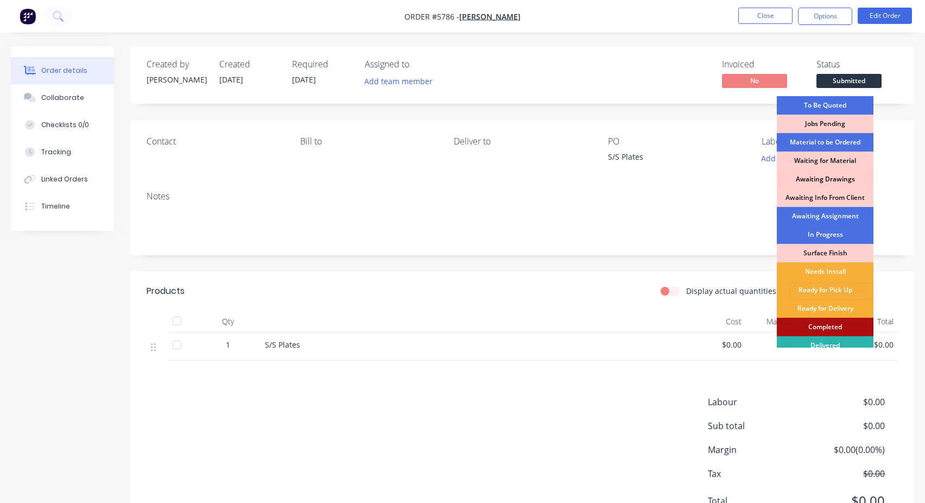
click at [827, 179] on div "Awaiting Drawings" at bounding box center [825, 179] width 97 height 18
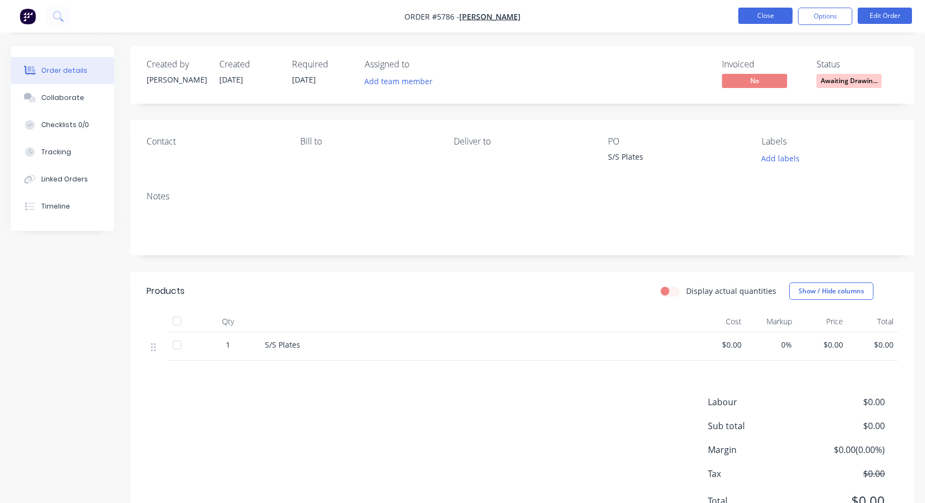
click at [774, 21] on button "Close" at bounding box center [765, 16] width 54 height 16
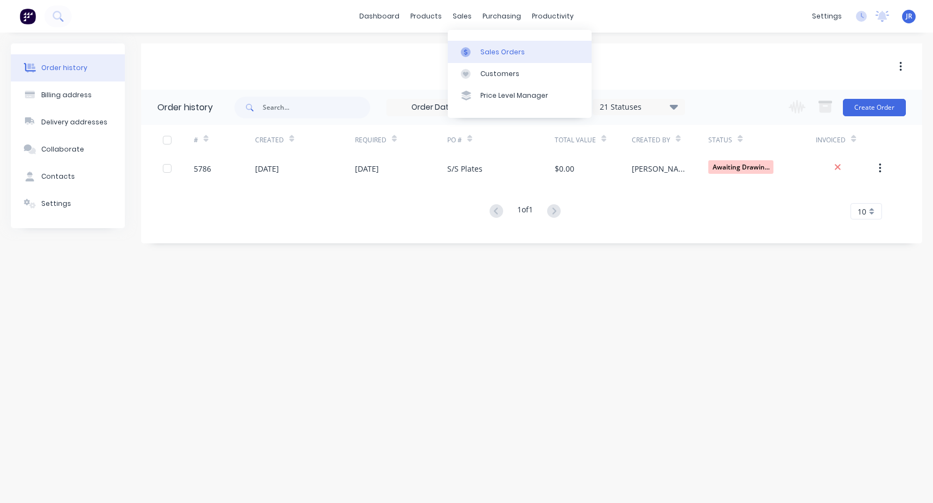
click at [483, 47] on div "Sales Orders" at bounding box center [502, 52] width 45 height 10
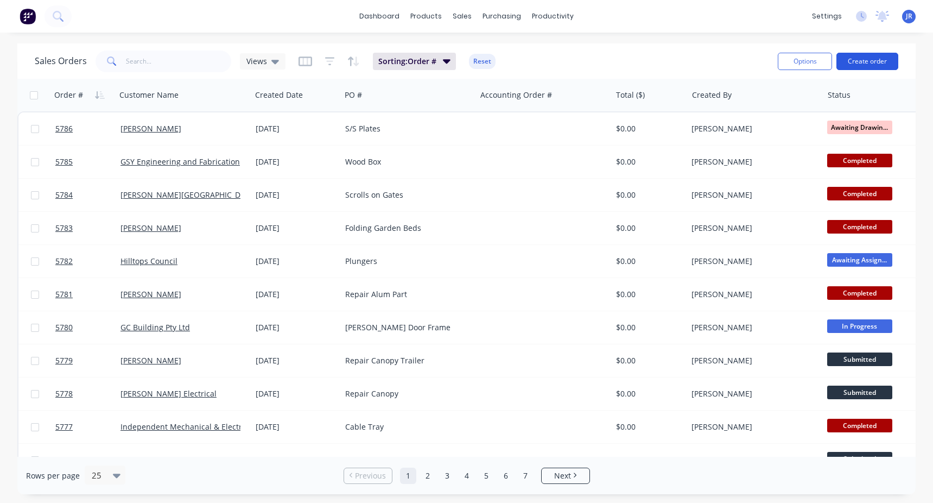
click at [864, 59] on button "Create order" at bounding box center [868, 61] width 62 height 17
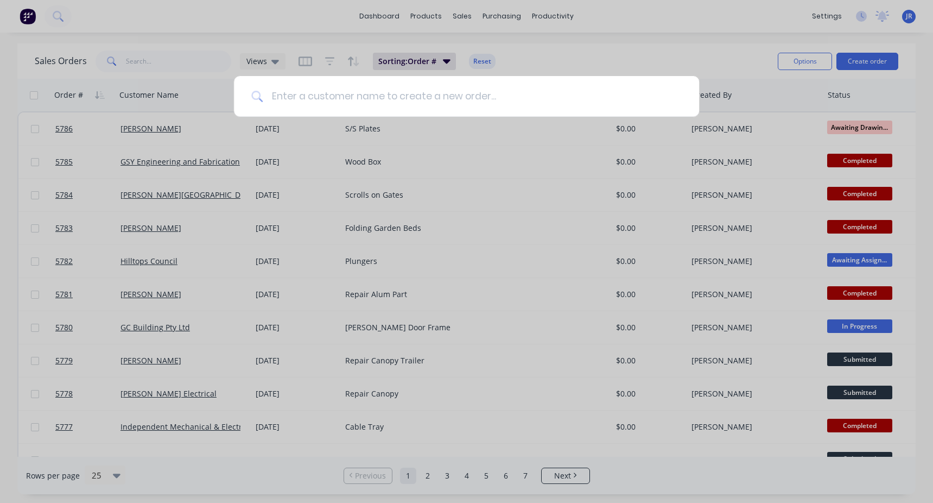
click at [417, 102] on input at bounding box center [472, 96] width 419 height 41
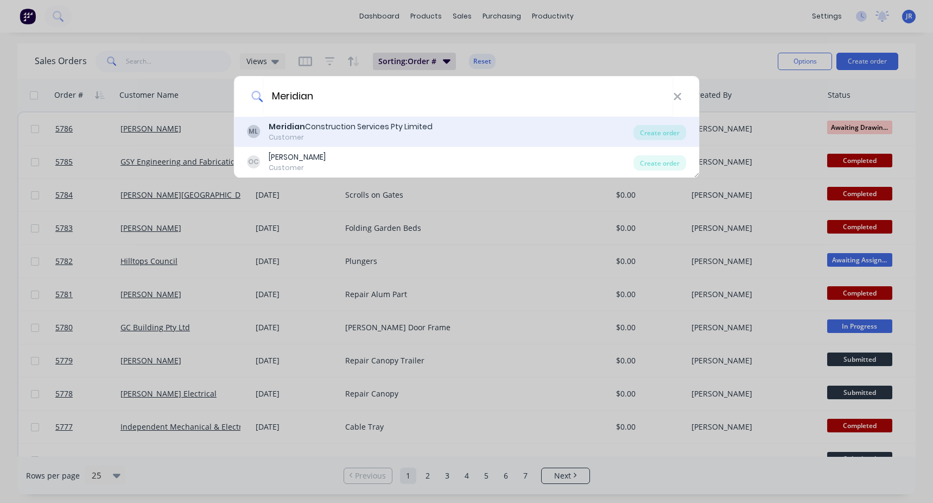
type input "Meridian"
click at [389, 131] on div "Meridian Construction Services Pty Limited" at bounding box center [351, 126] width 164 height 11
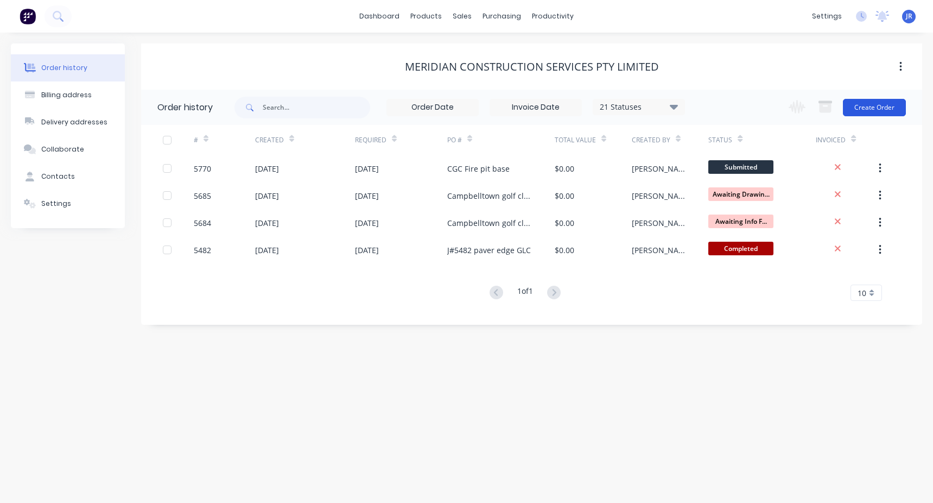
click at [891, 108] on button "Create Order" at bounding box center [874, 107] width 63 height 17
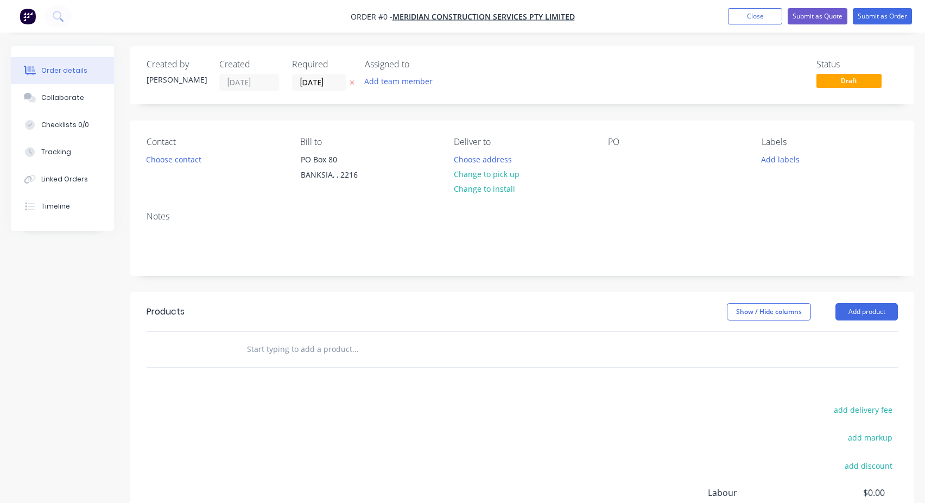
click at [296, 345] on input "text" at bounding box center [354, 349] width 217 height 22
type input "CGC - Rotunda Handrail"
click at [349, 388] on button "Add CGC - Rotunda Handrail to order" at bounding box center [414, 390] width 326 height 35
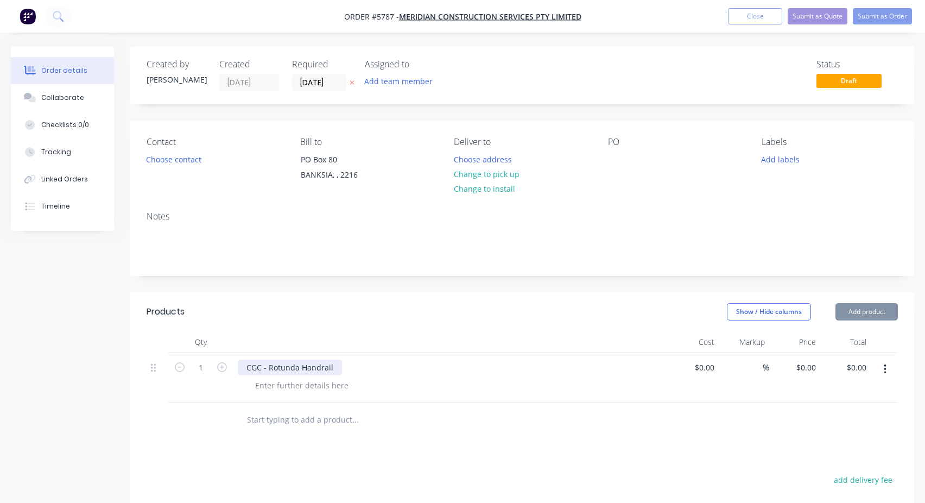
click at [283, 364] on div "CGC - Rotunda Handrail" at bounding box center [290, 367] width 104 height 16
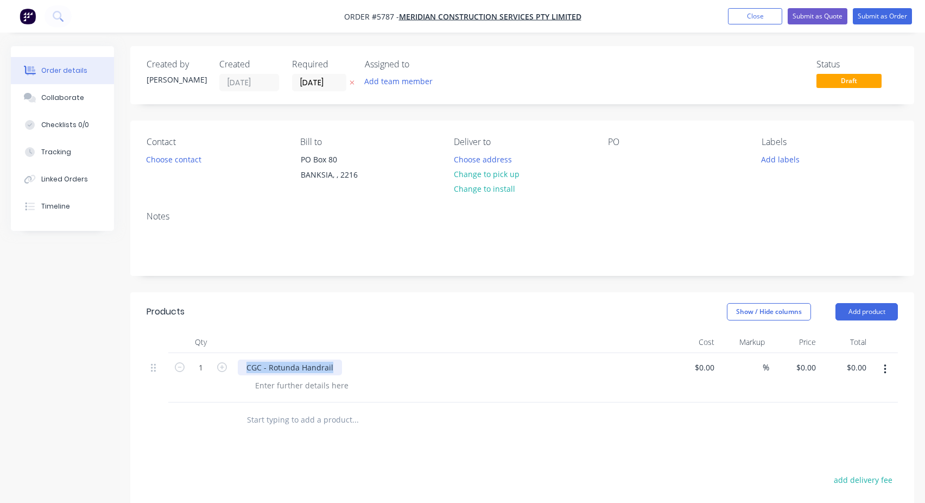
click at [283, 365] on div "CGC - Rotunda Handrail" at bounding box center [290, 367] width 104 height 16
click at [612, 154] on div at bounding box center [616, 159] width 17 height 16
paste div
click at [875, 20] on button "Submit as Order" at bounding box center [882, 16] width 59 height 16
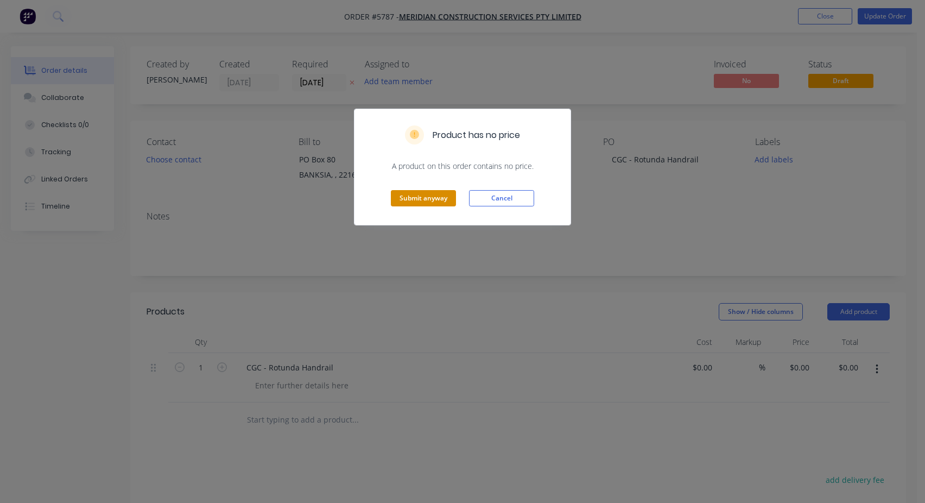
click at [413, 200] on button "Submit anyway" at bounding box center [423, 198] width 65 height 16
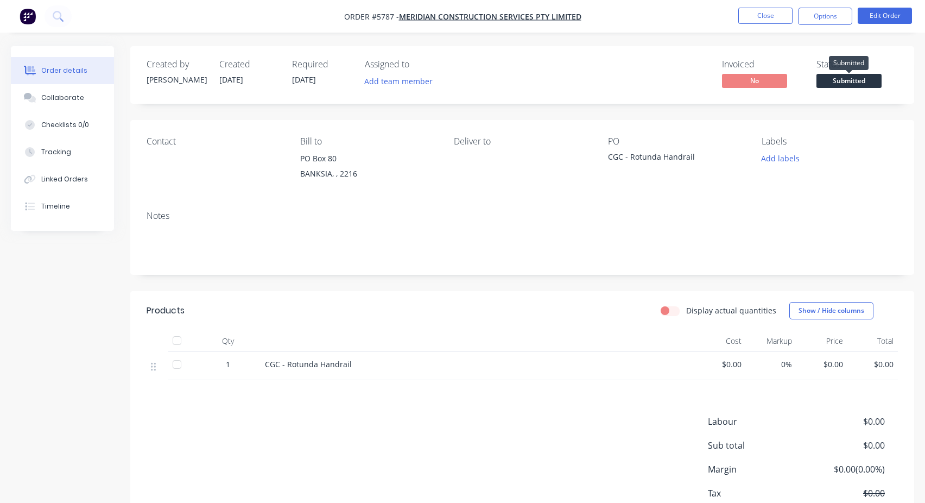
click at [861, 83] on span "Submitted" at bounding box center [848, 81] width 65 height 14
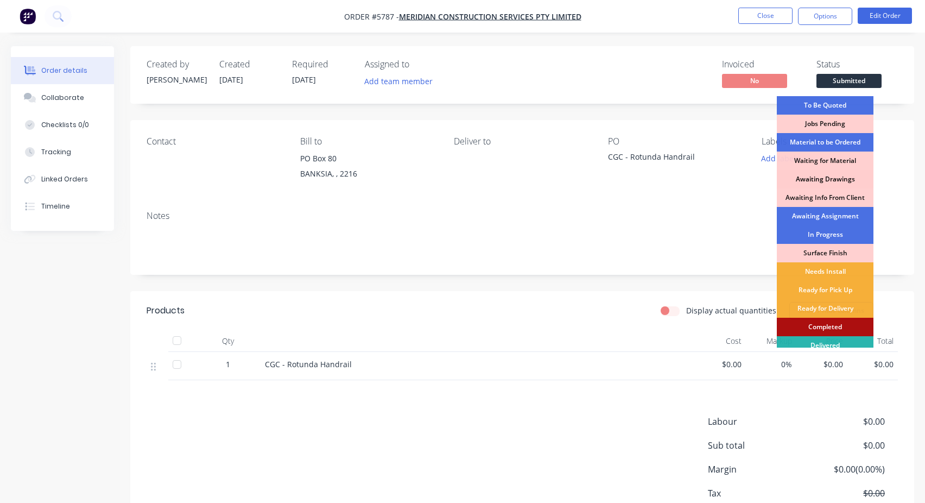
click at [823, 180] on div "Awaiting Drawings" at bounding box center [825, 179] width 97 height 18
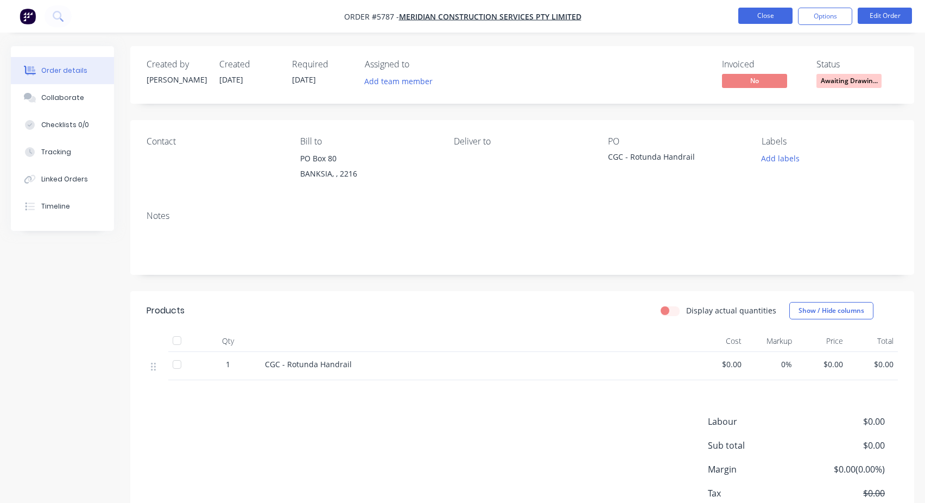
click at [778, 18] on button "Close" at bounding box center [765, 16] width 54 height 16
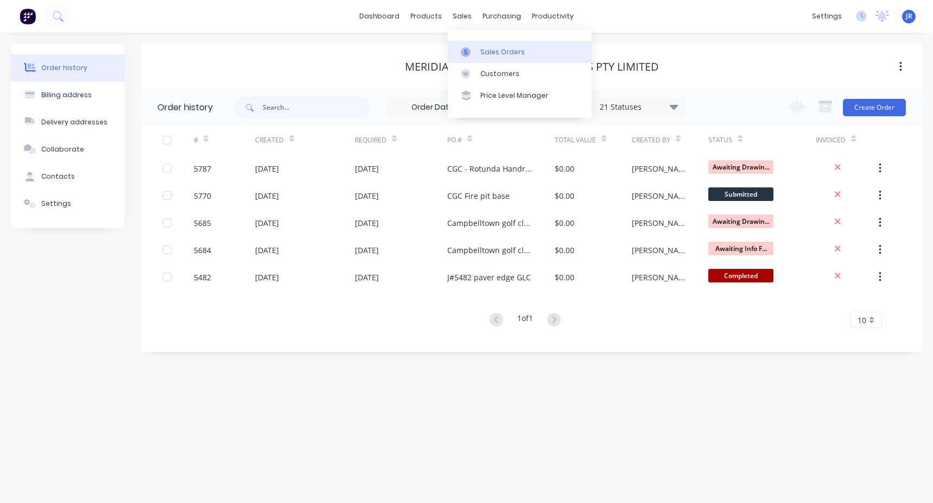
click at [490, 52] on div "Sales Orders" at bounding box center [502, 52] width 45 height 10
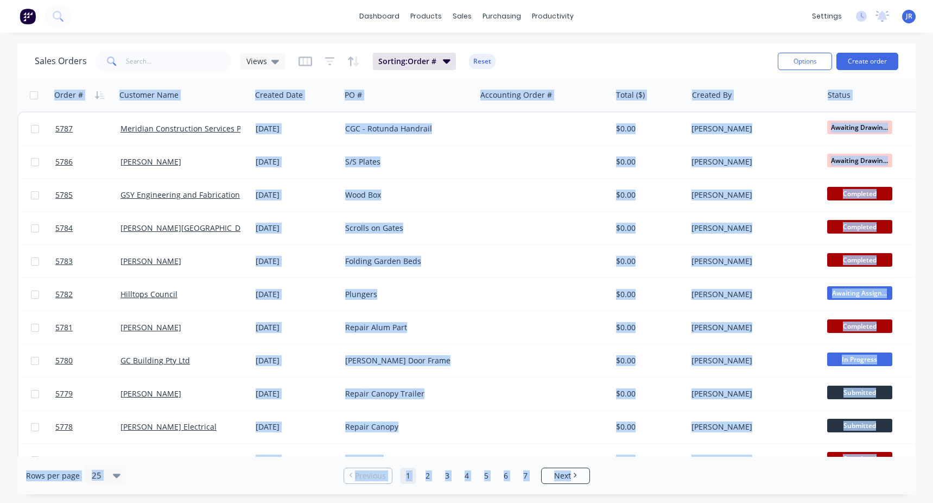
drag, startPoint x: 490, startPoint y: 52, endPoint x: 935, endPoint y: 530, distance: 653.3
click at [933, 502] on html "dashboard products sales purchasing productivity dashboard products Product Cat…" at bounding box center [466, 251] width 933 height 503
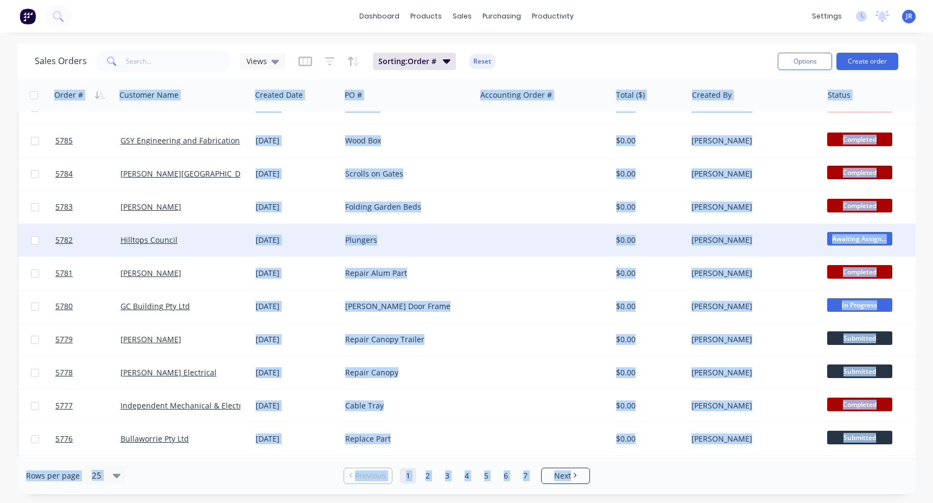
click at [427, 242] on div "Plungers" at bounding box center [405, 240] width 121 height 11
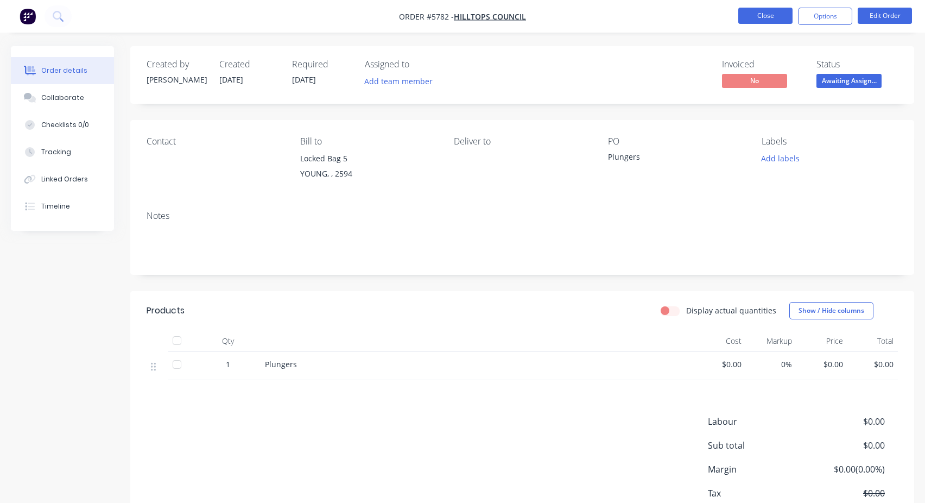
click at [765, 18] on button "Close" at bounding box center [765, 16] width 54 height 16
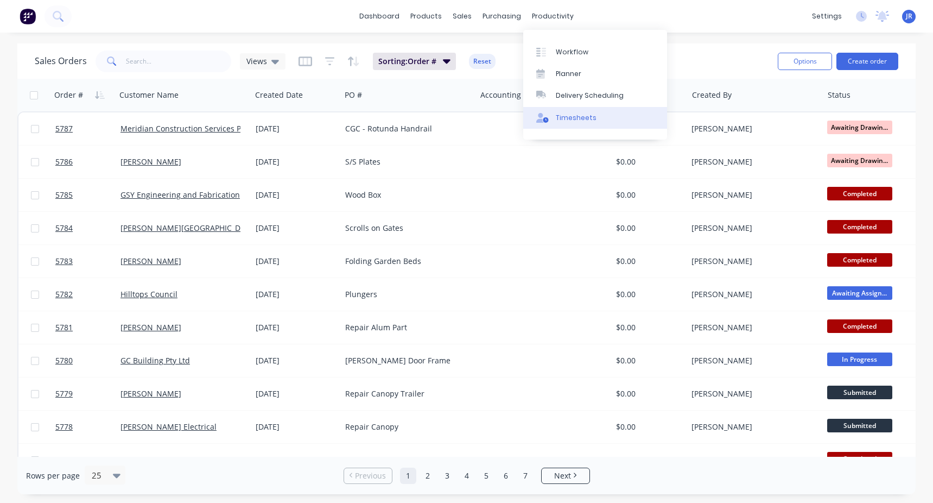
click at [572, 116] on div "Timesheets" at bounding box center [576, 118] width 41 height 10
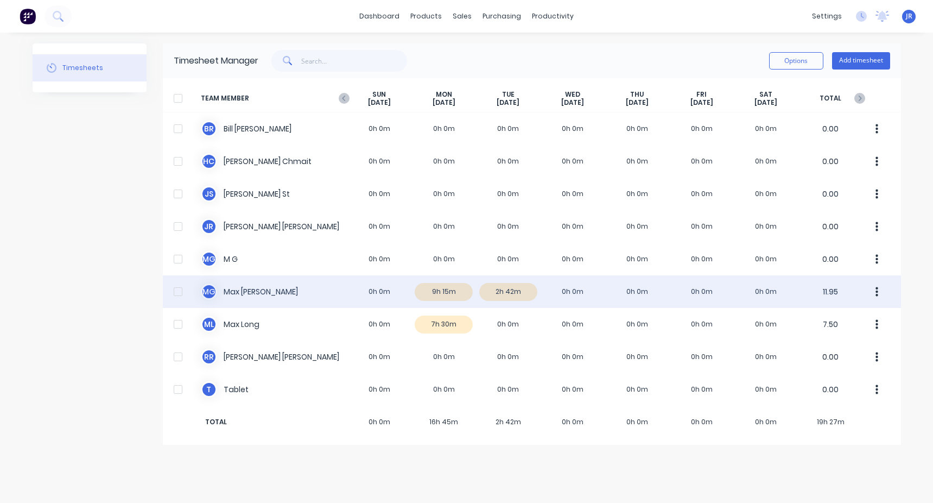
click at [298, 286] on div "M G Max Galvin 0h 0m 9h 15m 2h 42m 0h 0m 0h 0m 0h 0m 0h 0m 11.95" at bounding box center [532, 291] width 738 height 33
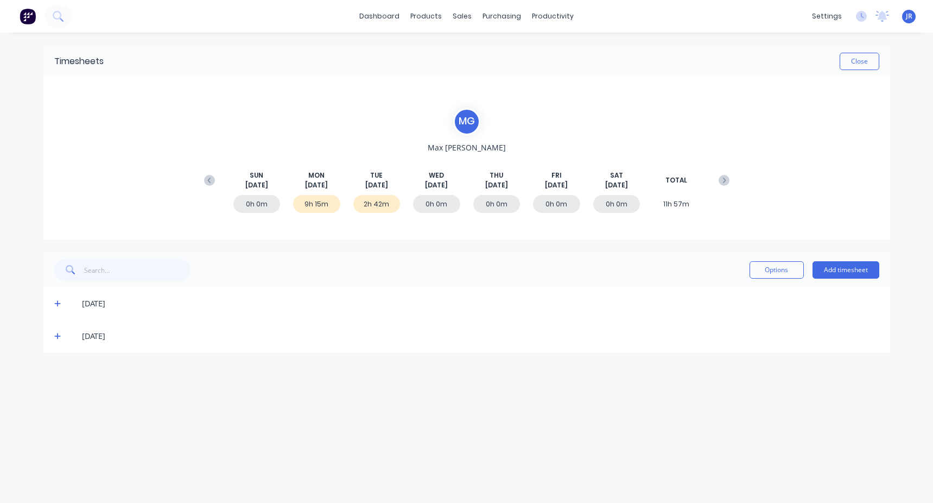
click at [53, 303] on div "25/08/25" at bounding box center [466, 303] width 847 height 33
click at [59, 306] on icon at bounding box center [57, 304] width 7 height 8
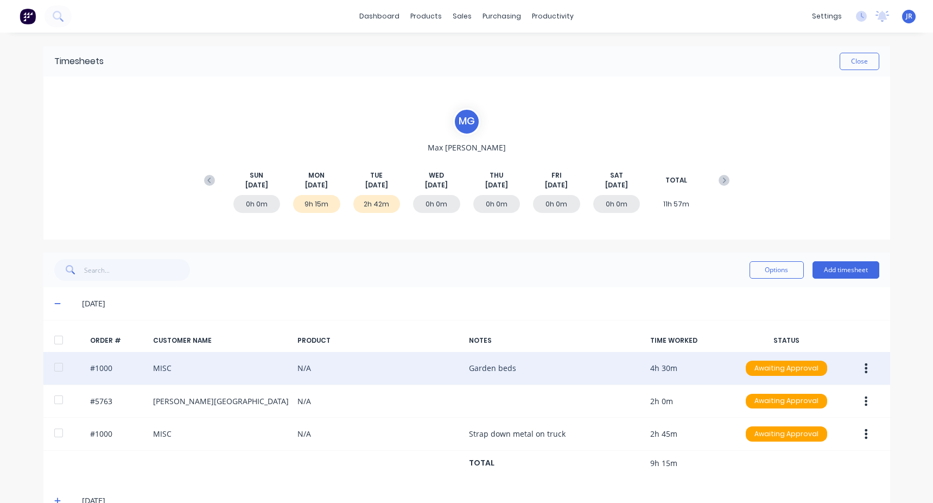
scroll to position [28, 0]
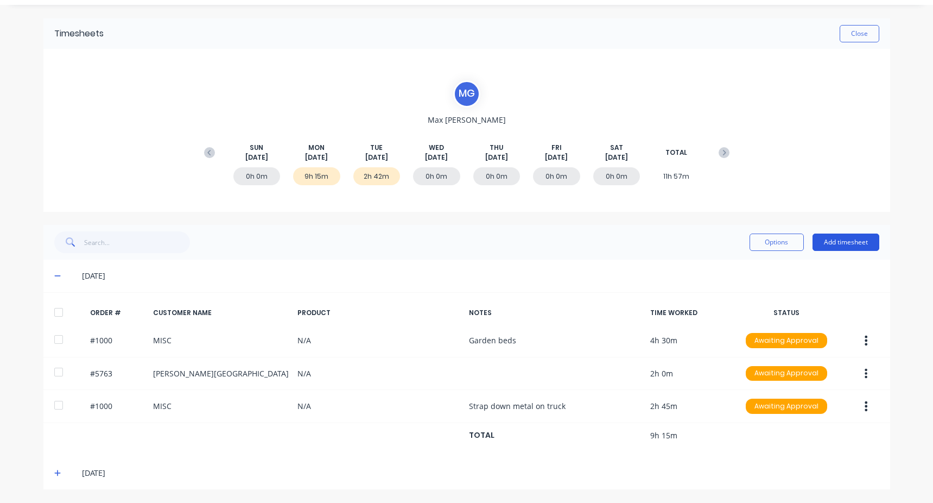
click at [834, 243] on button "Add timesheet" at bounding box center [846, 241] width 67 height 17
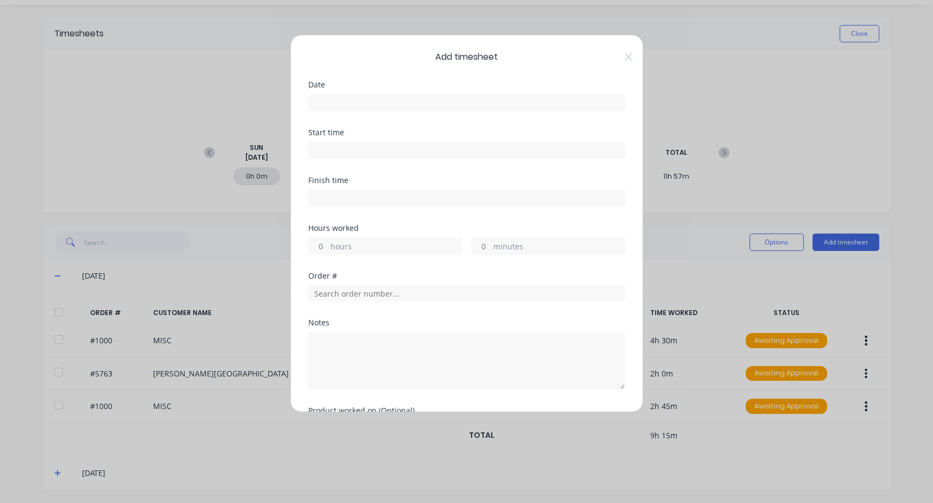
click at [376, 97] on input at bounding box center [467, 102] width 316 height 16
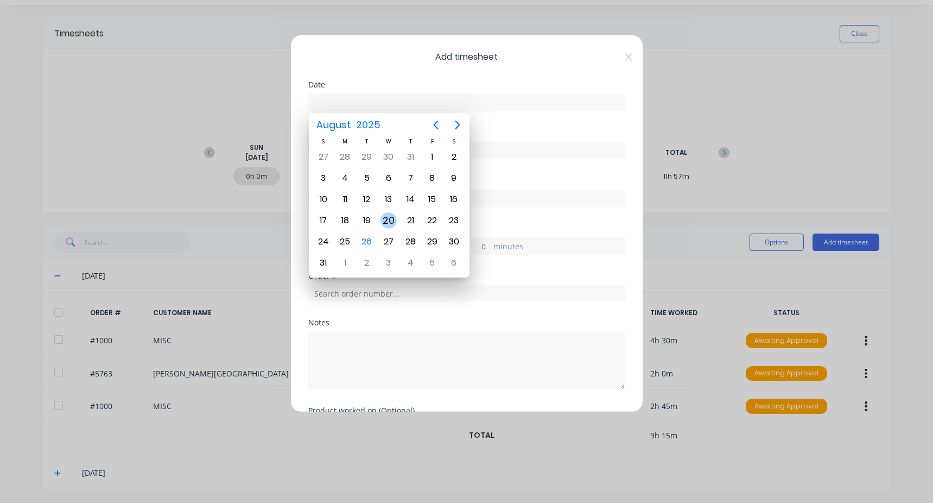
click at [396, 223] on div "20" at bounding box center [389, 220] width 16 height 16
type input "20/08/2025"
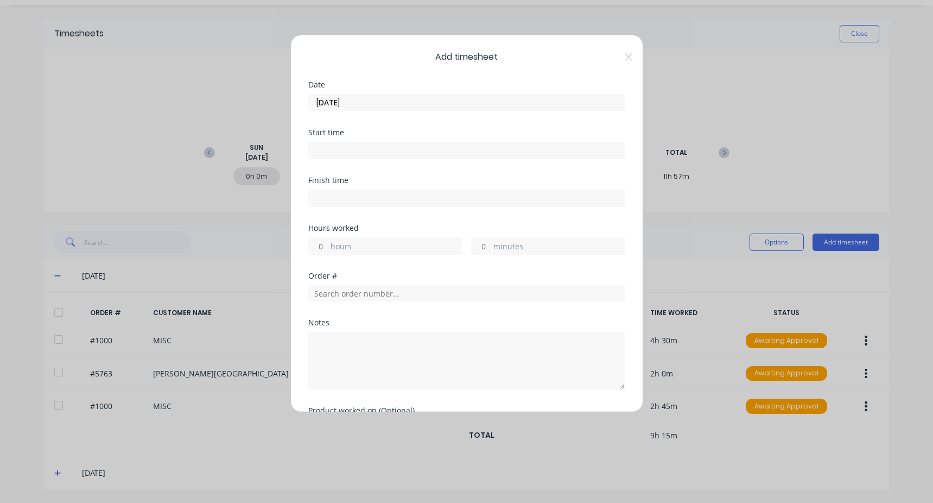
click at [343, 157] on input at bounding box center [467, 150] width 316 height 16
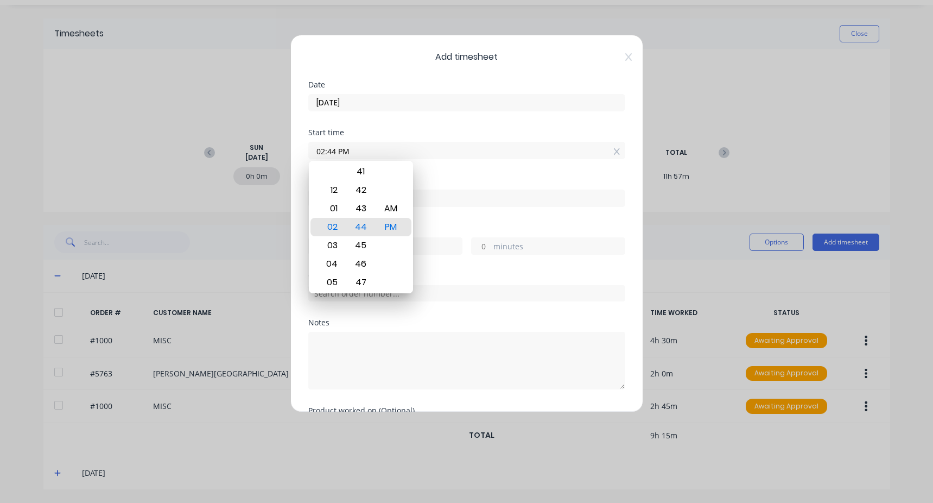
drag, startPoint x: 364, startPoint y: 148, endPoint x: 243, endPoint y: 131, distance: 121.7
click at [246, 131] on div "Add timesheet Date 20/08/2025 Start time 02:44 PM Finish time Hours worked hour…" at bounding box center [466, 251] width 933 height 503
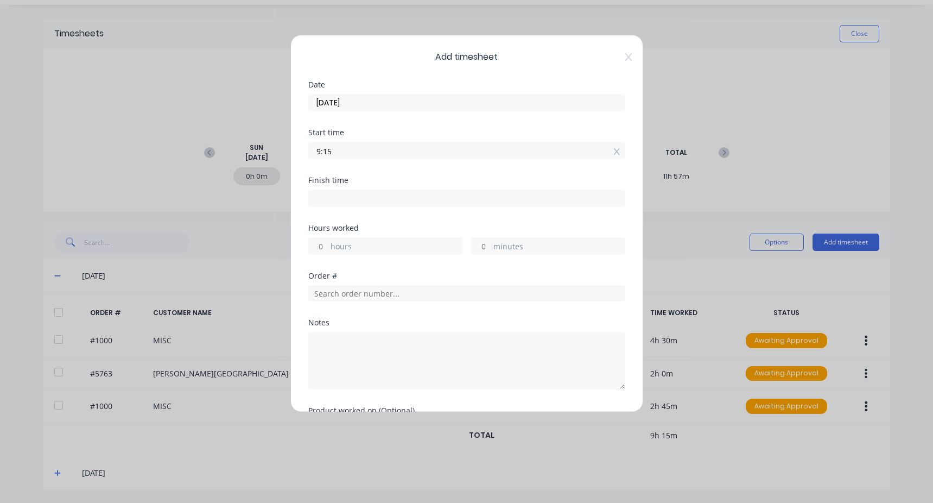
type input "09:15 AM"
click at [362, 202] on input at bounding box center [467, 198] width 316 height 16
type input "02:44 PM"
type input "5"
type input "29"
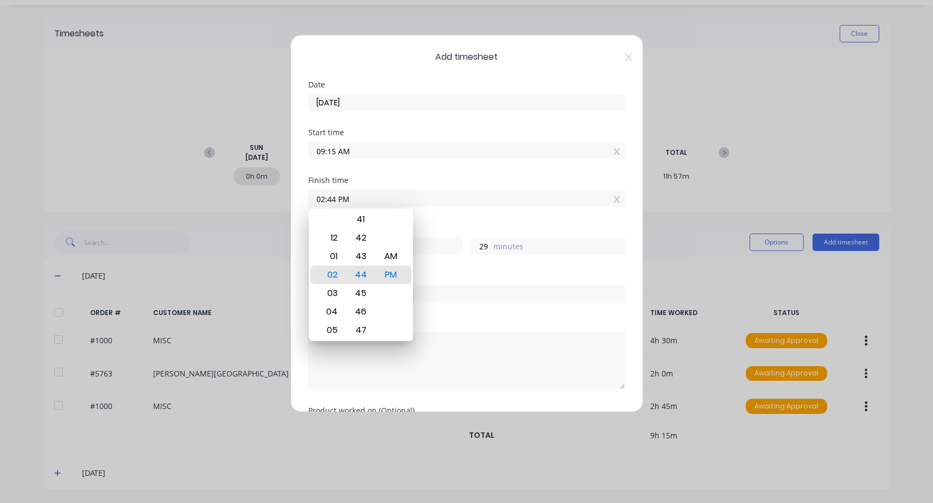
drag, startPoint x: 370, startPoint y: 200, endPoint x: 264, endPoint y: 200, distance: 105.3
click at [264, 200] on div "Add timesheet Date 20/08/2025 Start time 09:15 AM Finish time 02:44 PM Hours wo…" at bounding box center [466, 251] width 933 height 503
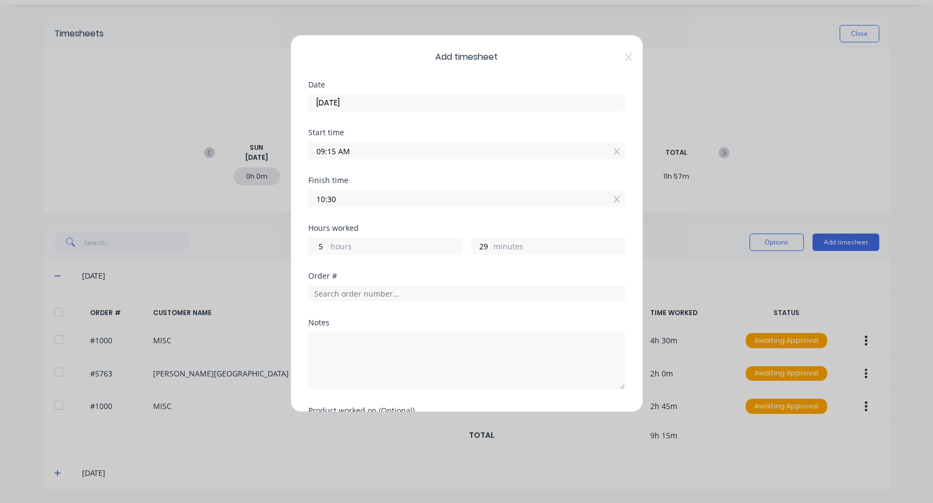
type input "10:30 AM"
type input "1"
type input "15"
click at [410, 177] on div "Finish time" at bounding box center [466, 180] width 317 height 8
click at [346, 292] on input "text" at bounding box center [466, 293] width 317 height 16
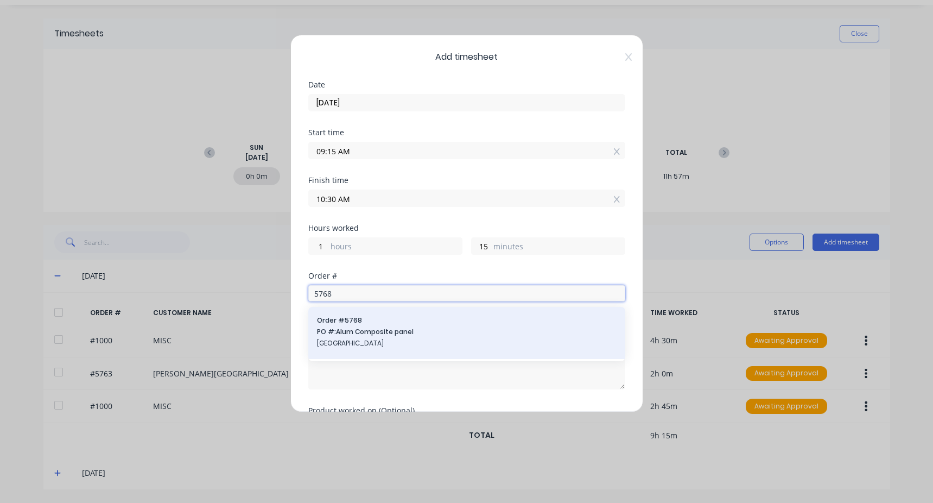
type input "5768"
click at [368, 331] on span "PO #: Alum Composite panel" at bounding box center [467, 332] width 300 height 10
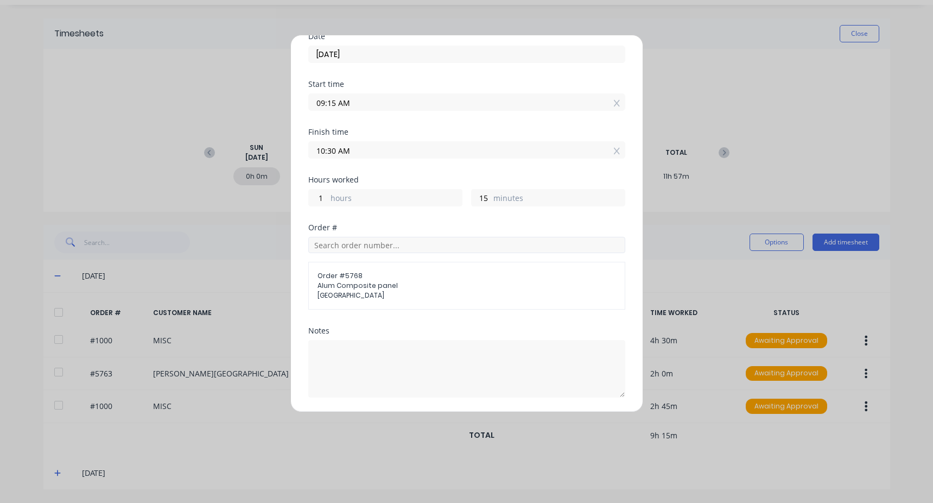
scroll to position [131, 0]
